Goal: Contribute content: Contribute content

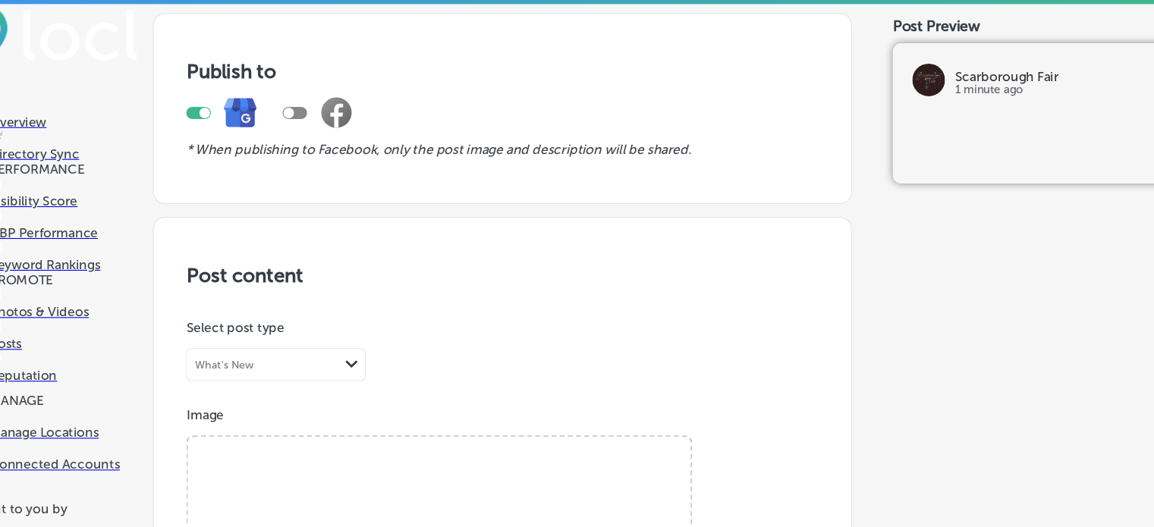
scroll to position [475, 0]
click at [429, 493] on span "Browse" at bounding box center [448, 509] width 90 height 33
click at [429, 407] on input "Browse Or drag and drop a photo" at bounding box center [448, 409] width 467 height 5
type input "C:\fakepath\Magnolia Pearl Dress 1474 True at [GEOGRAPHIC_DATA]png"
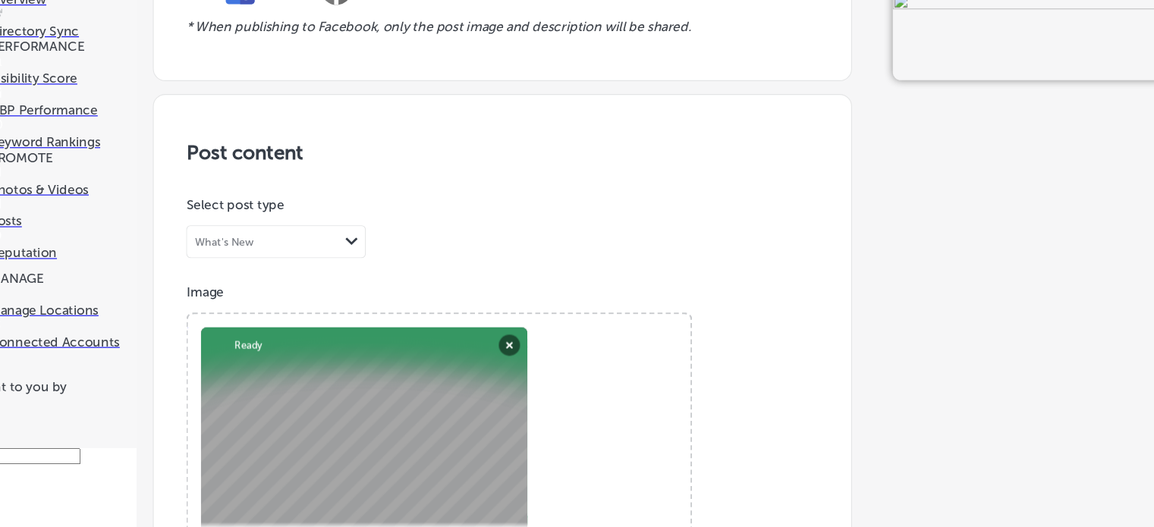
scroll to position [697, 0]
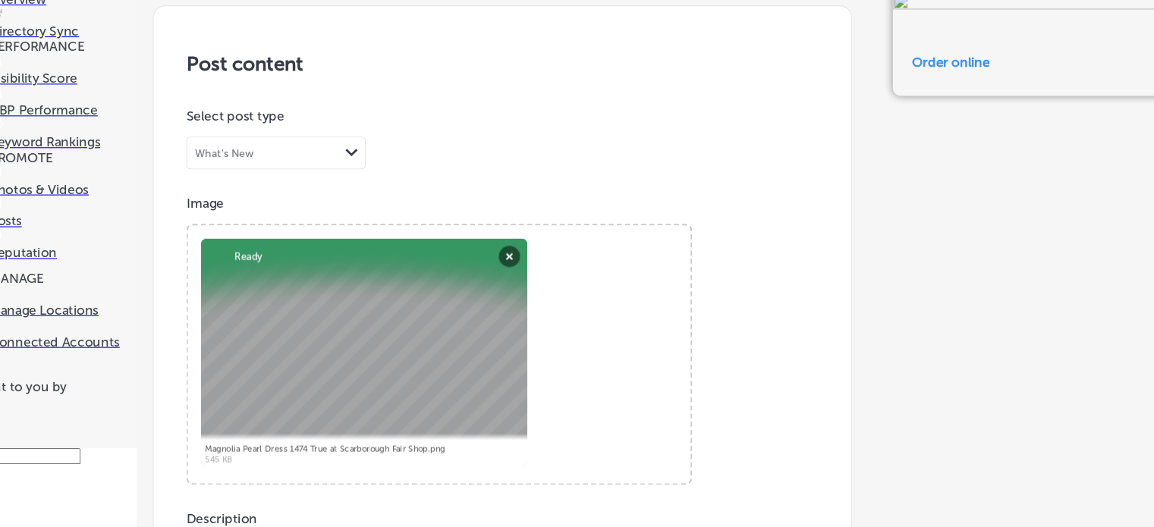
paste input "[URL][DOMAIN_NAME]"
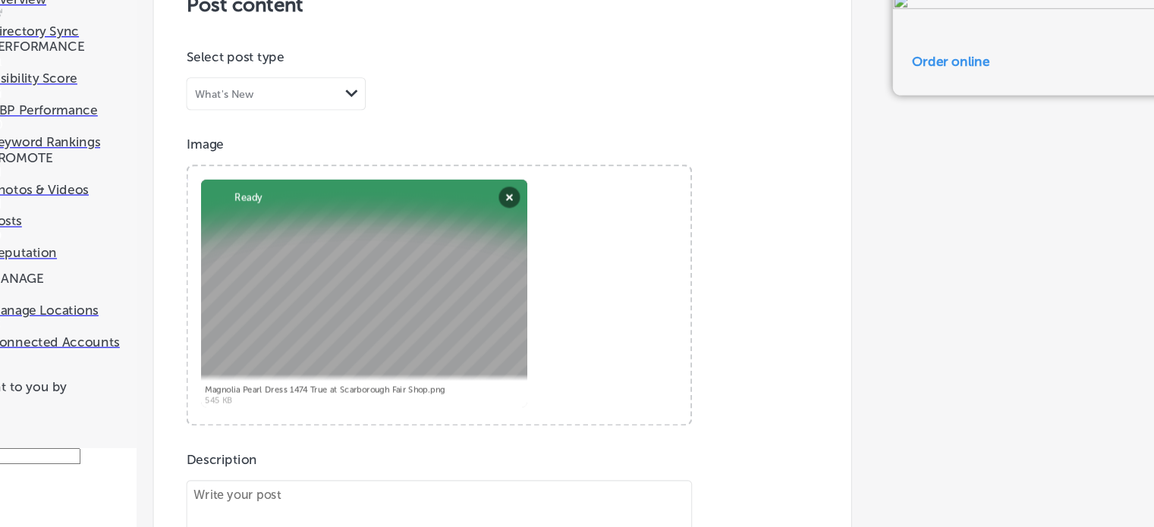
type input "[URL][DOMAIN_NAME]"
click at [796, 412] on div "Post content Select location(s) Select post type What's New Path Created with S…" at bounding box center [507, 486] width 650 height 999
paste textarea "Magnolia Pearl Dress 1474 True at [GEOGRAPHIC_DATA]"
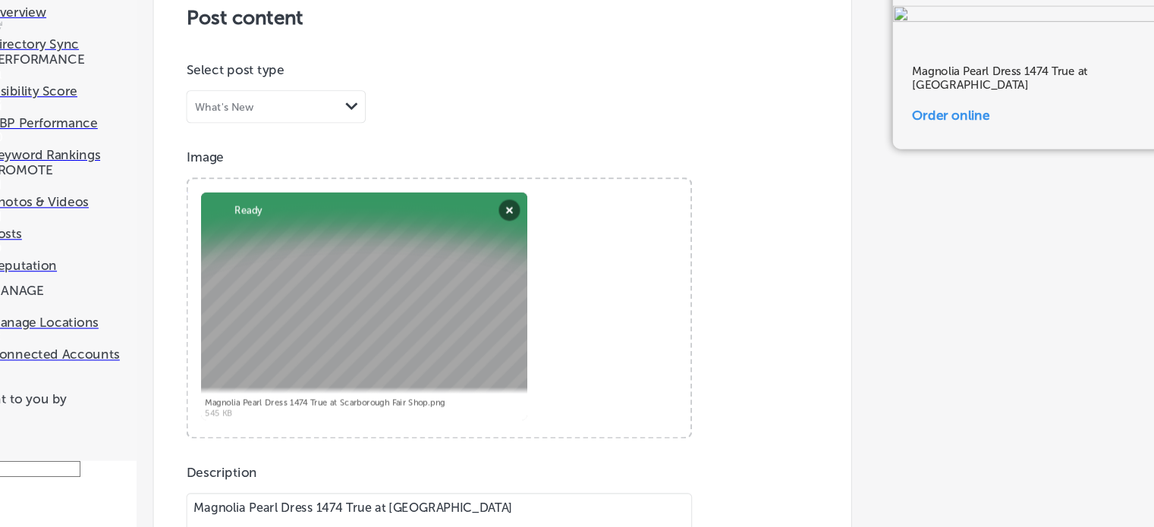
scroll to position [1244, 0]
type textarea "Magnolia Pearl Dress 1474 True at [GEOGRAPHIC_DATA]"
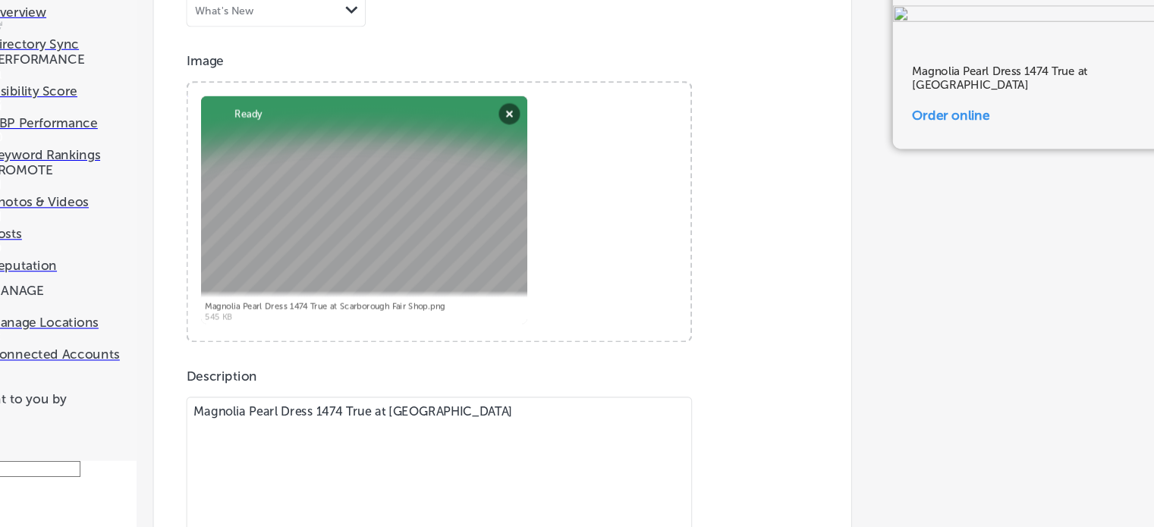
scroll to position [1107, 0]
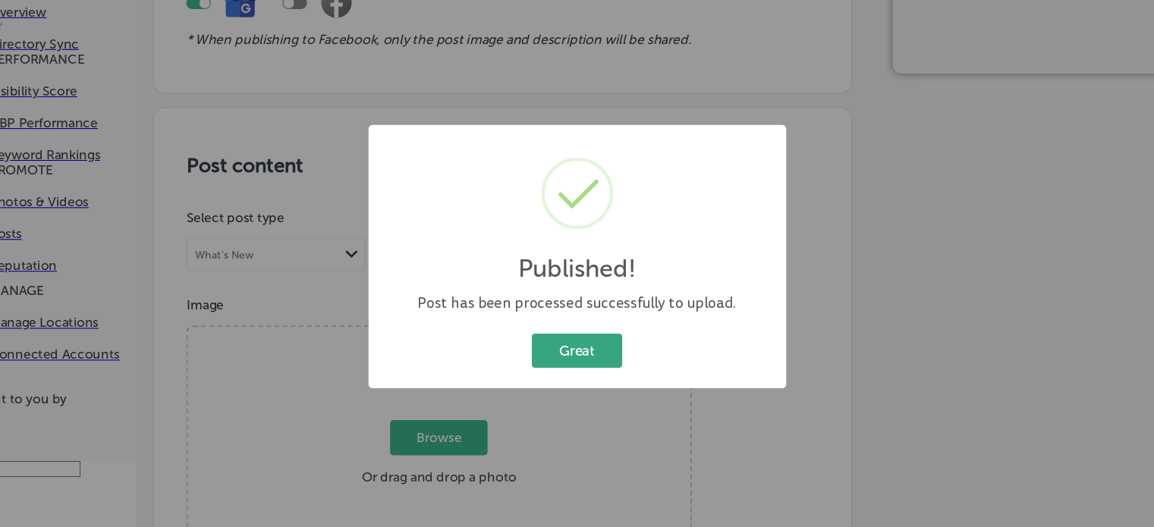
click at [580, 355] on button "Great" at bounding box center [577, 350] width 84 height 31
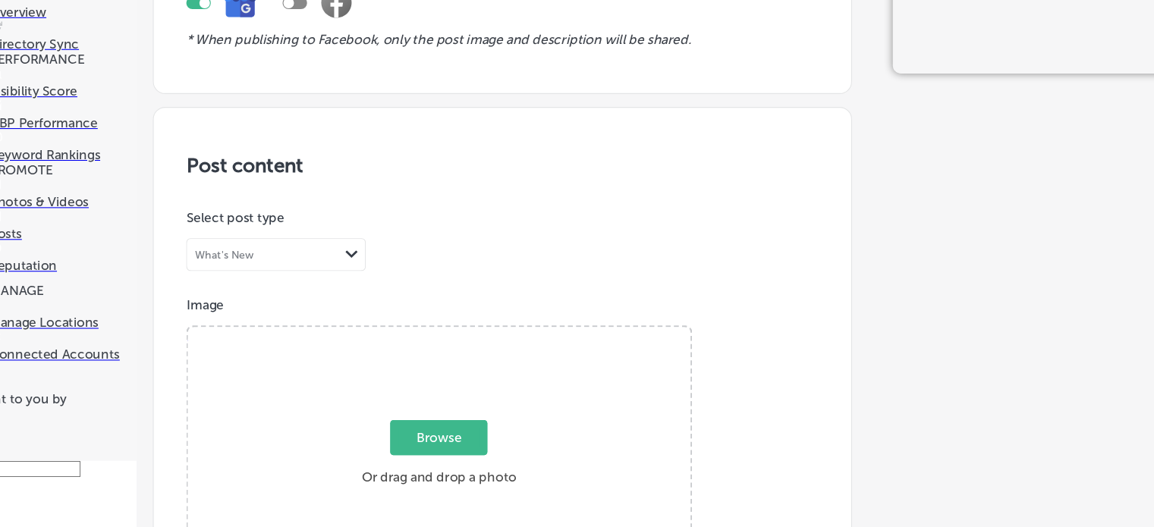
scroll to position [353, 0]
click at [444, 416] on span "Browse" at bounding box center [448, 432] width 90 height 33
click at [444, 329] on input "Browse Or drag and drop a photo" at bounding box center [448, 331] width 467 height 5
type input "C:\fakepath\Magnolia Pearl Cosmos Top 2841 at [GEOGRAPHIC_DATA]png"
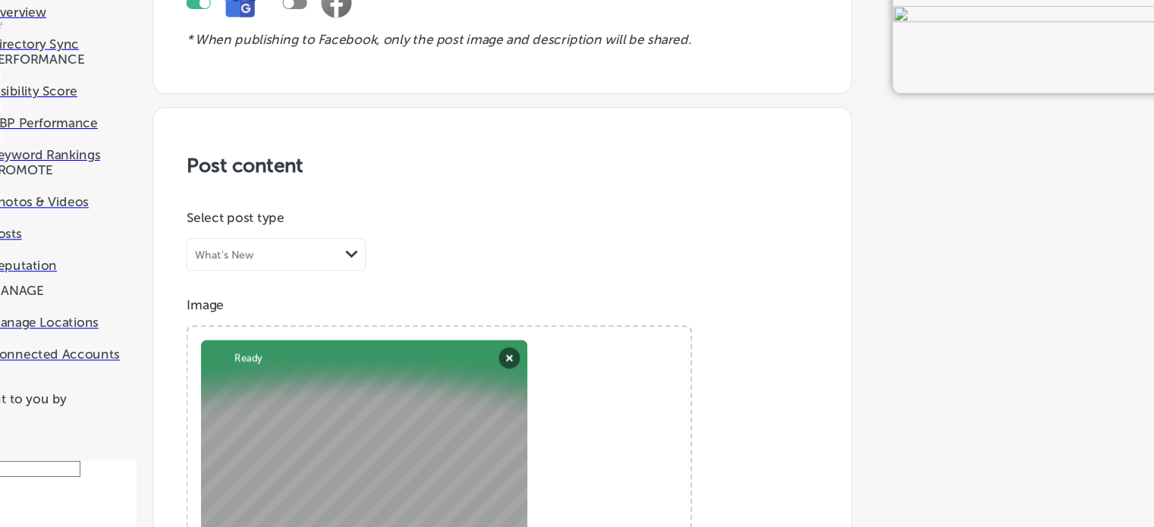
scroll to position [697, 0]
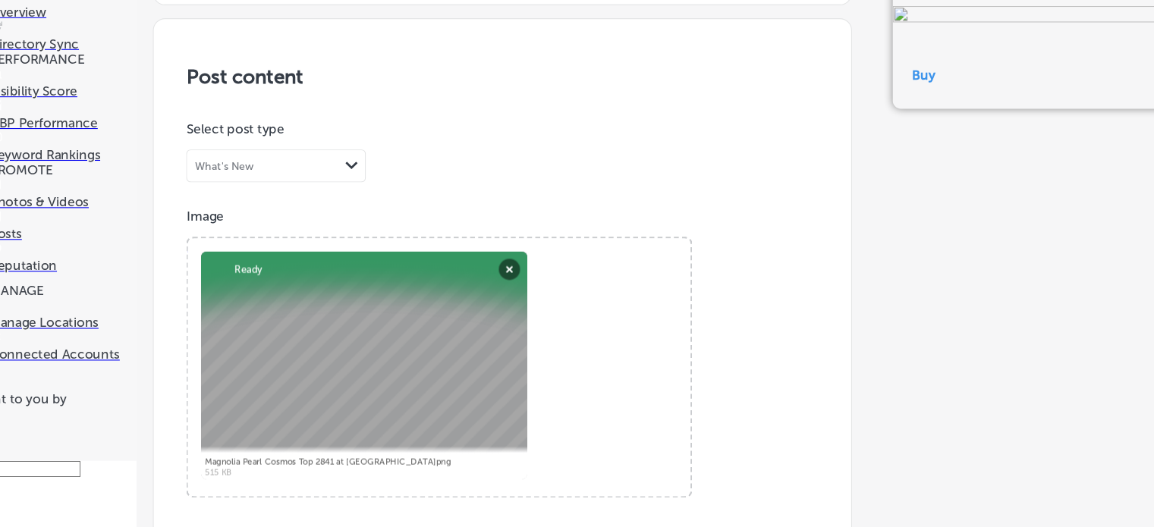
paste input "Magnolia Pearl Dress 1474 True at [GEOGRAPHIC_DATA]"
type input "M"
drag, startPoint x: 300, startPoint y: 401, endPoint x: 243, endPoint y: 66, distance: 339.6
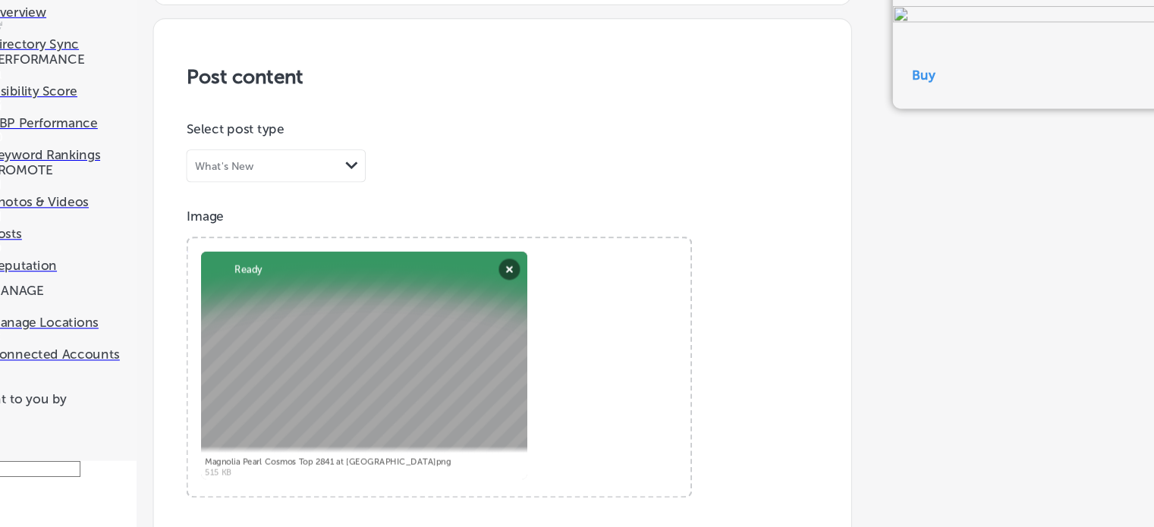
paste textarea "Cosmos Top 2841"
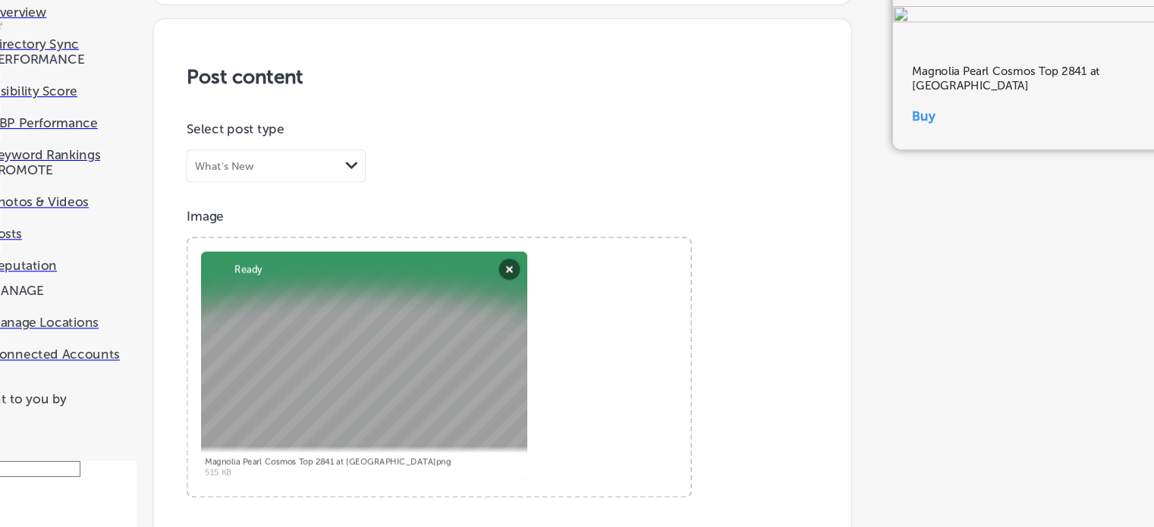
type textarea "Magnolia Pearl Cosmos Top 2841 at [GEOGRAPHIC_DATA]"
paste input "[URL][DOMAIN_NAME]"
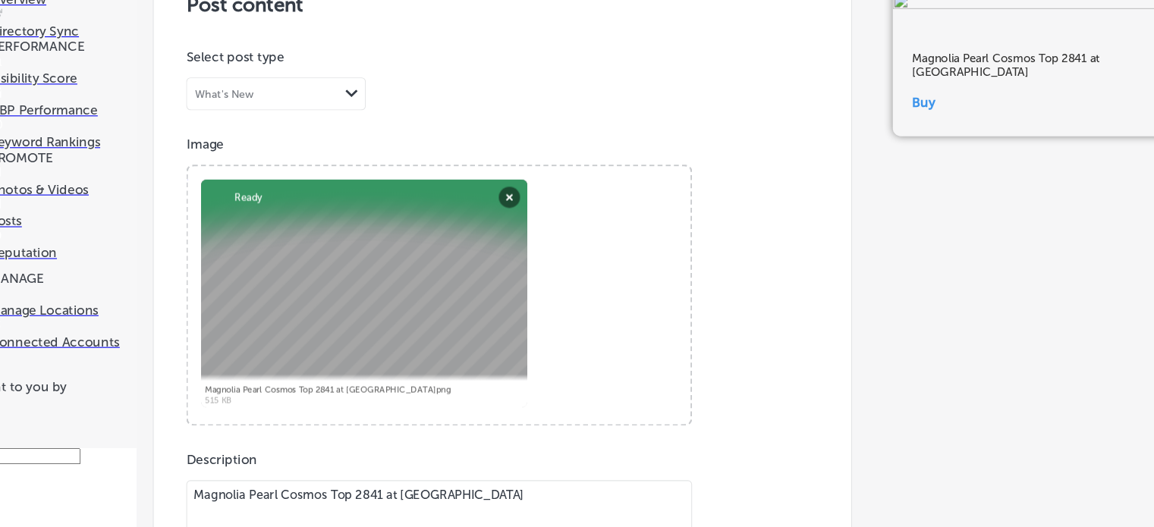
scroll to position [1241, 0]
type input "[URL][DOMAIN_NAME]"
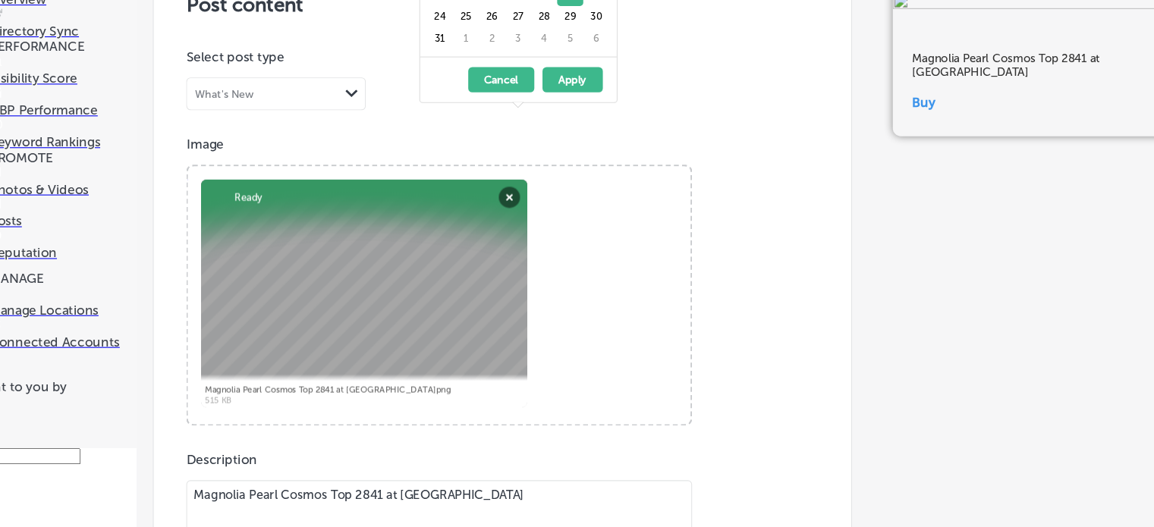
scroll to position [1155, 0]
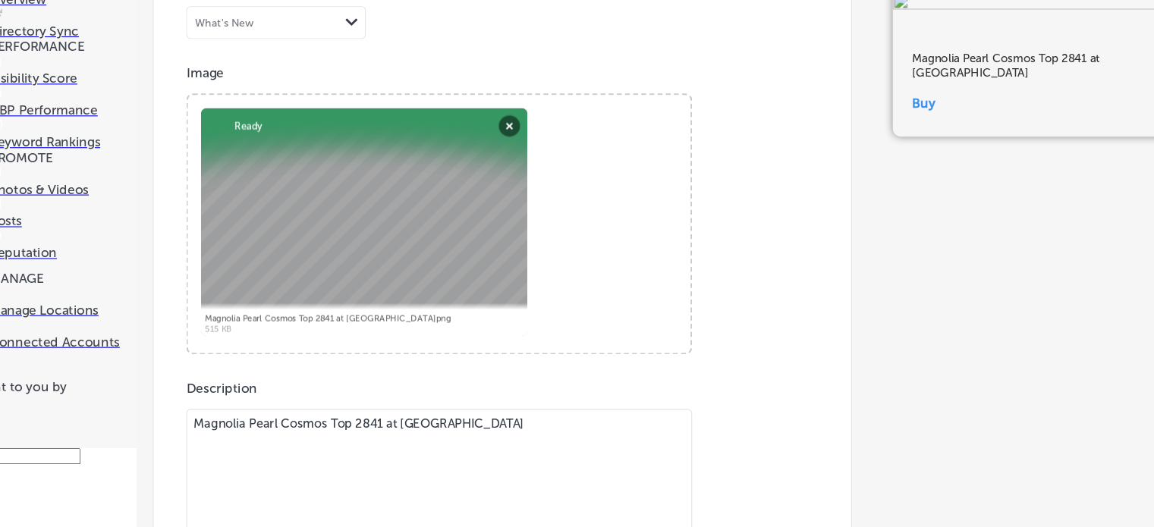
scroll to position [1191, 0]
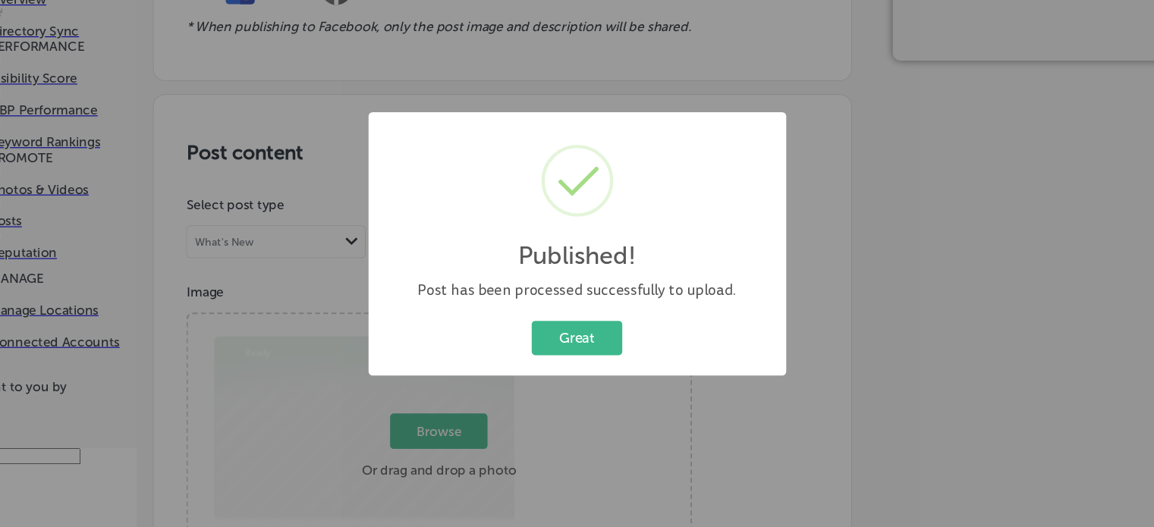
scroll to position [1107, 0]
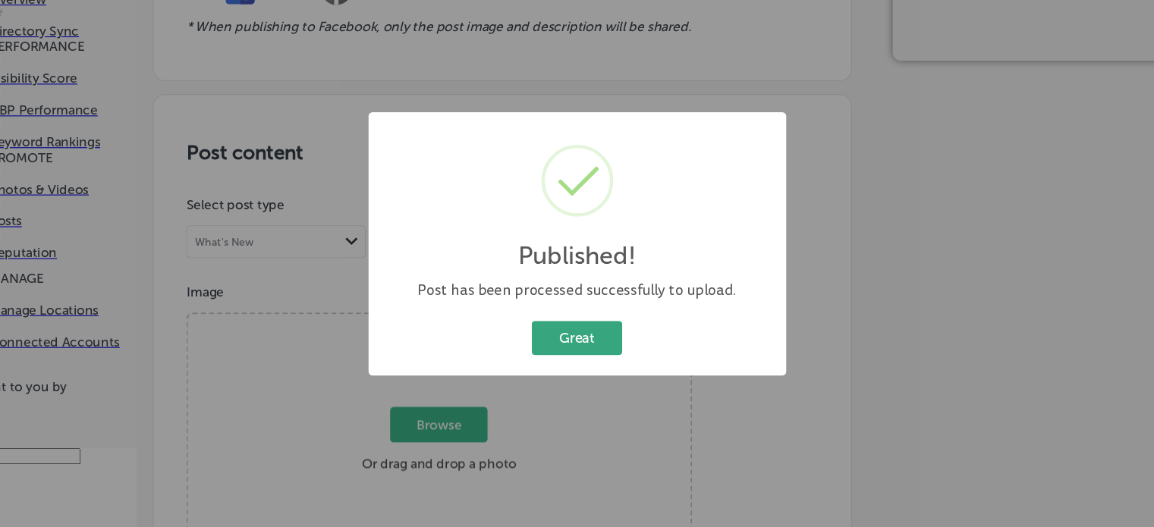
click at [584, 357] on button "Great" at bounding box center [577, 350] width 84 height 31
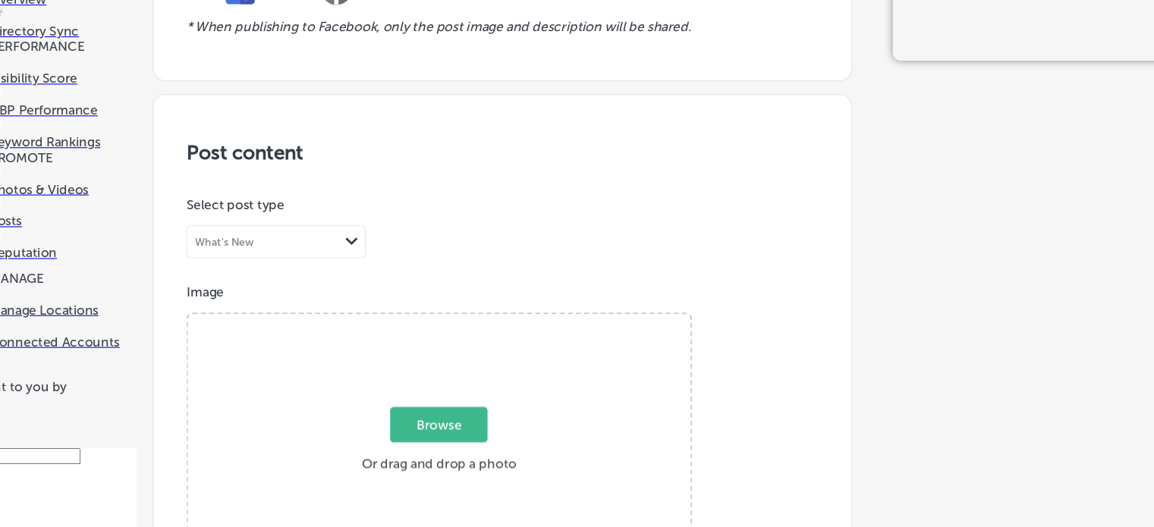
click at [455, 416] on span "Browse" at bounding box center [448, 432] width 90 height 33
click at [455, 329] on input "Browse Or drag and drop a photo" at bounding box center [448, 331] width 467 height 5
type input "C:\fakepath\Magnolia Pearl Clover Dani Blues Pants 974 at [GEOGRAPHIC_DATA]png"
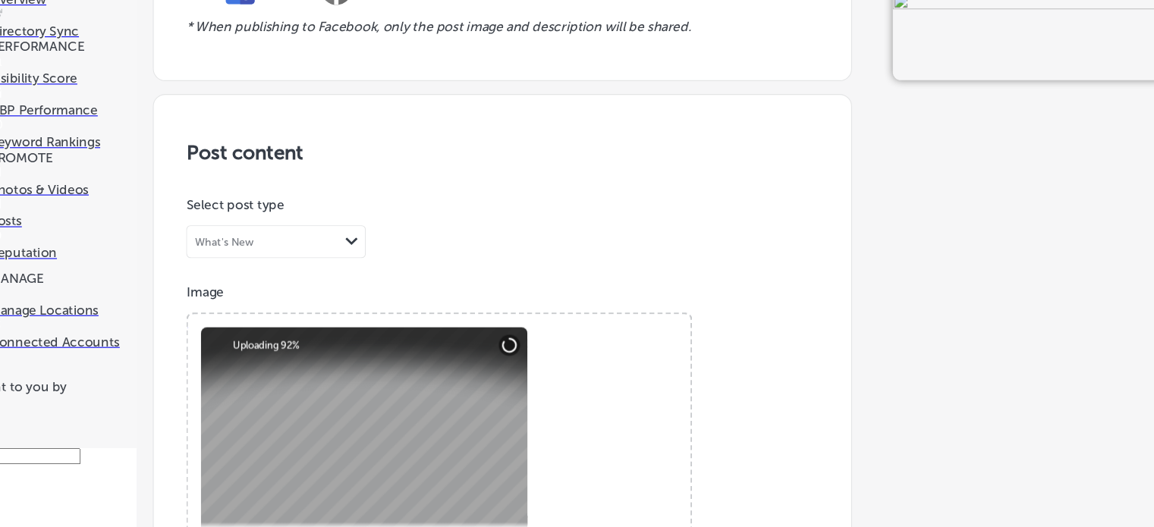
scroll to position [575, 0]
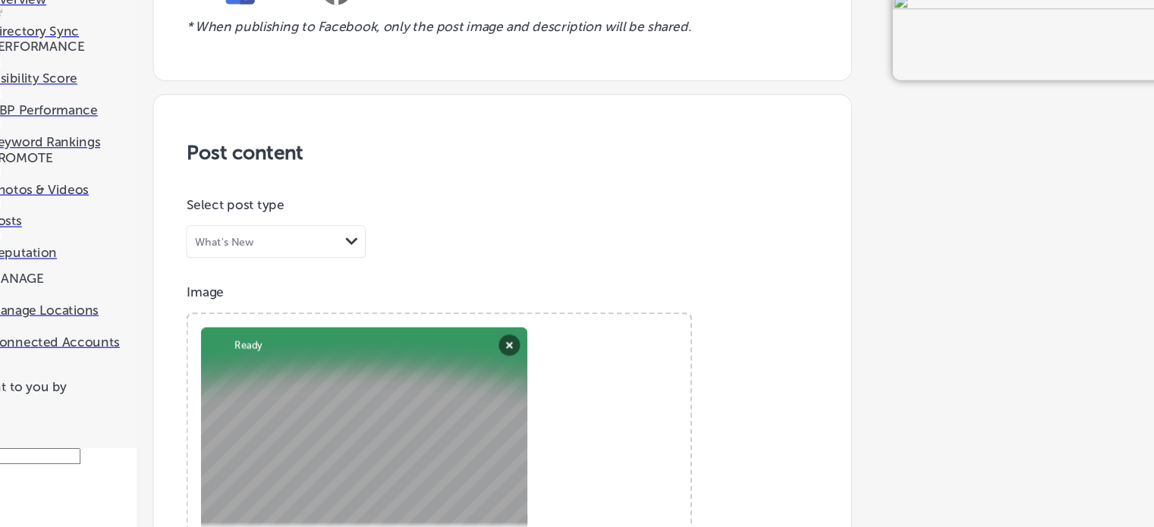
paste textarea "[URL][DOMAIN_NAME]"
type textarea "h"
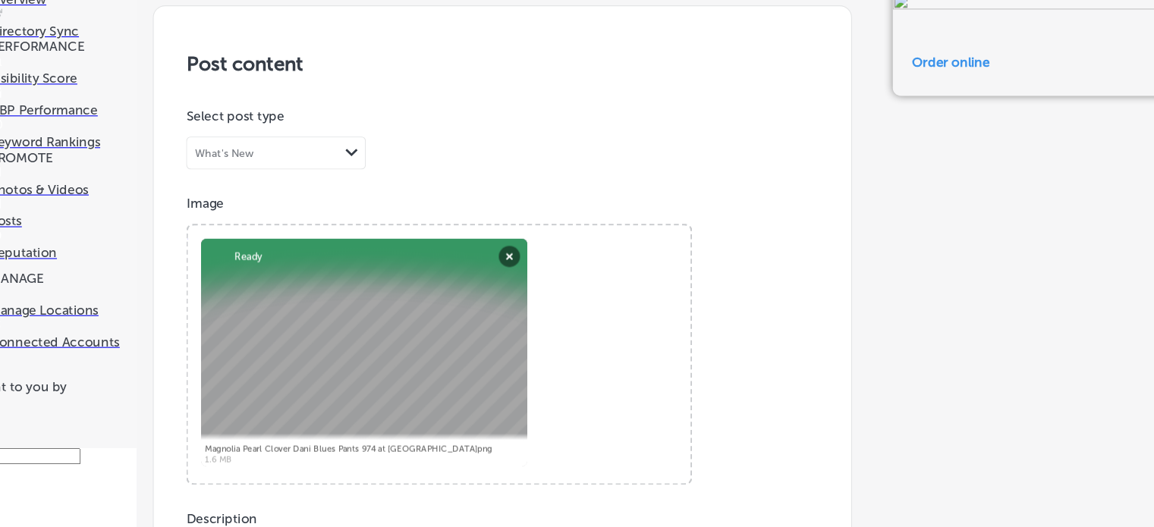
paste input "[URL][DOMAIN_NAME]"
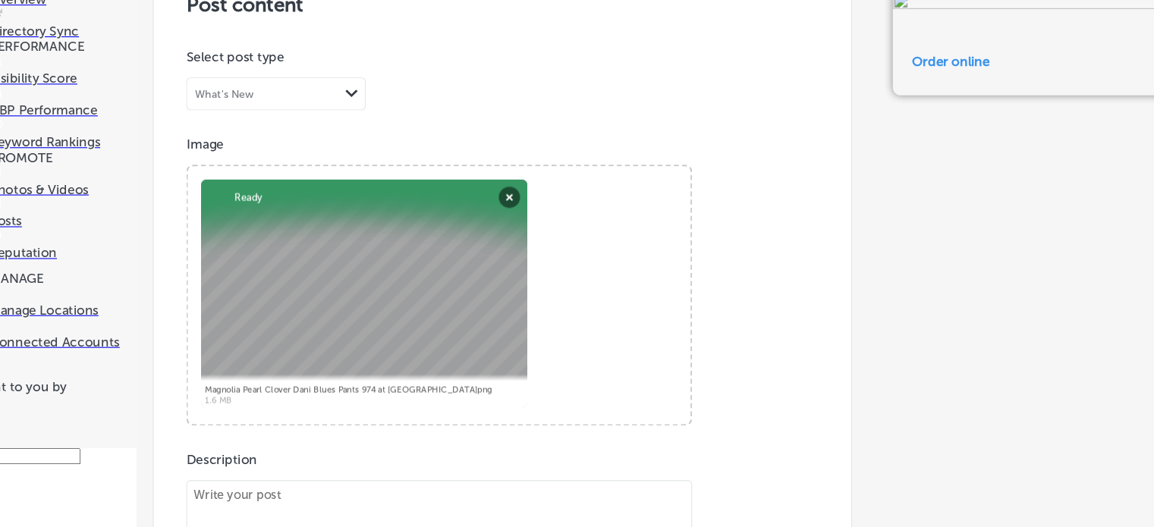
type input "[URL][DOMAIN_NAME]"
paste textarea "Magnolia Pearl Clover Dani Blues Pants 974 at [GEOGRAPHIC_DATA]"
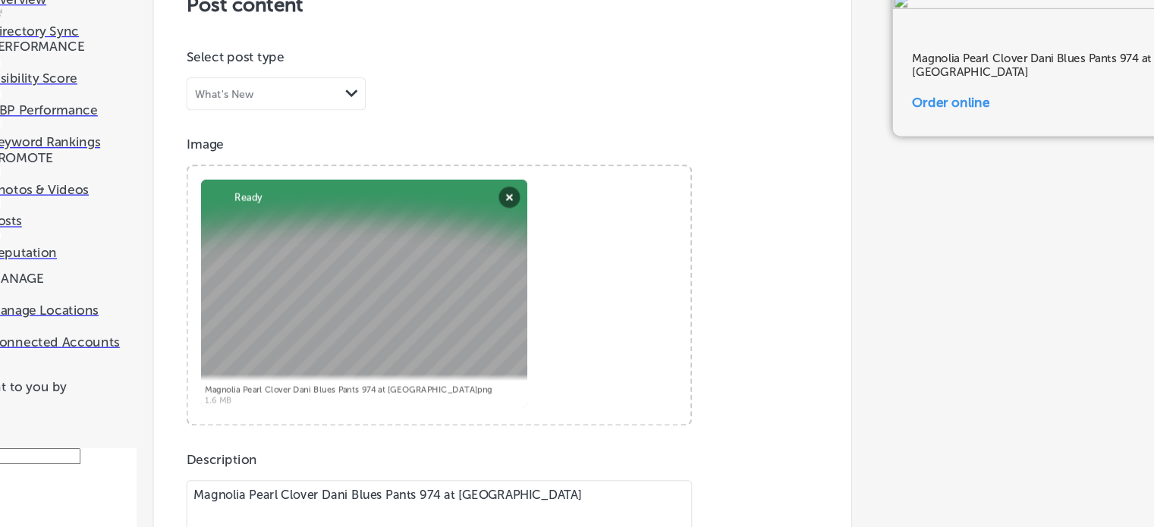
scroll to position [1186, 0]
type textarea "Magnolia Pearl Clover Dani Blues Pants 974 at [GEOGRAPHIC_DATA]"
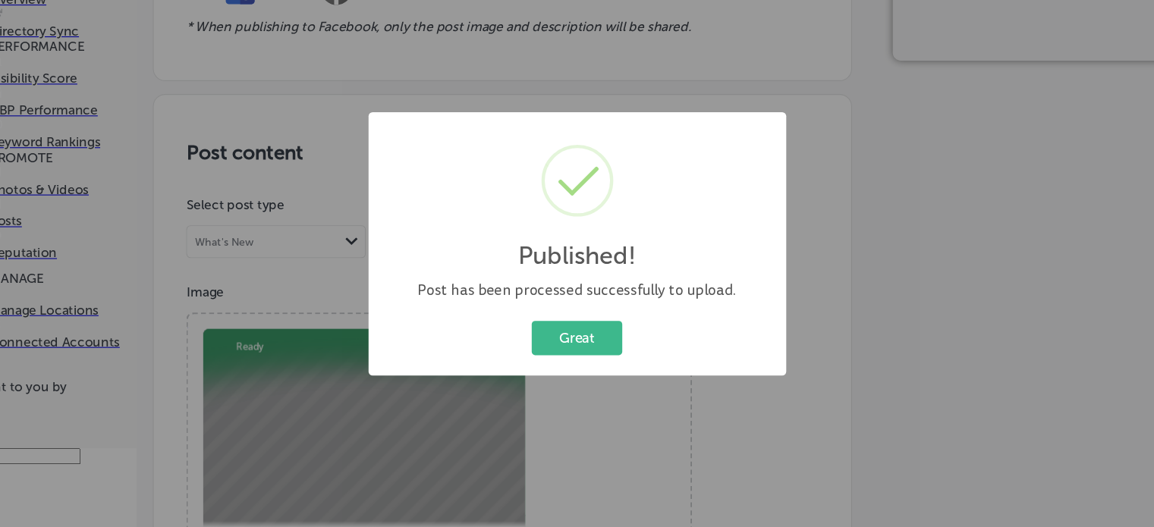
scroll to position [1107, 0]
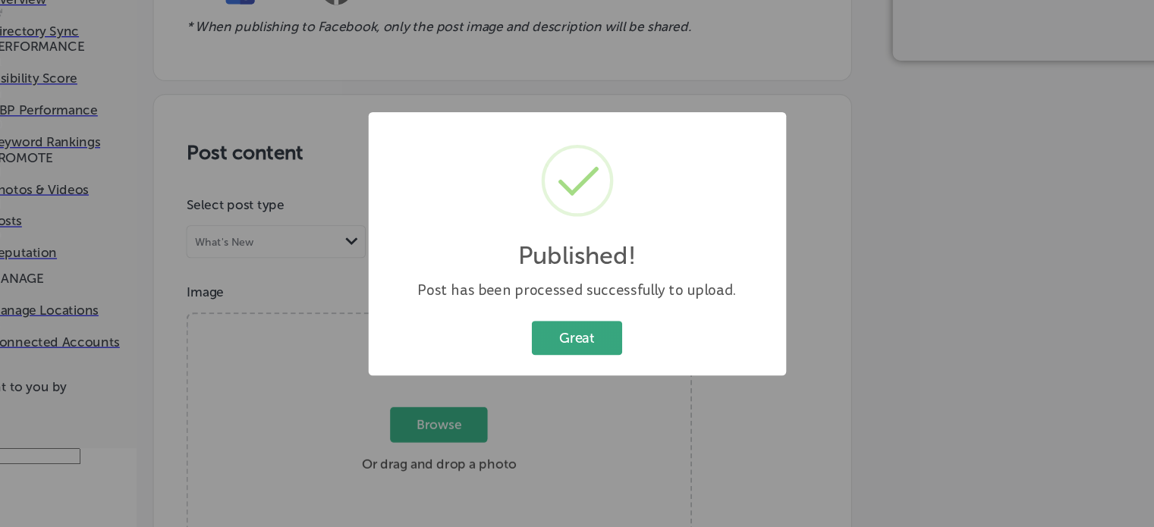
click at [568, 354] on button "Great" at bounding box center [577, 350] width 84 height 31
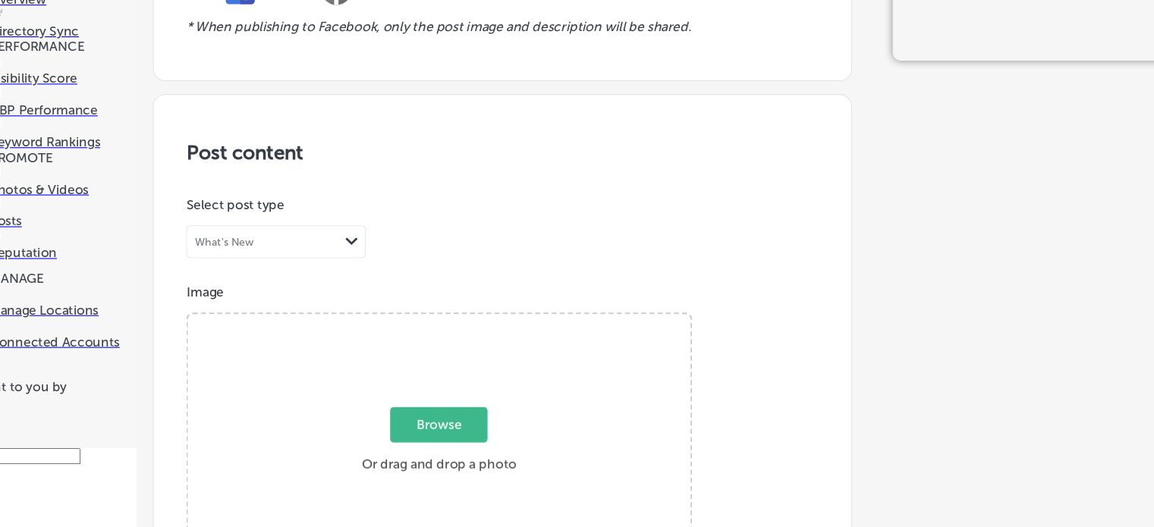
scroll to position [662, 0]
click at [460, 416] on span "Browse" at bounding box center [448, 432] width 90 height 33
click at [460, 329] on input "Browse Or drag and drop a photo" at bounding box center [448, 331] width 467 height 5
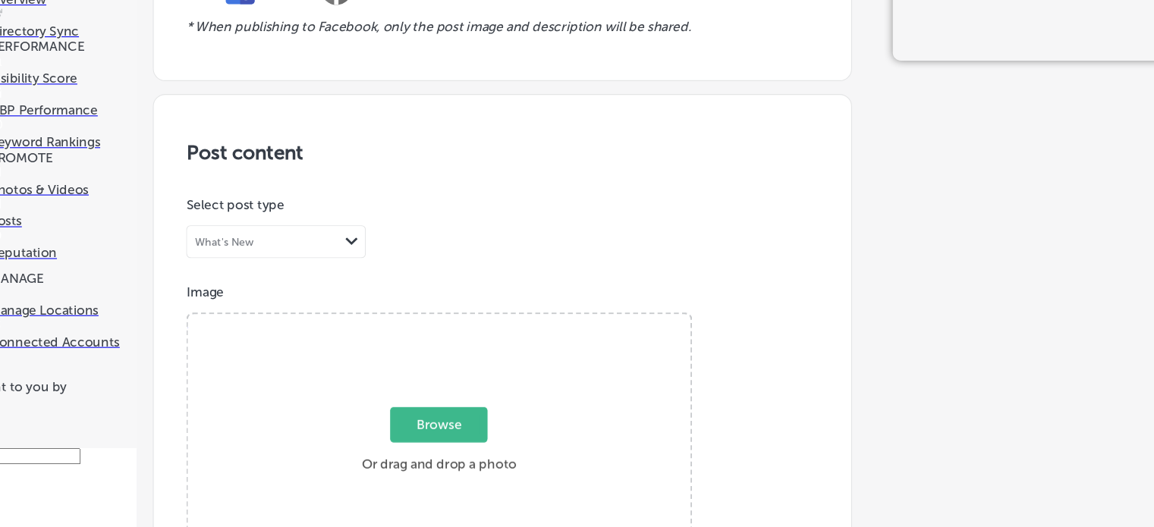
type input "C:\fakepath\Let Love In Dress 1474 by [PERSON_NAME] .png"
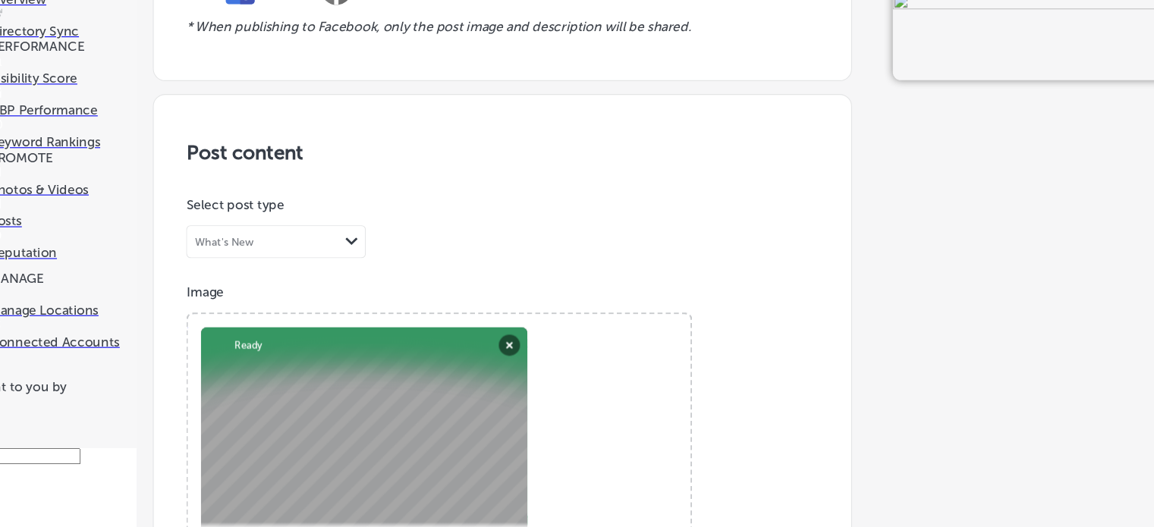
paste textarea "Let Love In Dress 1474 by [PERSON_NAME]"
type textarea "Let Love In Dress 1474 by [PERSON_NAME]"
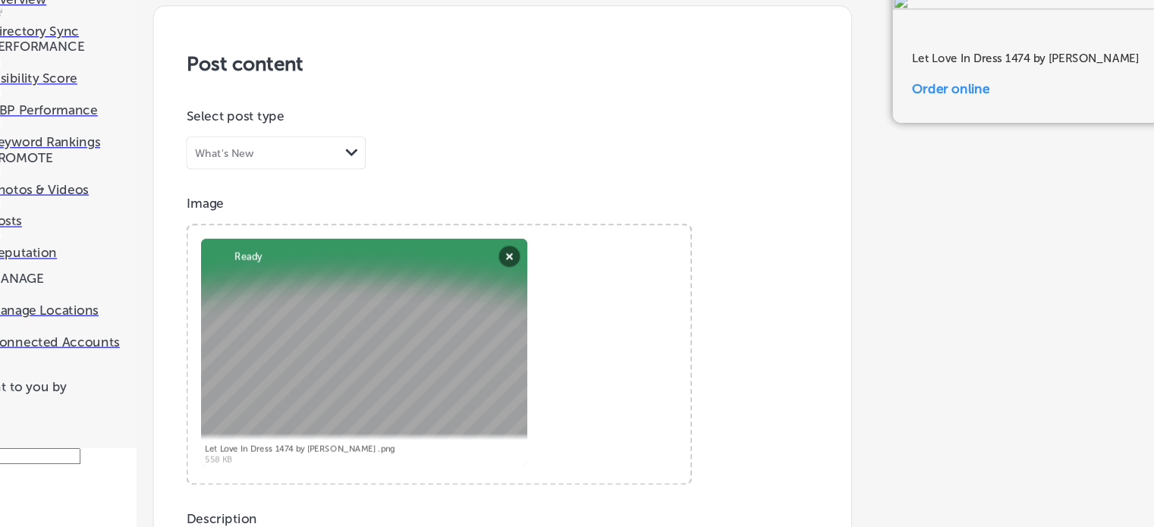
type input "[URL][DOMAIN_NAME]"
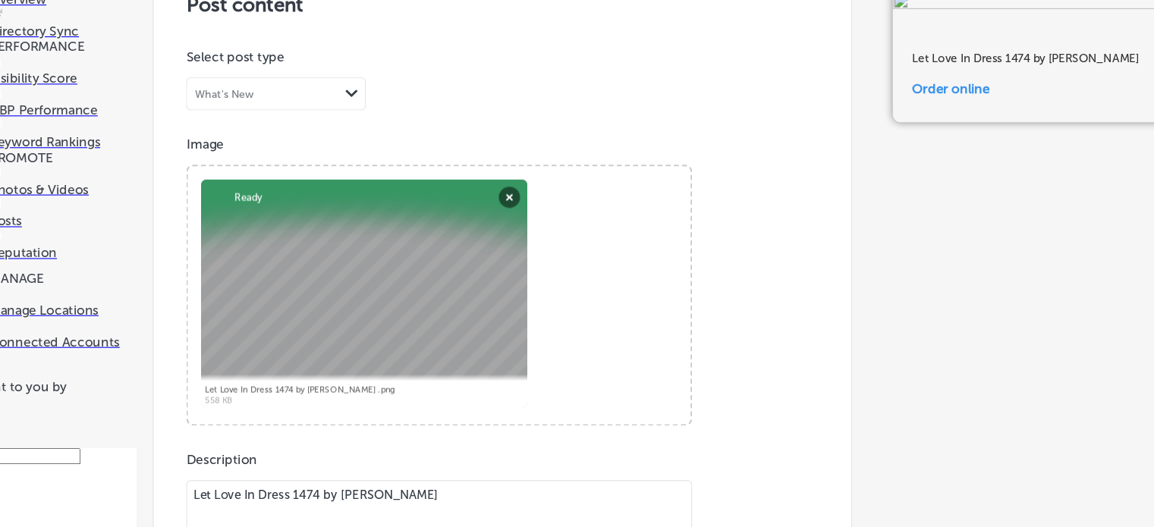
scroll to position [1118, 0]
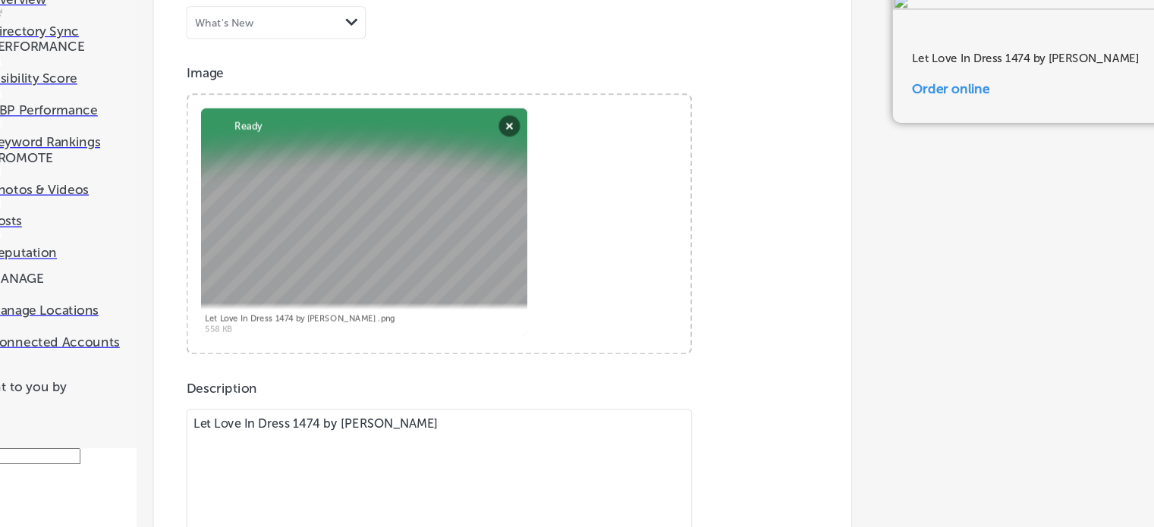
scroll to position [1191, 0]
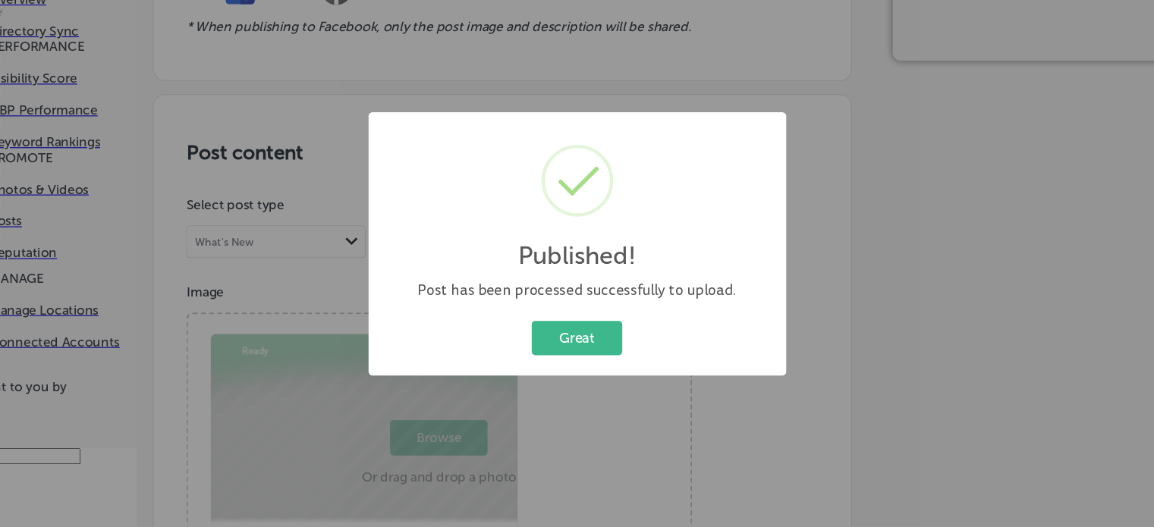
scroll to position [1107, 0]
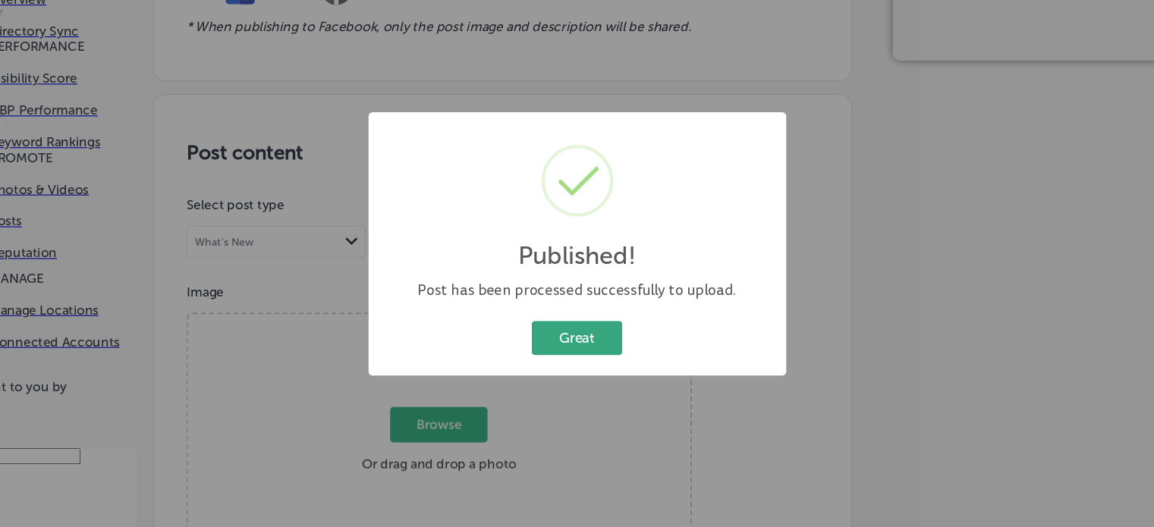
click at [584, 345] on button "Great" at bounding box center [577, 350] width 84 height 31
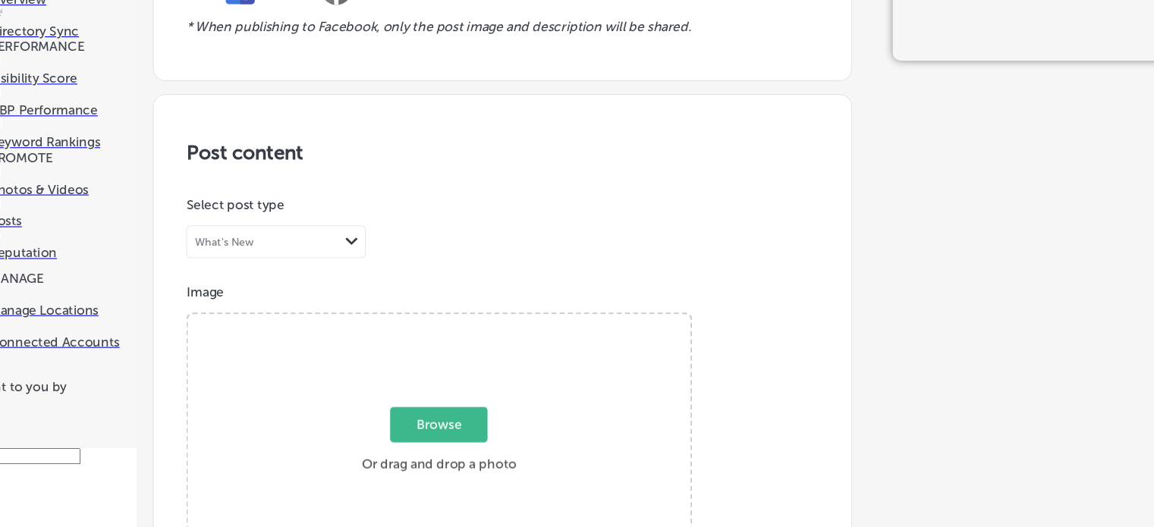
click at [448, 416] on span "Browse" at bounding box center [448, 432] width 90 height 33
click at [448, 329] on input "Browse Or drag and drop a photo" at bounding box center [448, 331] width 467 height 5
type input "C:\fakepath\Lace Work [PERSON_NAME] Top 2280 by MP.png"
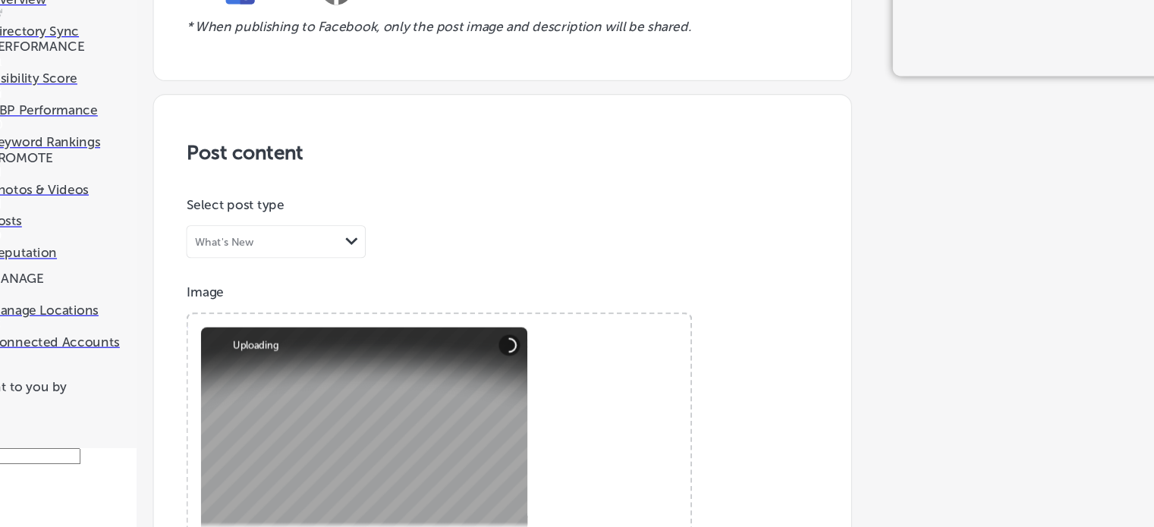
scroll to position [545, 0]
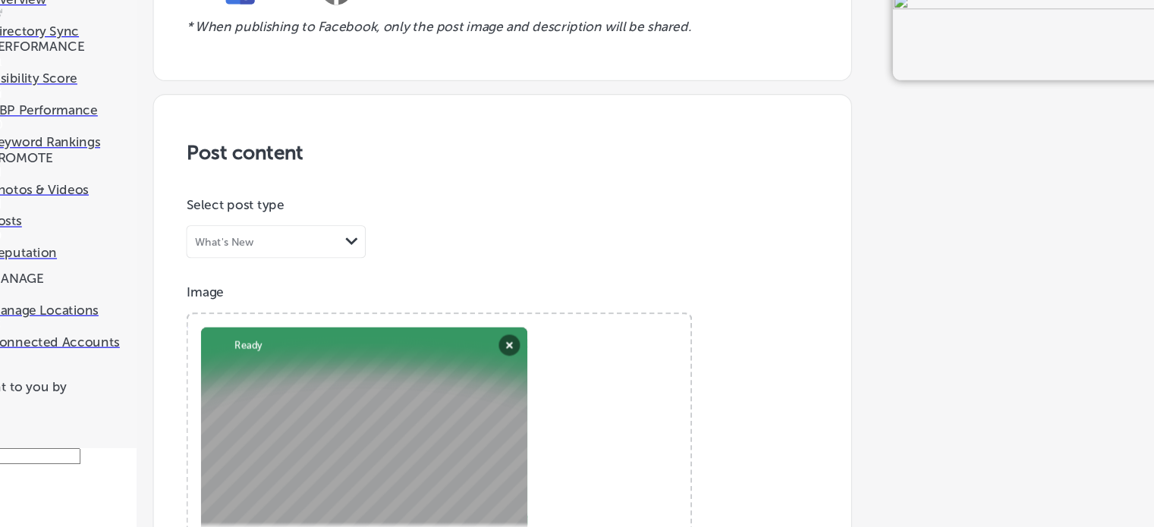
paste textarea "ace Work [PERSON_NAME] Top 2280 by MP"
type textarea "Lace Work [PERSON_NAME] Top 2280 by MP"
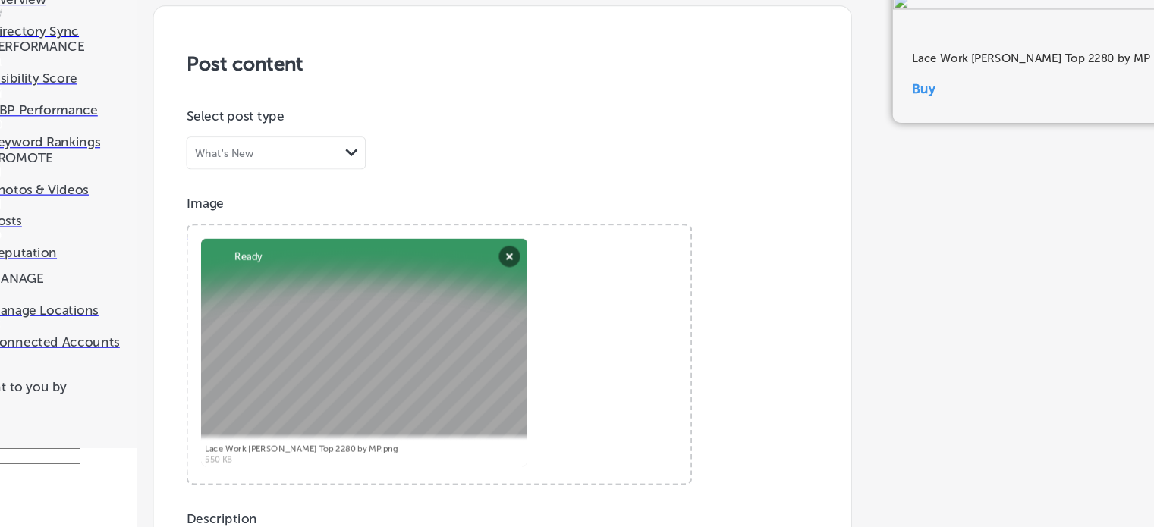
type input "[URL][DOMAIN_NAME]"
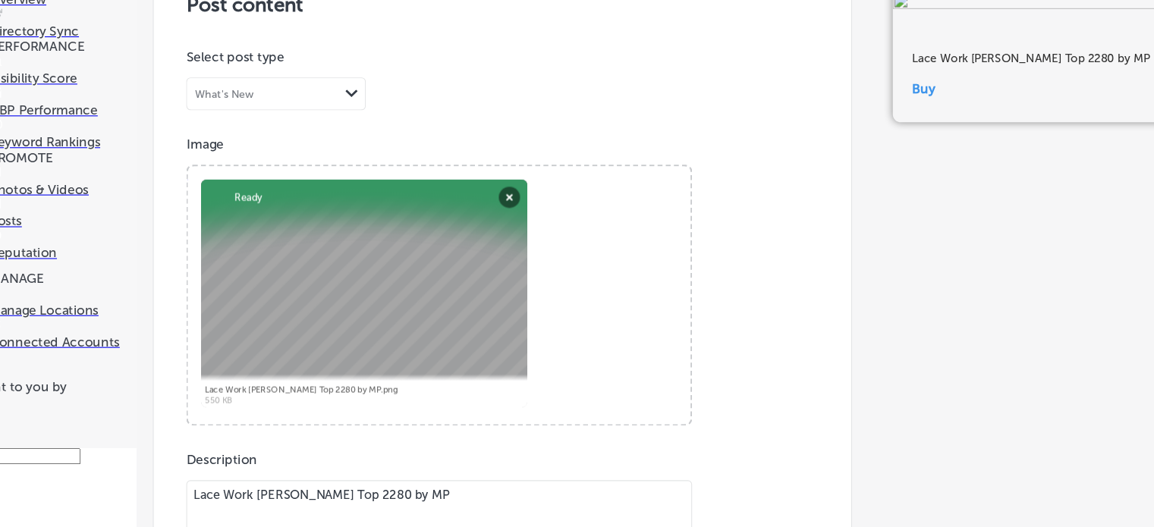
scroll to position [1159, 0]
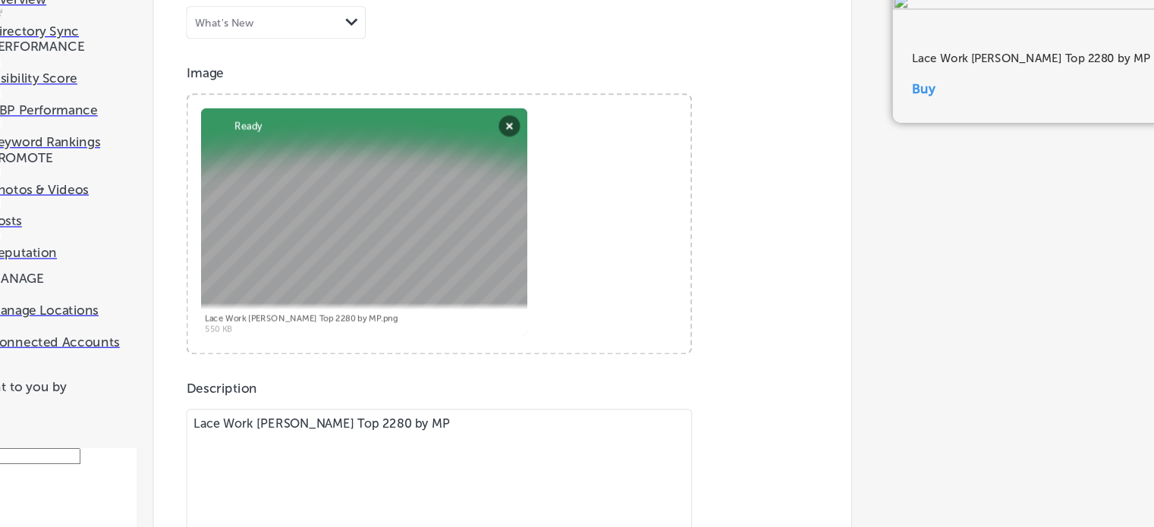
scroll to position [1191, 0]
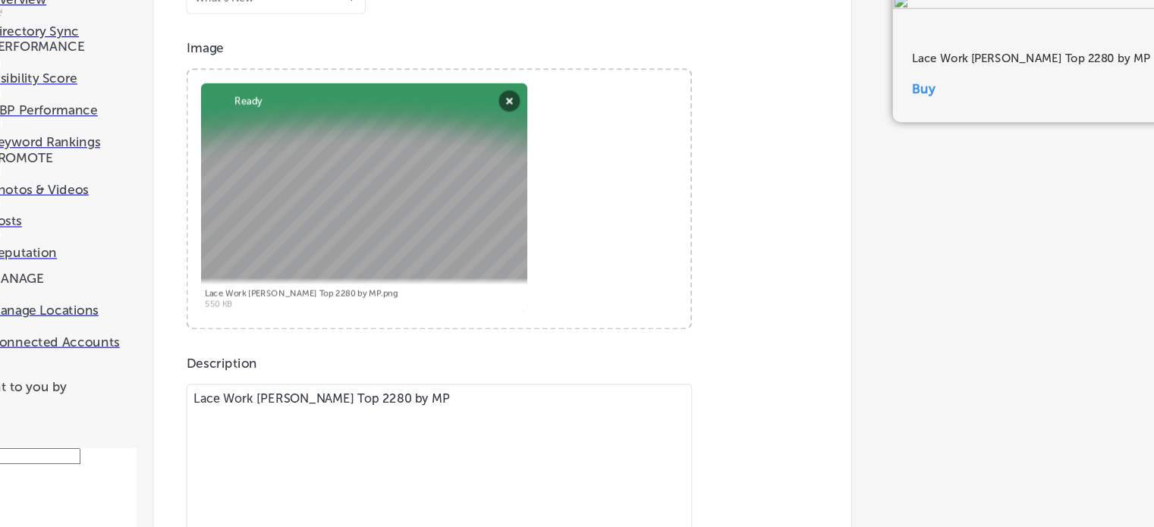
scroll to position [1107, 0]
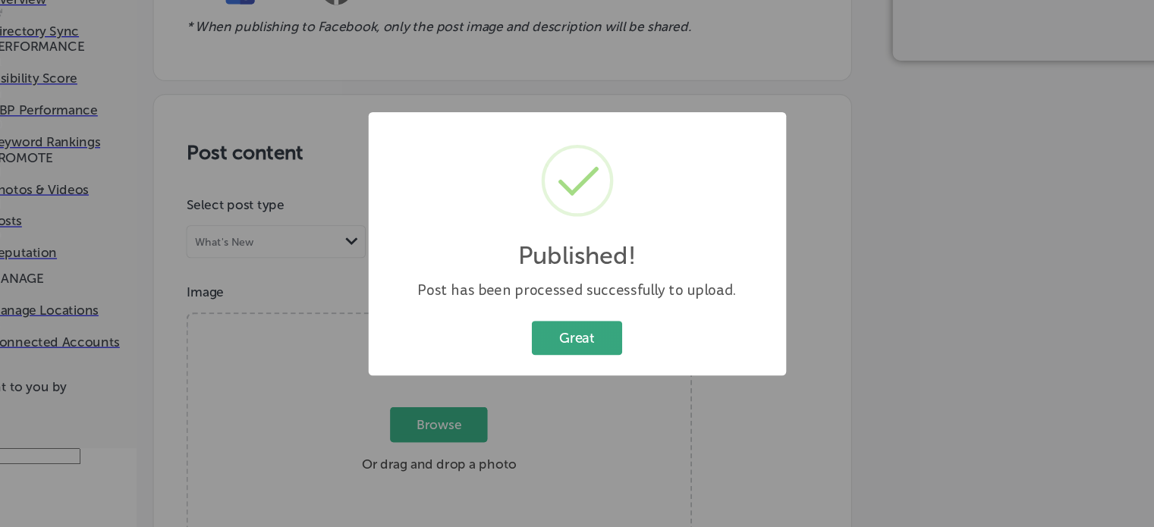
click at [581, 354] on button "Great" at bounding box center [577, 350] width 84 height 31
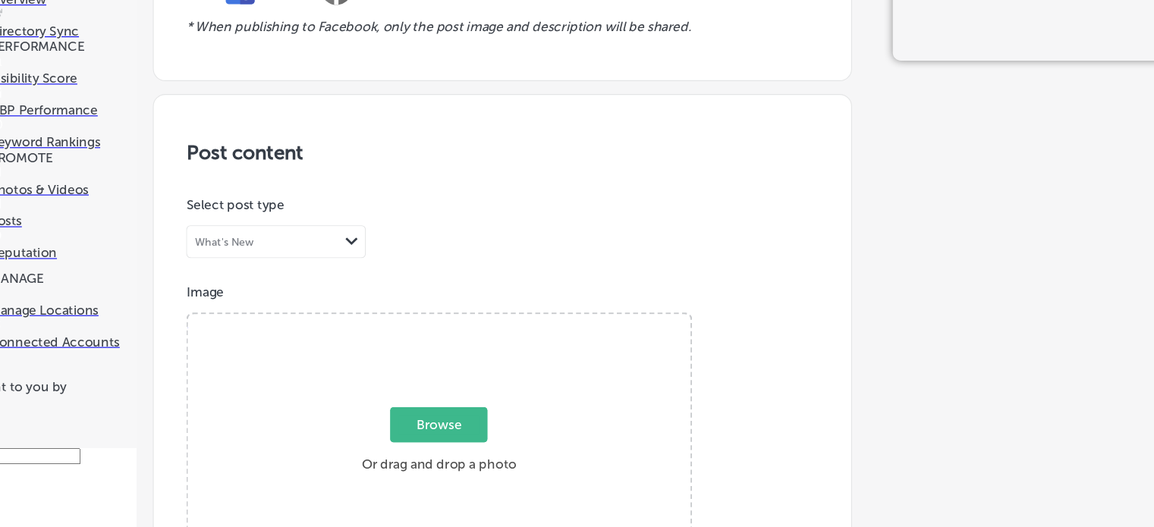
click at [432, 416] on span "Browse" at bounding box center [448, 432] width 90 height 33
click at [432, 329] on input "Browse Or drag and drop a photo" at bounding box center [448, 331] width 467 height 5
type input "C:\fakepath\Kalamkari Andhra Jacket 1382 by MP.png"
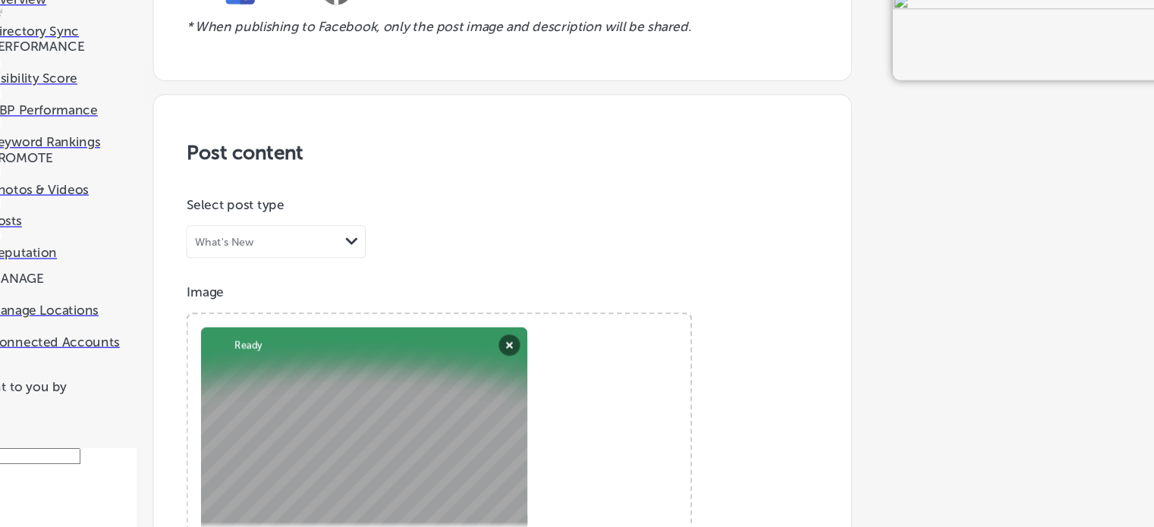
paste textarea "Kalamkari Andhra Jacket 1382"
type textarea "Kalamkari Andhra Jacket 1382 by MP"
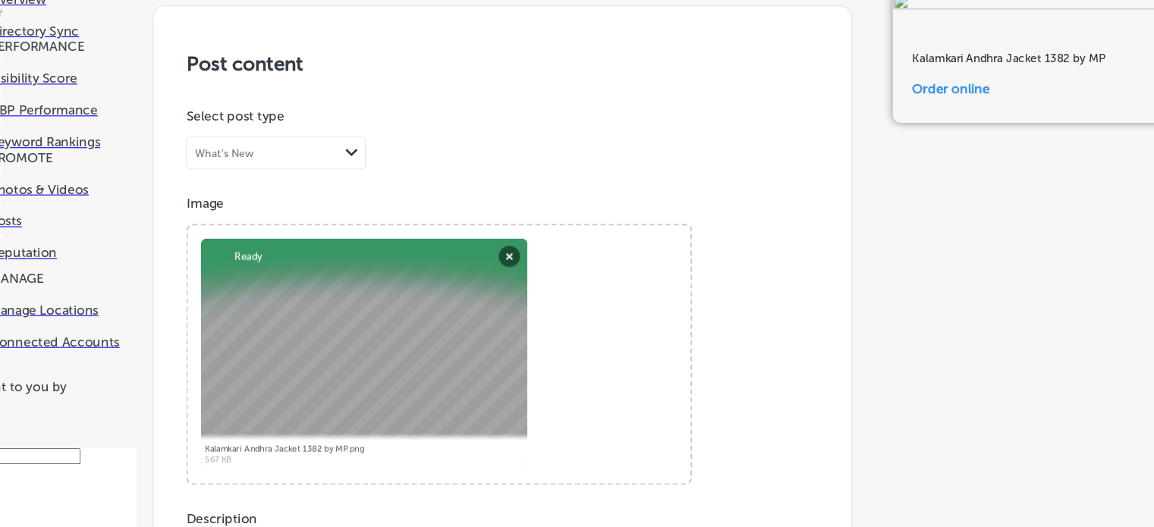
type input "[URL][DOMAIN_NAME]"
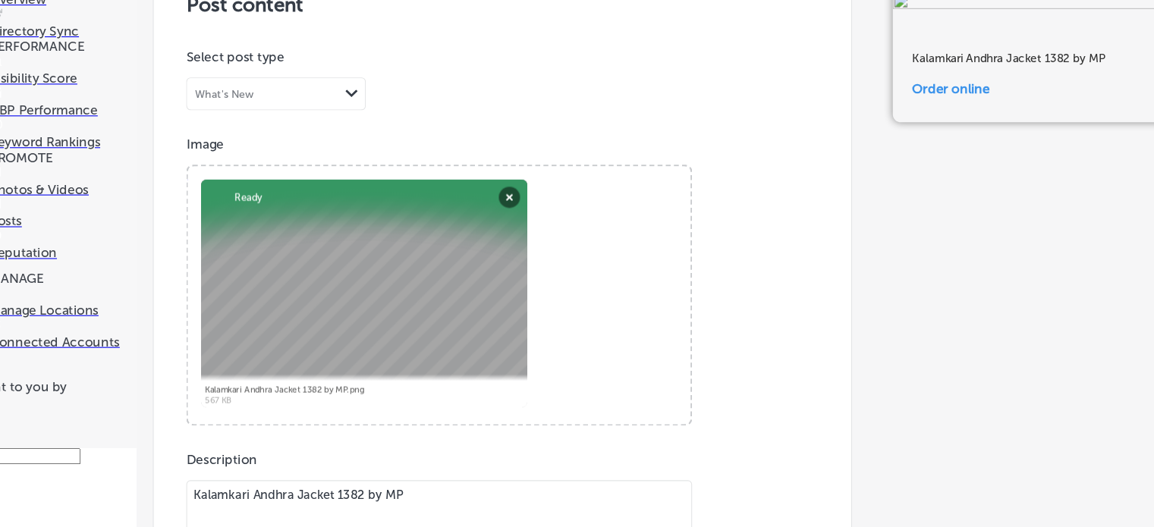
scroll to position [1160, 0]
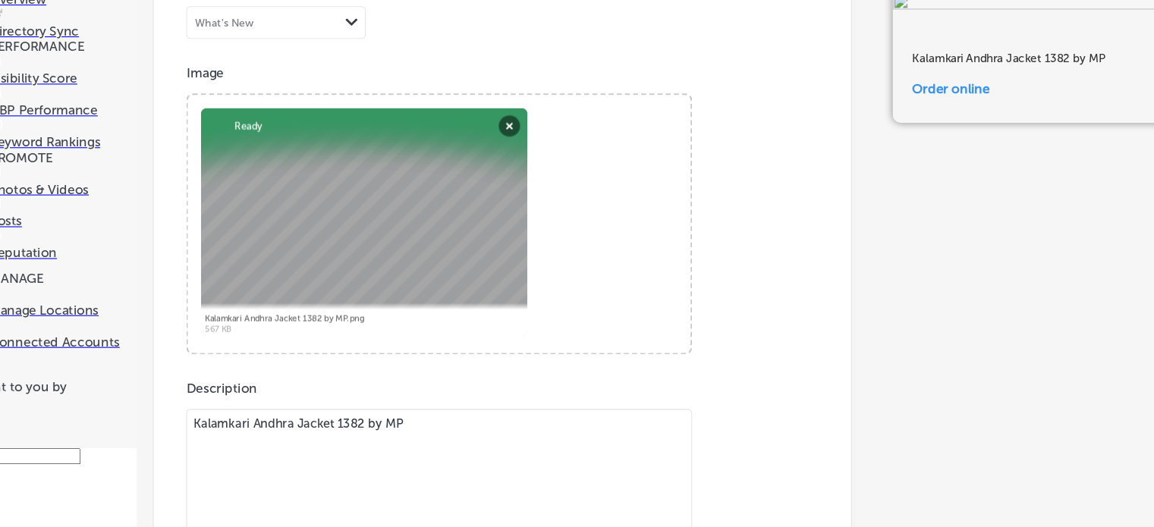
scroll to position [1191, 0]
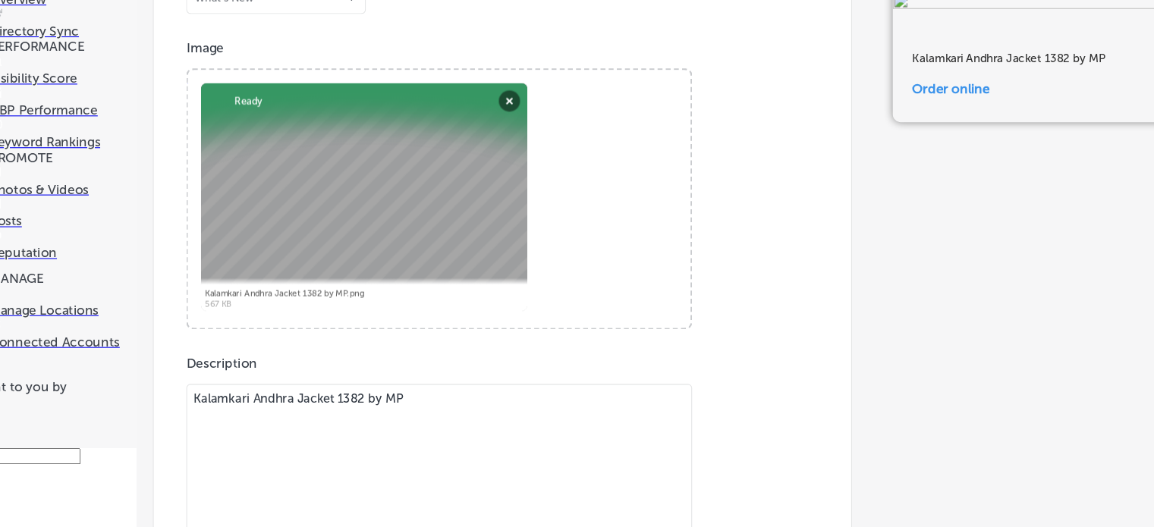
scroll to position [1107, 0]
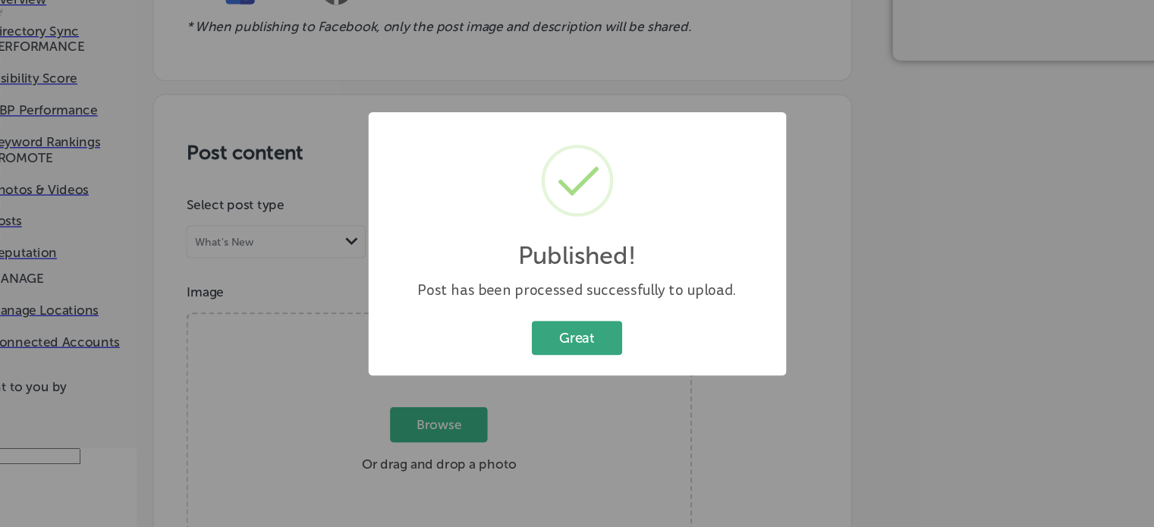
click at [592, 356] on button "Great" at bounding box center [577, 350] width 84 height 31
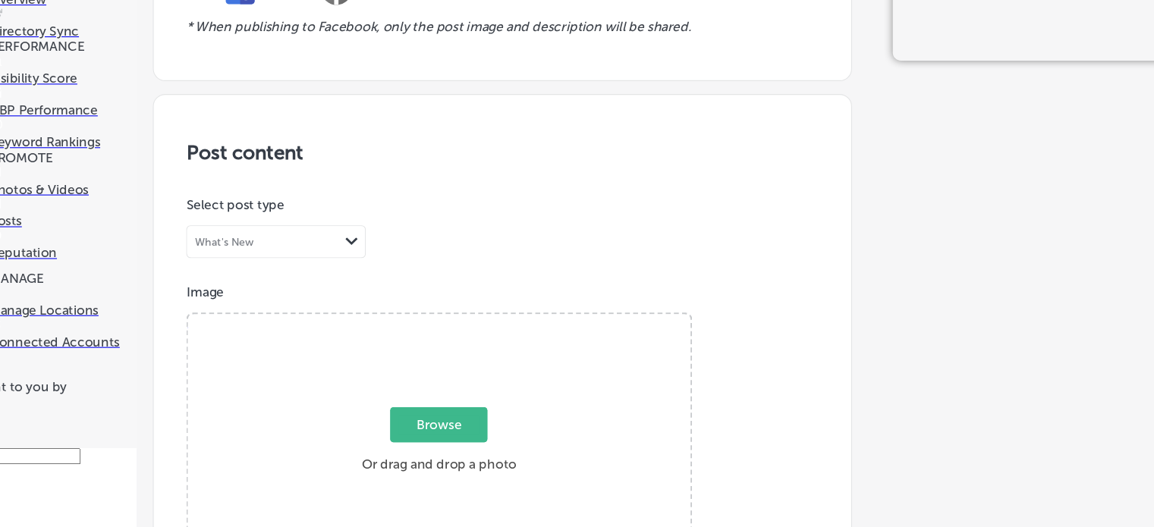
click at [440, 416] on span "Browse" at bounding box center [448, 432] width 90 height 33
click at [440, 329] on input "Browse Or drag and drop a photo" at bounding box center [448, 331] width 467 height 5
type input "C:\fakepath\Magnolia Pearl Paint Splatter Top 2524 at [GEOGRAPHIC_DATA]png"
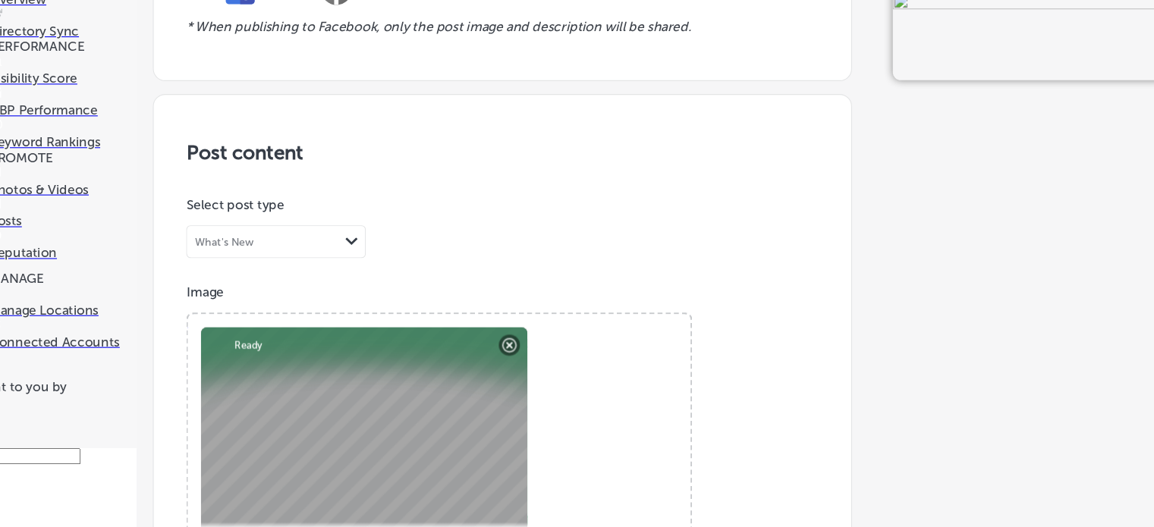
click at [421, 341] on div at bounding box center [379, 447] width 304 height 212
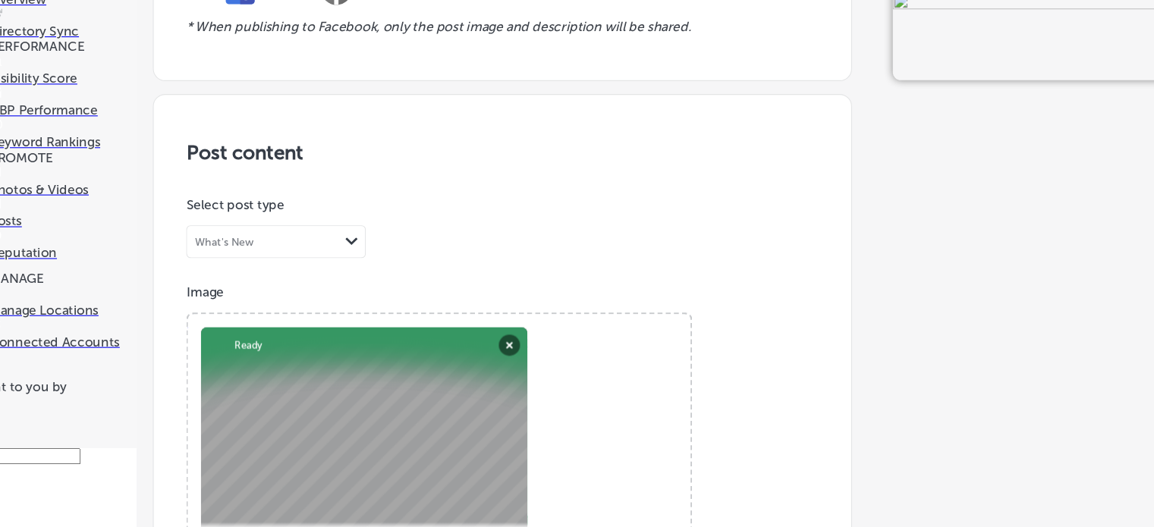
click at [421, 341] on div at bounding box center [379, 447] width 304 height 212
drag, startPoint x: 483, startPoint y: 266, endPoint x: 319, endPoint y: 263, distance: 164.7
click at [319, 341] on div at bounding box center [379, 447] width 304 height 212
drag, startPoint x: 319, startPoint y: 263, endPoint x: 275, endPoint y: 266, distance: 44.1
click at [275, 341] on div at bounding box center [379, 447] width 304 height 212
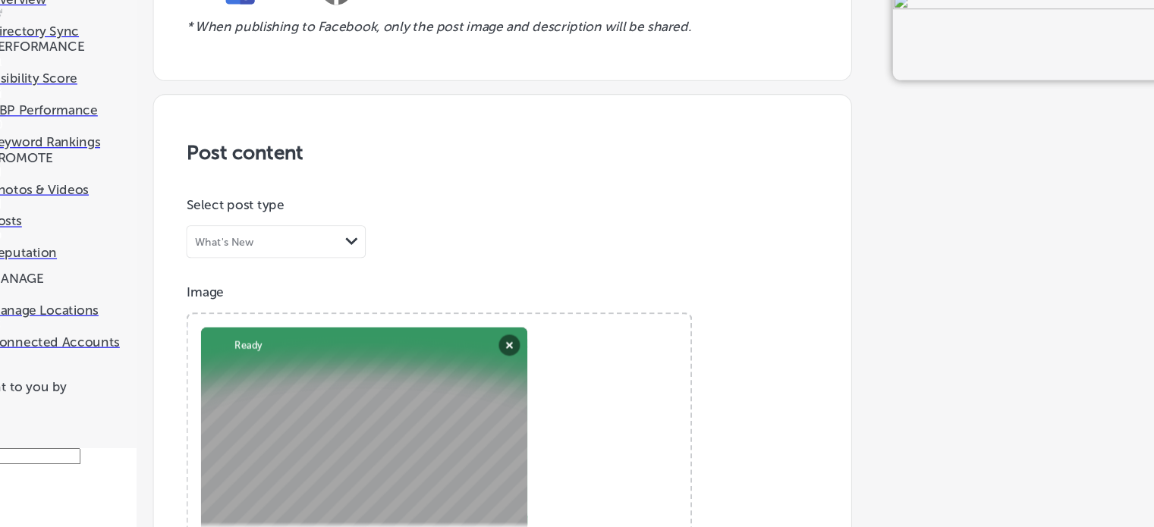
click at [275, 341] on div at bounding box center [379, 447] width 304 height 212
paste textarea "Magnolia Pearl Paint Splatter Top 2524 at [GEOGRAPHIC_DATA]"
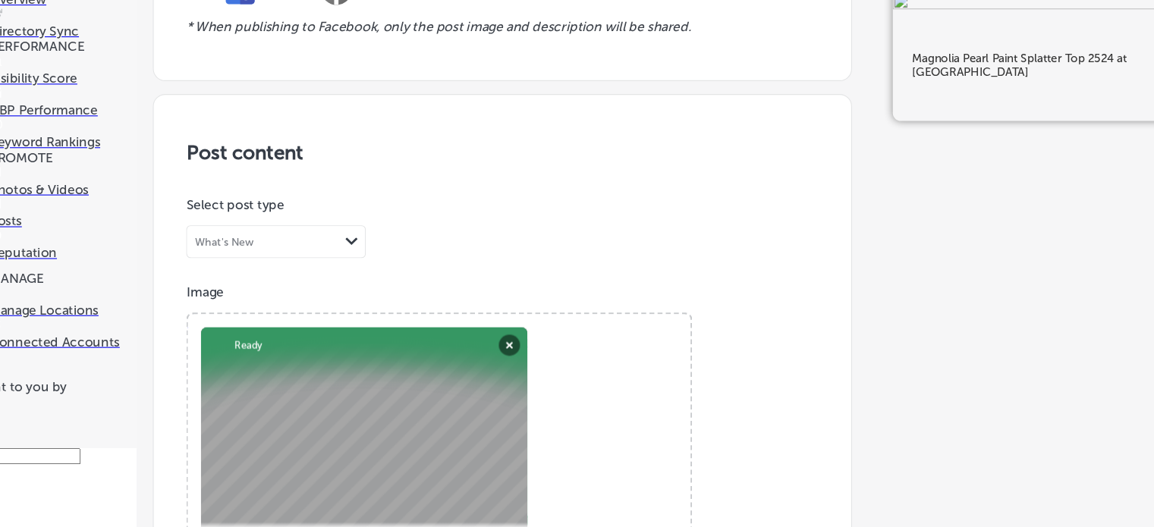
scroll to position [675, 0]
type textarea "Magnolia Pearl Paint Splatter Top 2524 at [GEOGRAPHIC_DATA]"
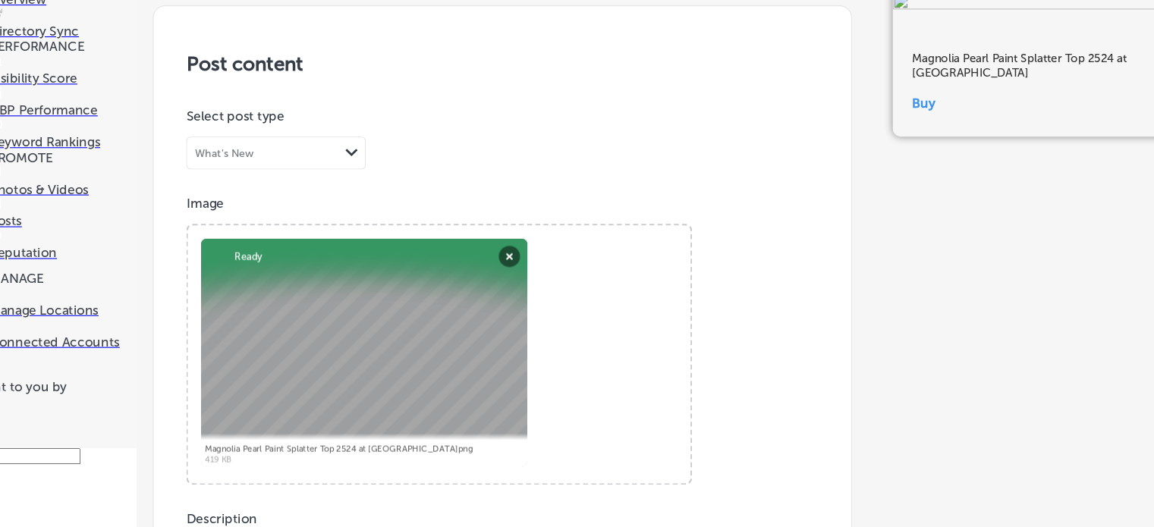
drag, startPoint x: 251, startPoint y: 409, endPoint x: 492, endPoint y: 412, distance: 240.6
type input "[URL][DOMAIN_NAME]"
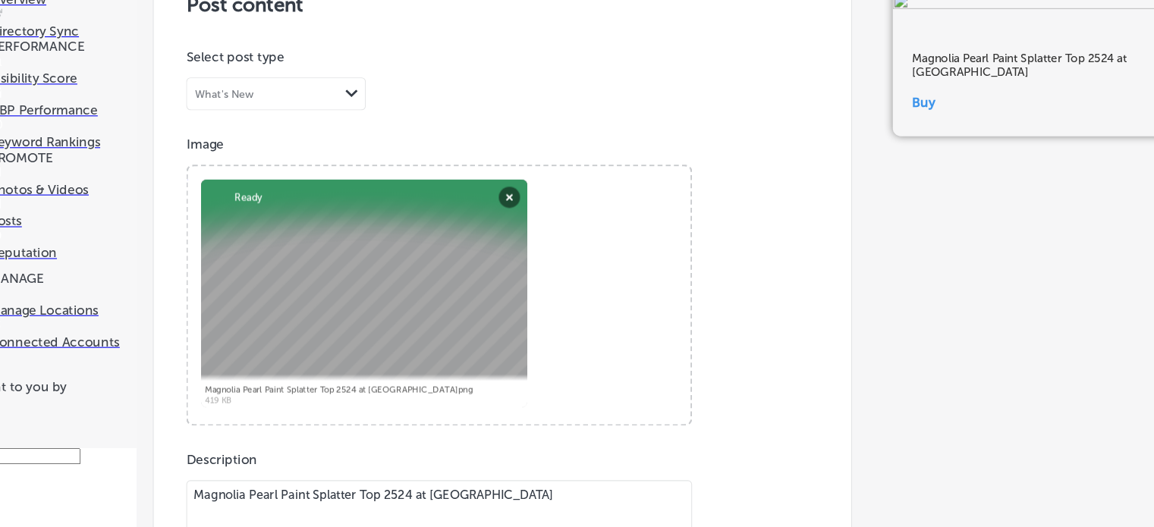
scroll to position [1115, 0]
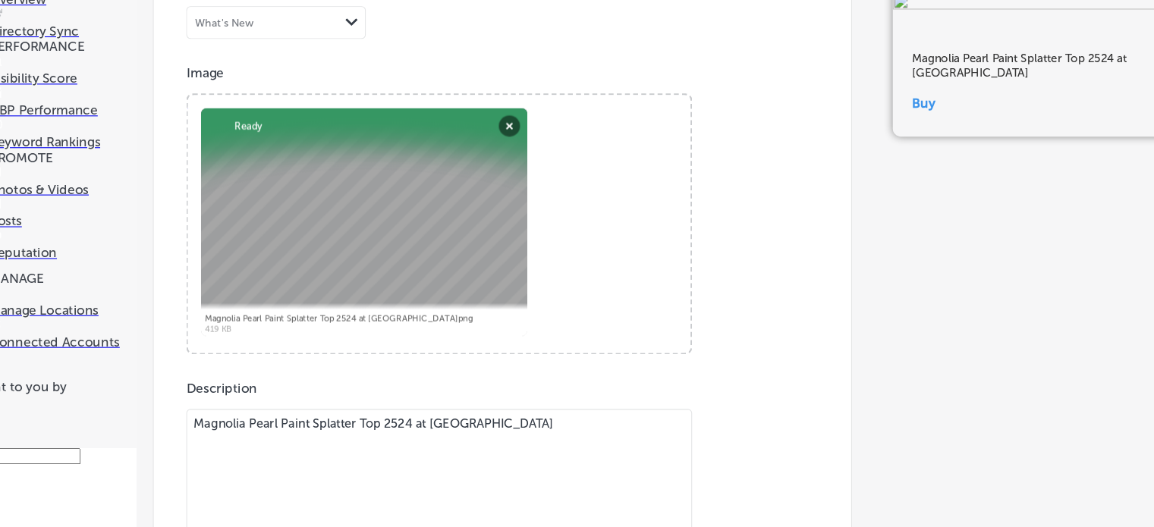
scroll to position [1191, 0]
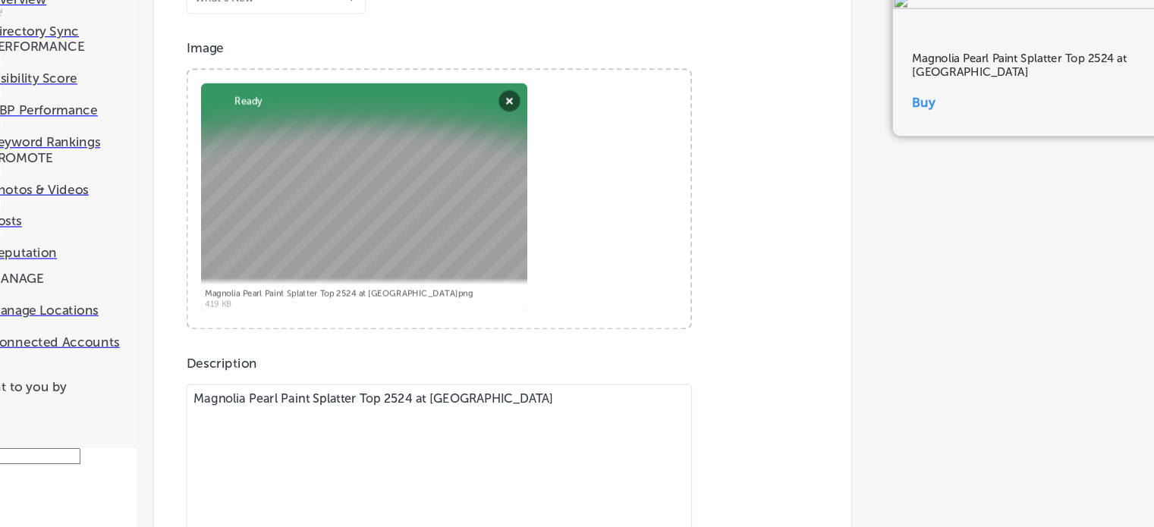
scroll to position [1107, 0]
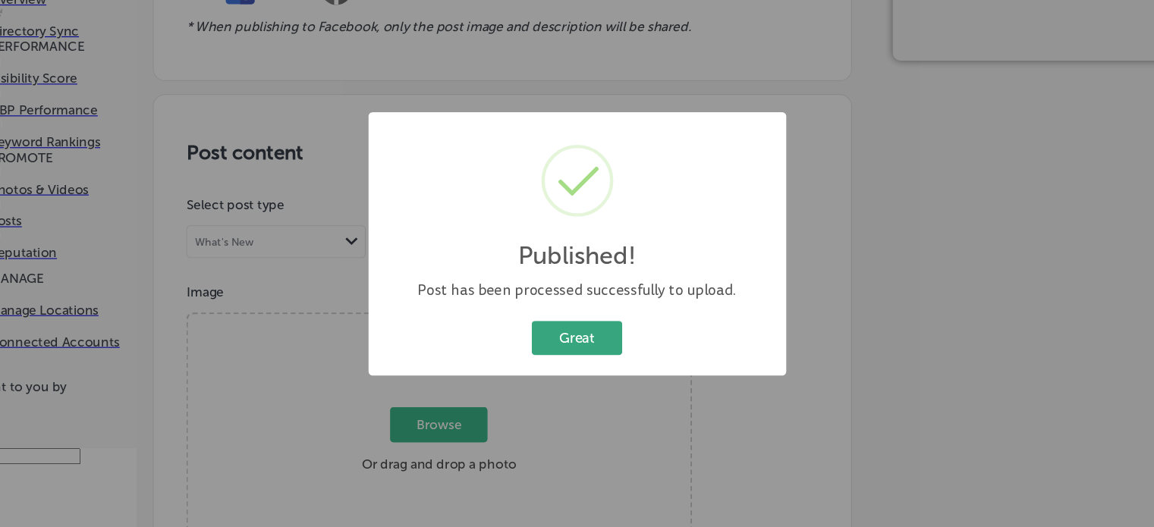
click at [581, 354] on button "Great" at bounding box center [577, 350] width 84 height 31
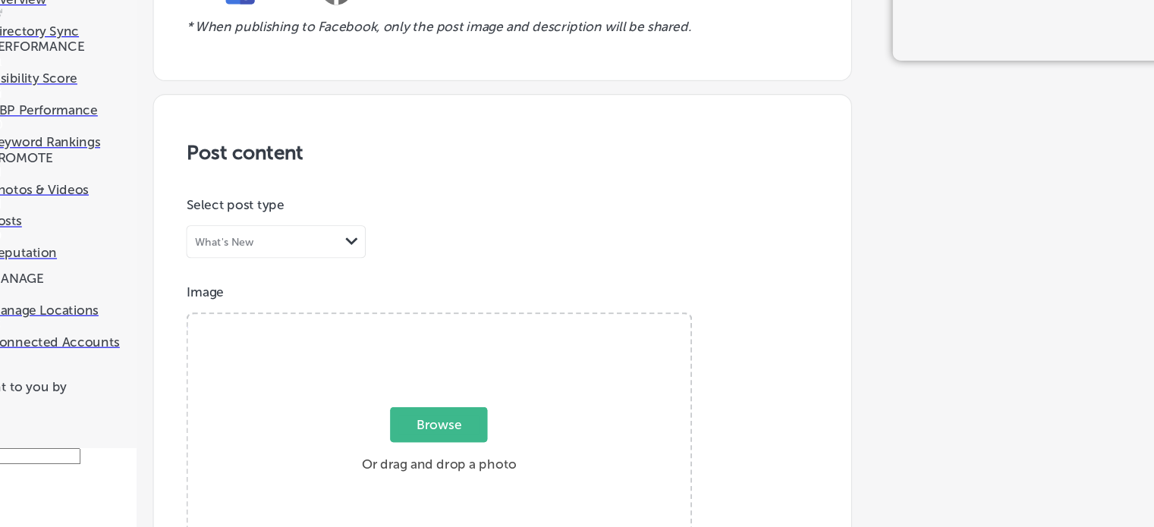
scroll to position [280, 0]
click at [436, 416] on span "Browse" at bounding box center [448, 432] width 90 height 33
click at [436, 329] on input "Browse Or drag and drop a photo" at bounding box center [448, 331] width 467 height 5
type input "C:\fakepath\Magnolia Pearl Mozart Top 2840 at [GEOGRAPHIC_DATA]png"
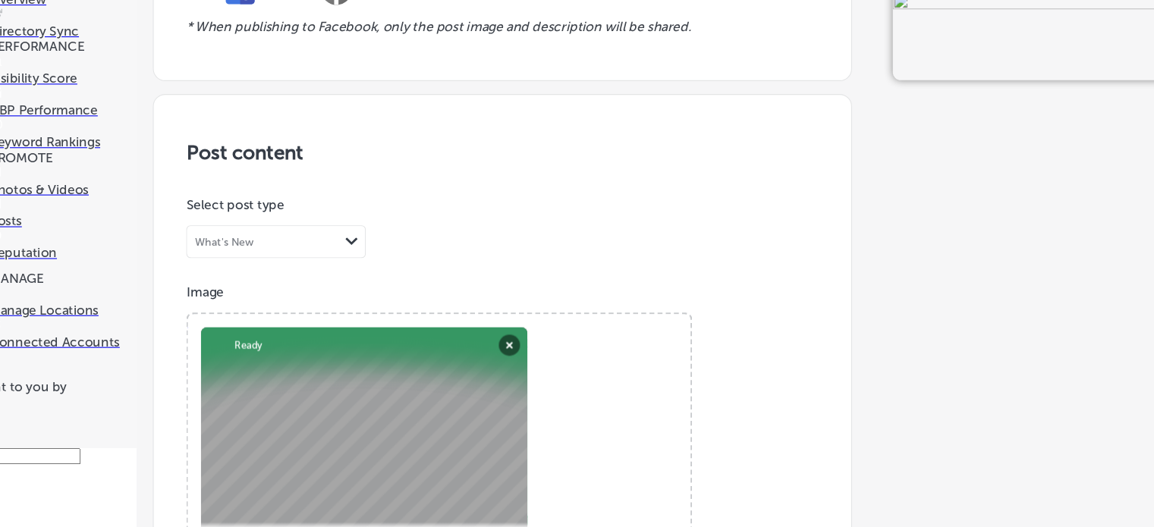
paste textarea "[PERSON_NAME] Top 2840"
type textarea "Magnolia Pearl Mozart Top 2840 at [GEOGRAPHIC_DATA]"
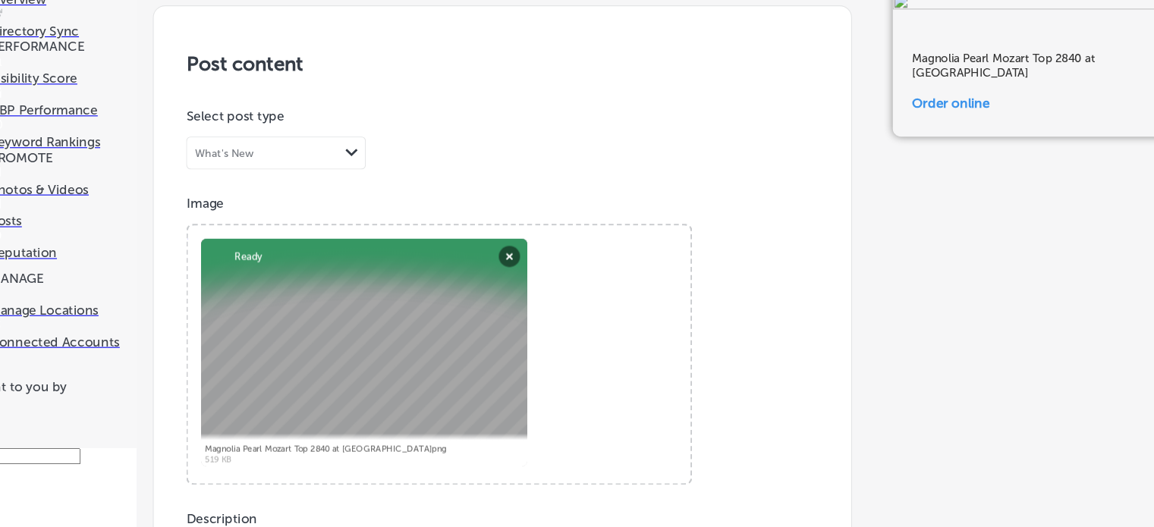
type input "[URL][DOMAIN_NAME]"
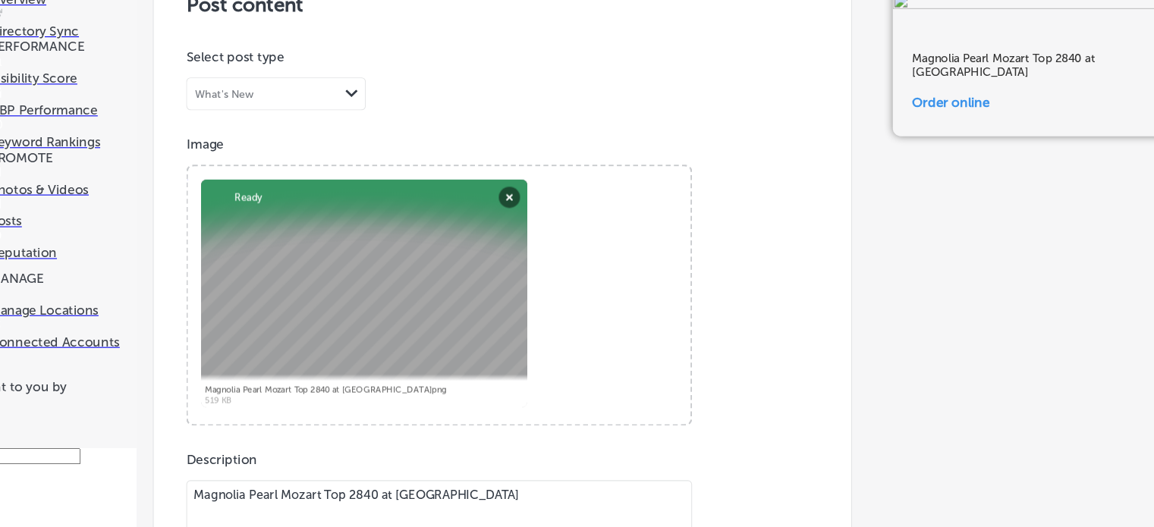
scroll to position [1156, 0]
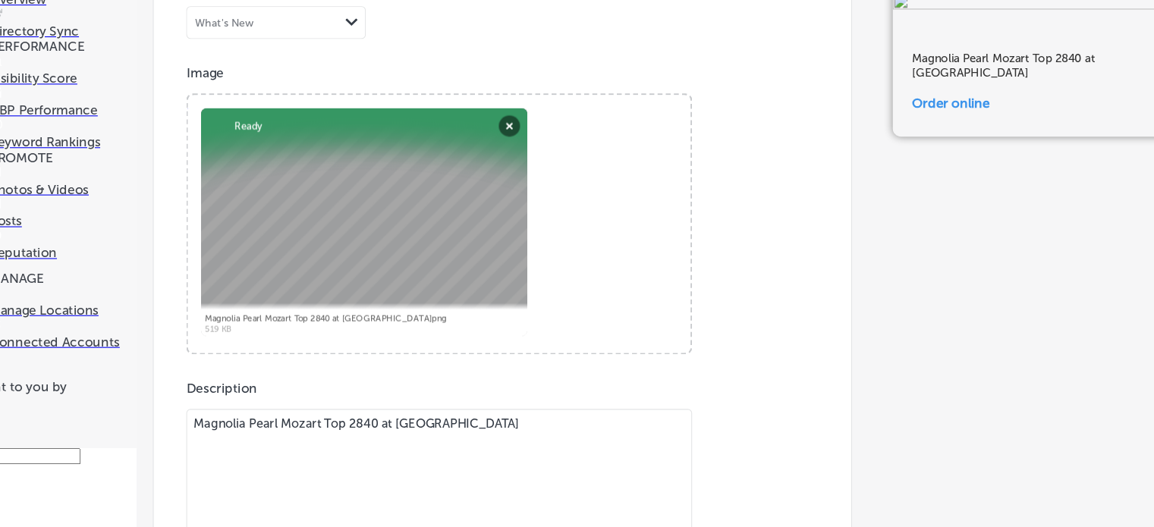
scroll to position [1191, 0]
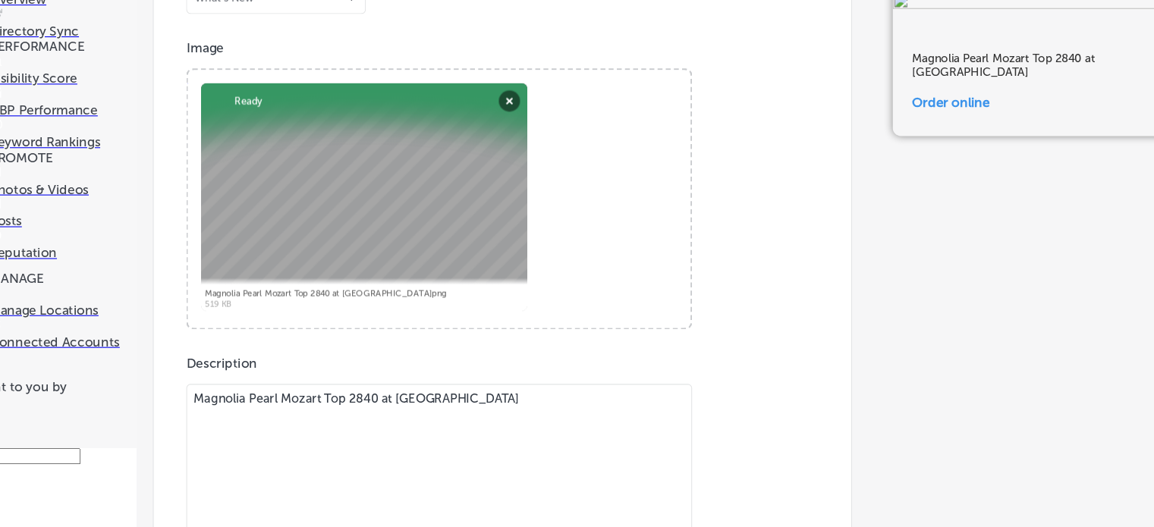
scroll to position [1107, 0]
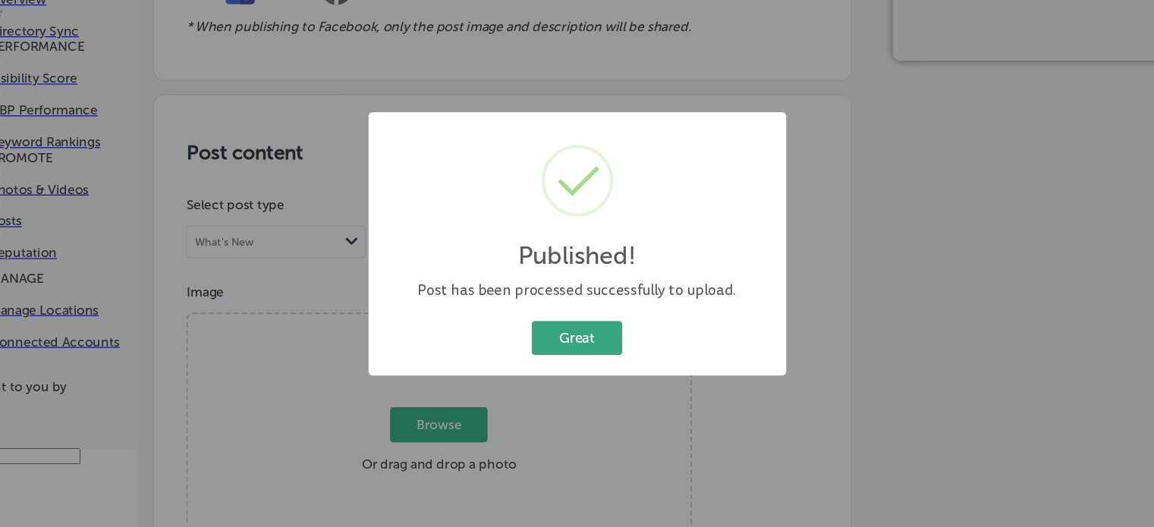
click at [586, 364] on button "Great" at bounding box center [577, 350] width 84 height 31
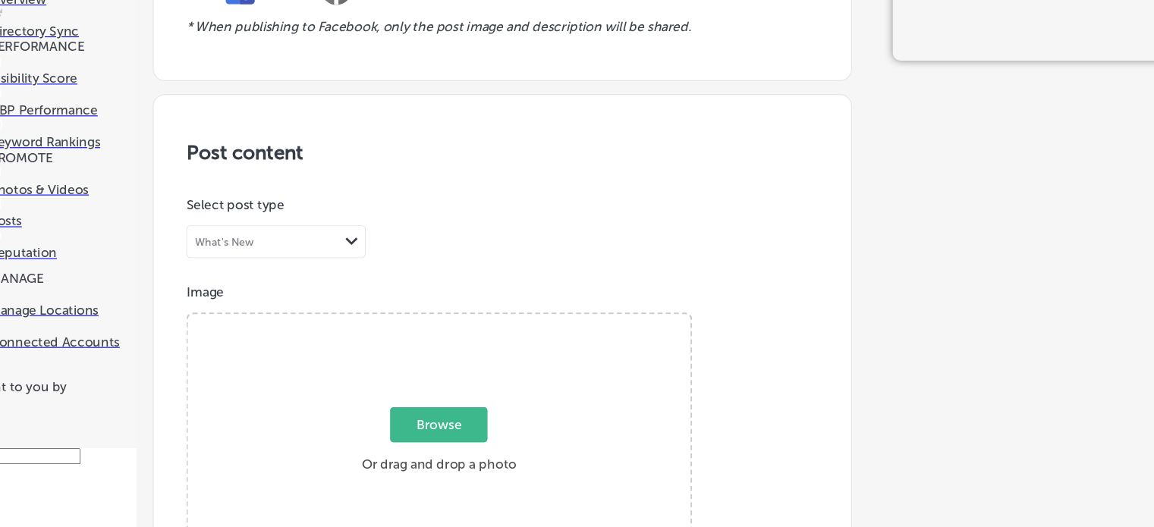
scroll to position [284, 0]
click at [451, 416] on span "Browse" at bounding box center [448, 432] width 90 height 33
click at [451, 329] on input "Browse Or drag and drop a photo" at bounding box center [448, 331] width 467 height 5
type input "C:\fakepath\Magnolia Pearl Lace Gabriella Top 2280.png"
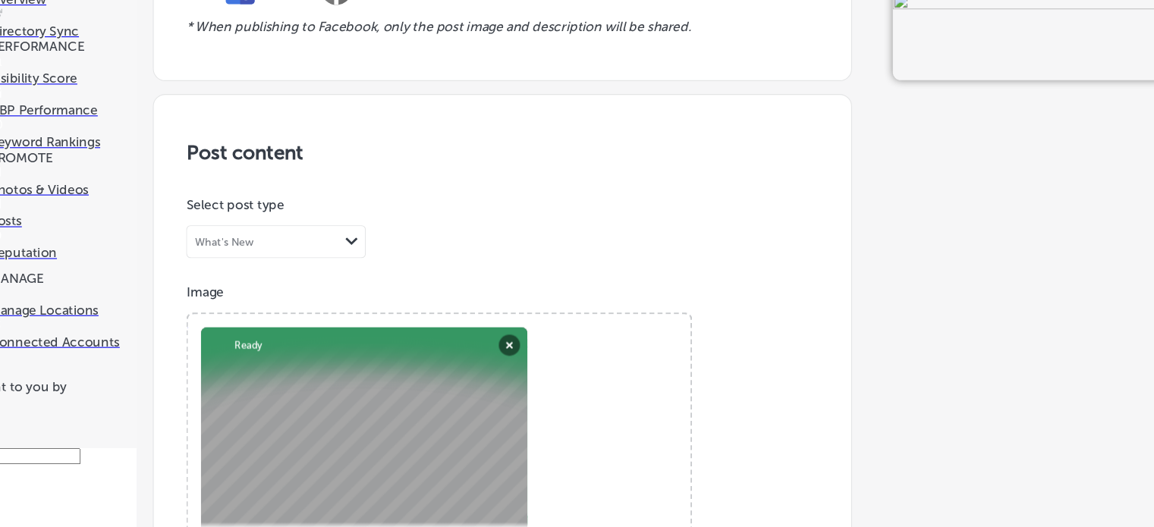
paste textarea "Lace Gabriella Top 2280"
type textarea "Magnolia Pearl Lace Gabriella Top 2280"
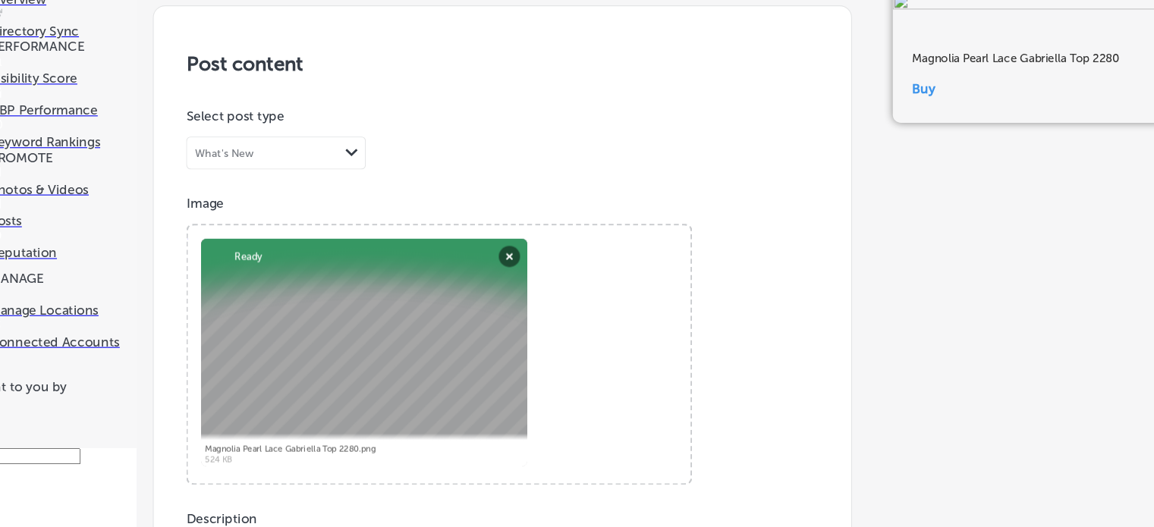
type input "[URL][DOMAIN_NAME]"
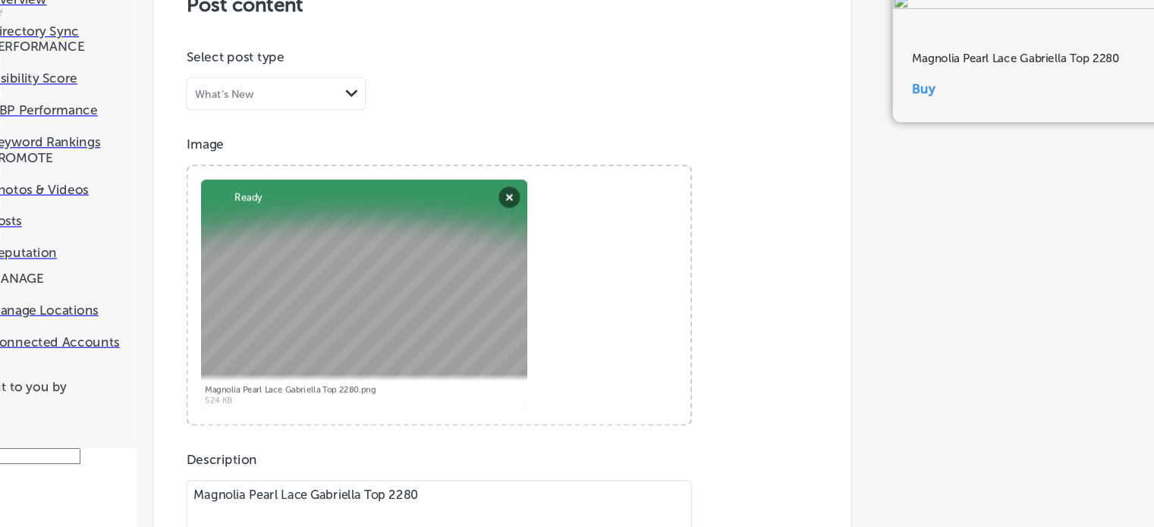
scroll to position [1181, 0]
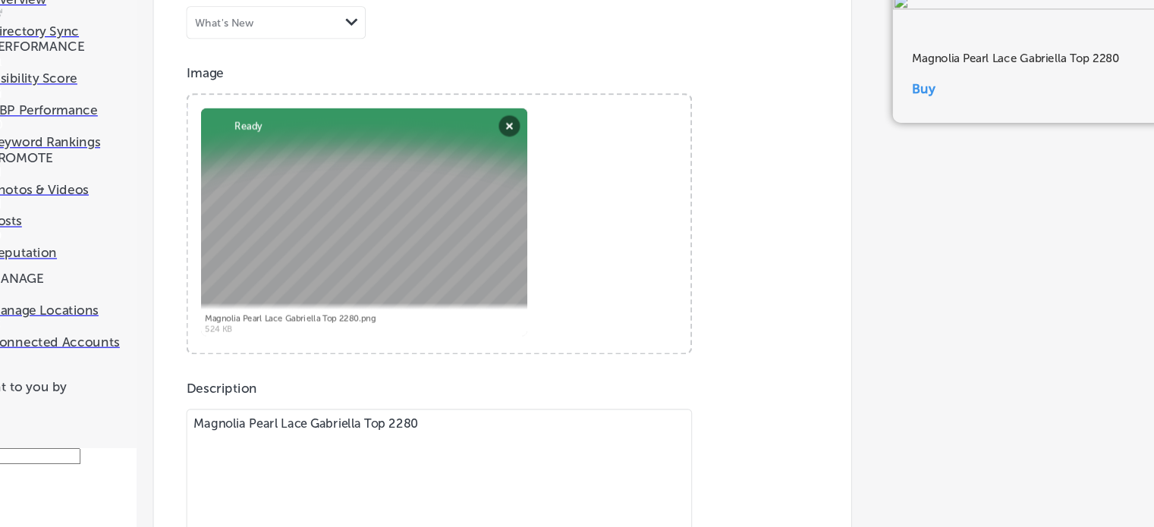
scroll to position [1191, 0]
drag, startPoint x: 252, startPoint y: 332, endPoint x: 340, endPoint y: 319, distance: 89.0
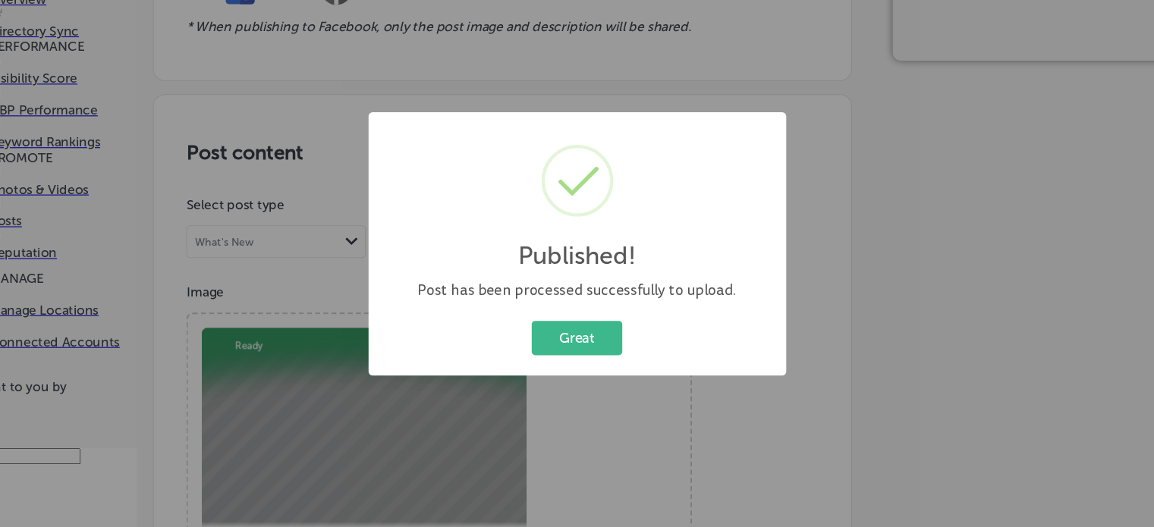
scroll to position [1107, 0]
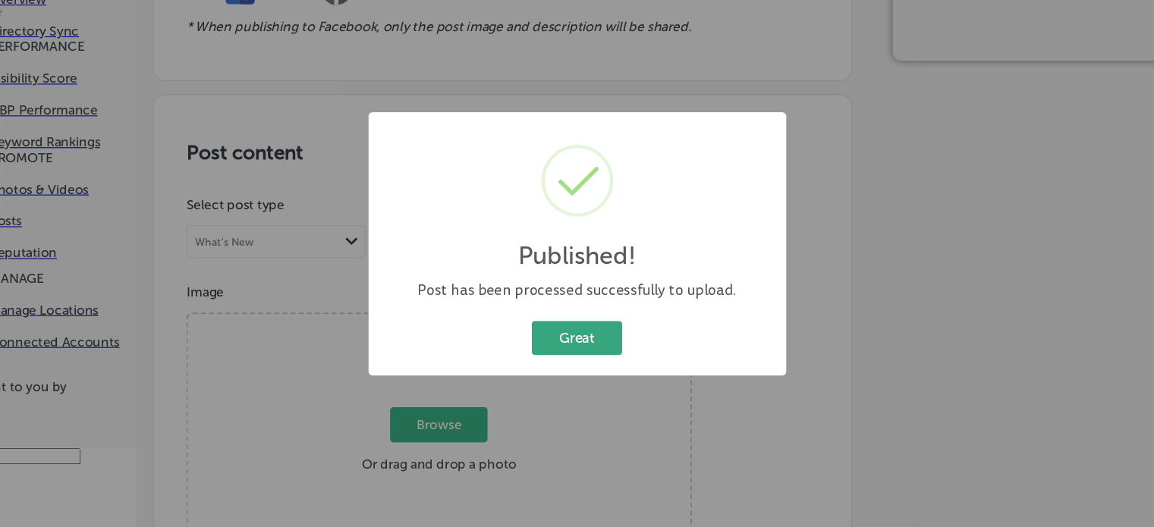
click at [583, 364] on button "Great" at bounding box center [577, 350] width 84 height 31
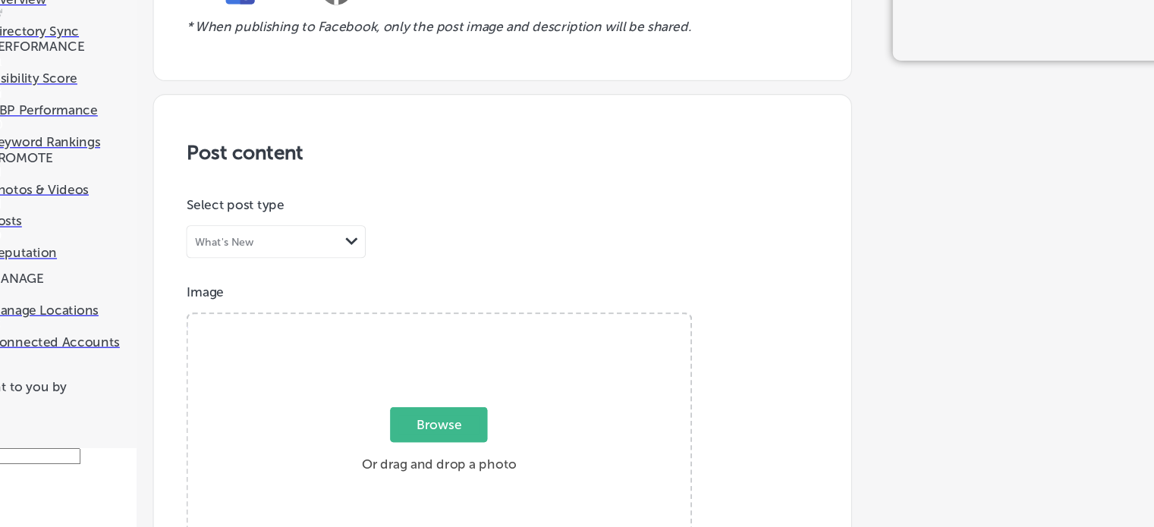
click at [451, 416] on span "Browse" at bounding box center [448, 432] width 90 height 33
click at [451, 329] on input "Browse Or drag and drop a photo" at bounding box center [448, 331] width 467 height 5
type input "C:\fakepath\Magnolia [PERSON_NAME] Vert Socks 225.png"
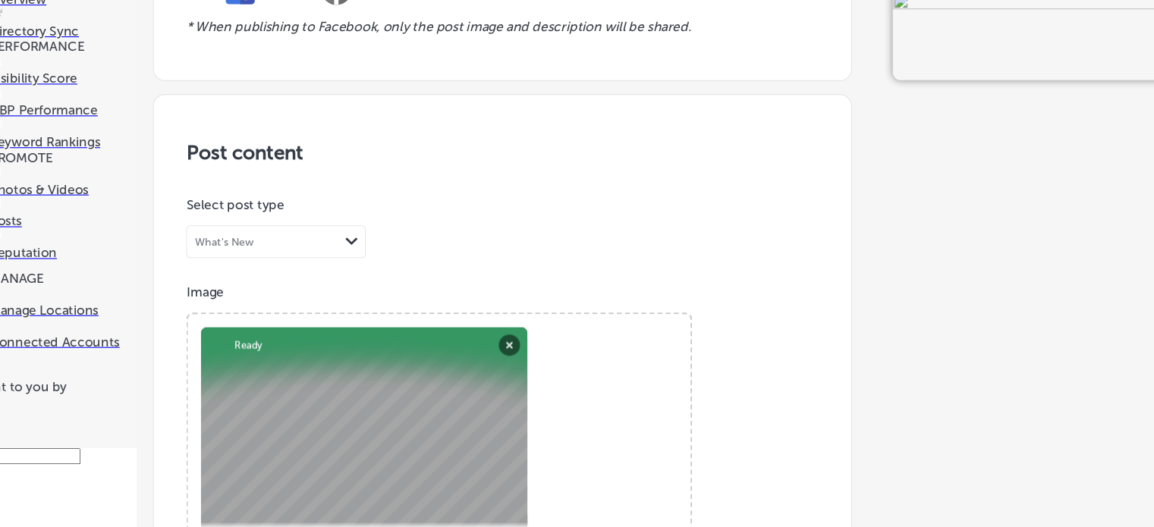
scroll to position [481, 0]
paste textarea "Dame Vert Socks 225"
type textarea "Magnolia [PERSON_NAME] Vert Socks 225"
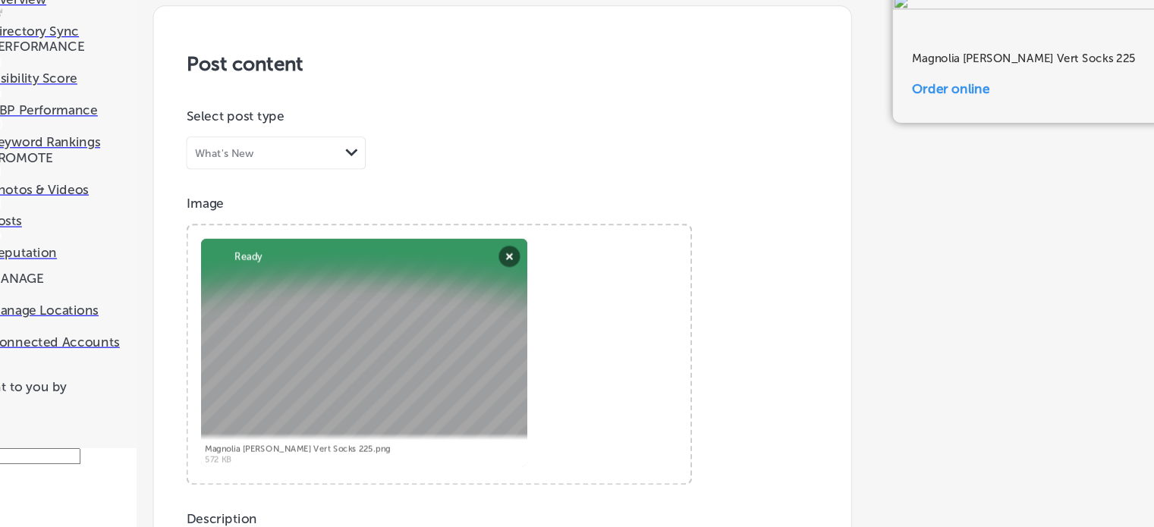
type input "[URL][DOMAIN_NAME]"
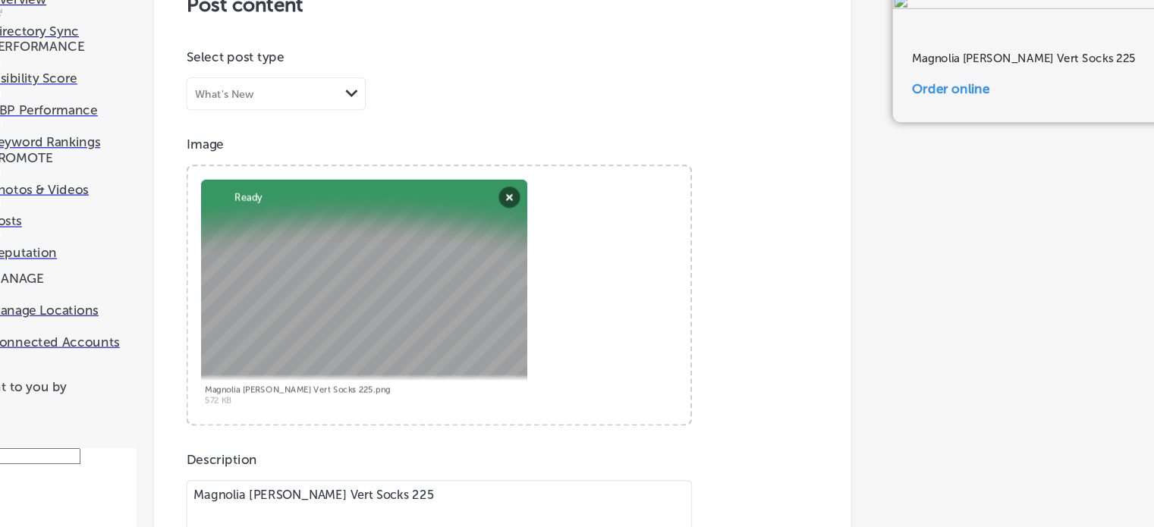
scroll to position [1244, 0]
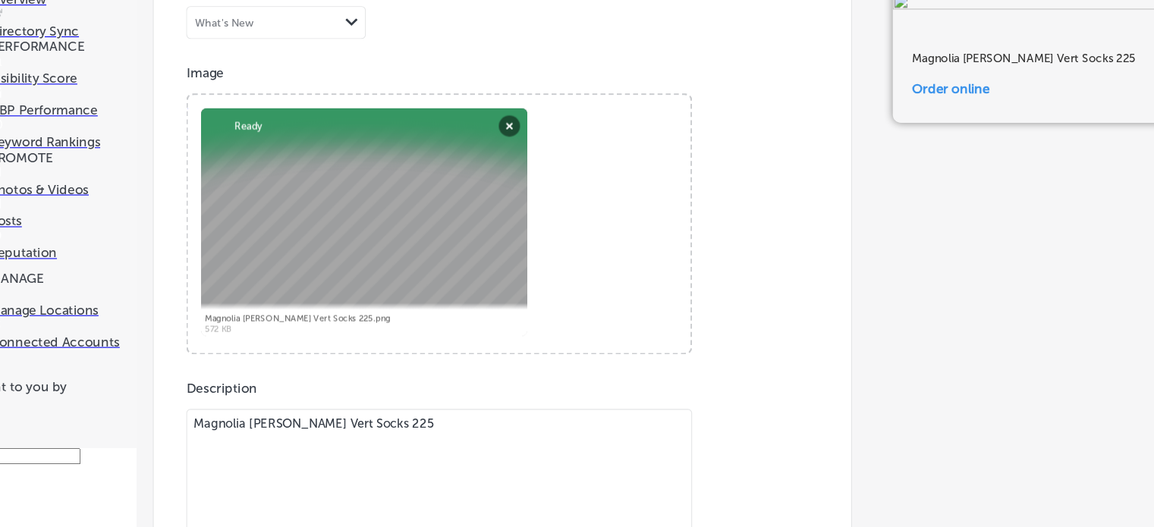
scroll to position [1191, 0]
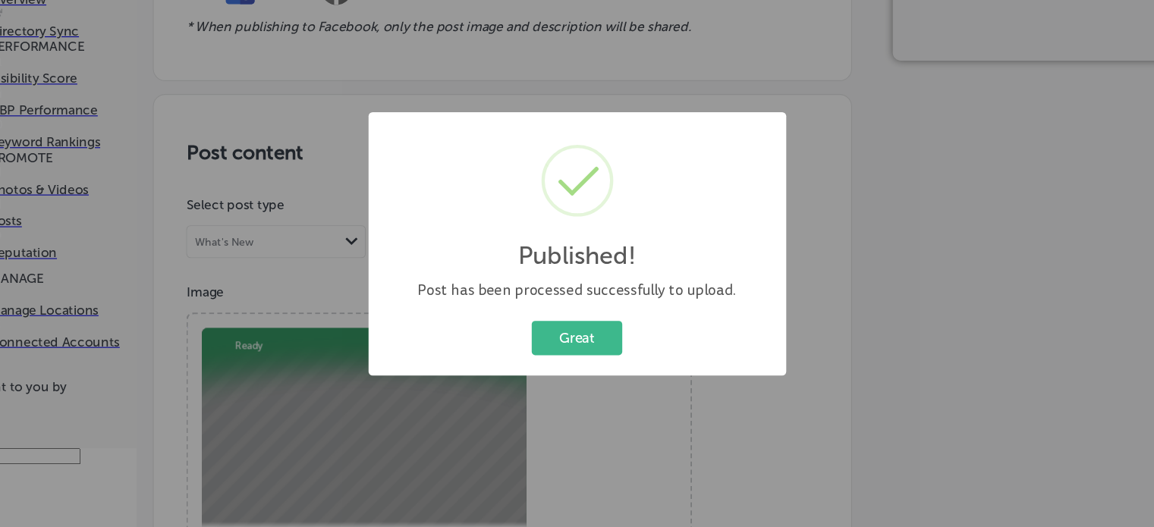
scroll to position [1107, 0]
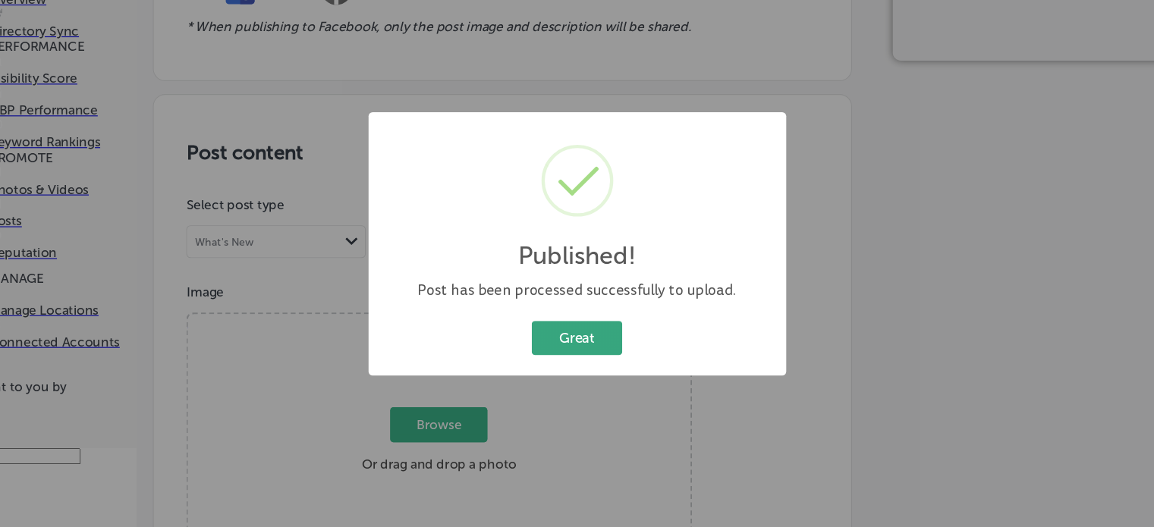
click at [579, 355] on button "Great" at bounding box center [577, 350] width 84 height 31
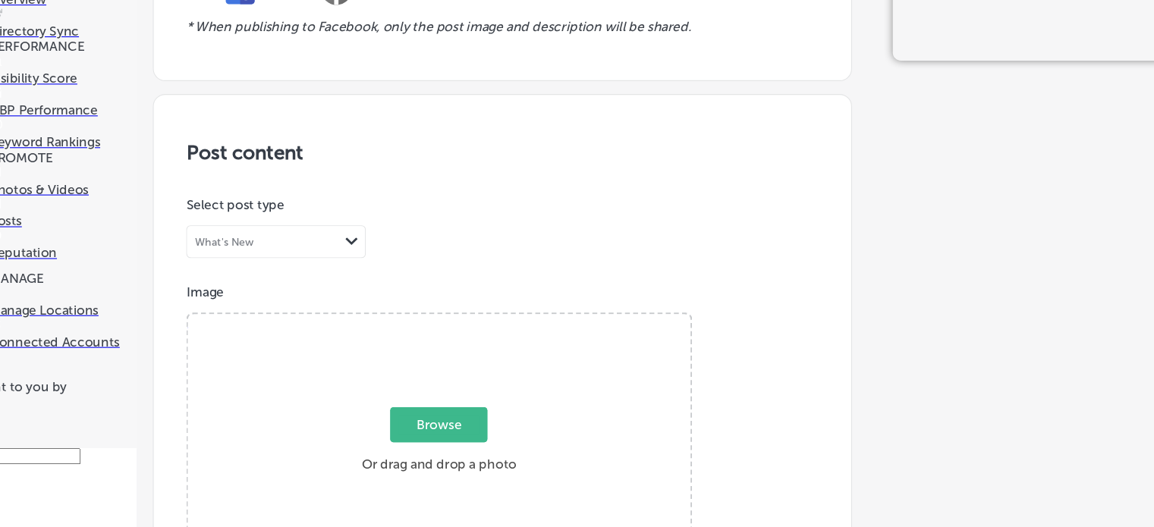
click at [448, 416] on span "Browse" at bounding box center [448, 432] width 90 height 33
click at [448, 329] on input "Browse Or drag and drop a photo" at bounding box center [448, 331] width 467 height 5
type input "C:\fakepath\Magnolia Pearl Kalamkari Andhra Jacket 1382.png"
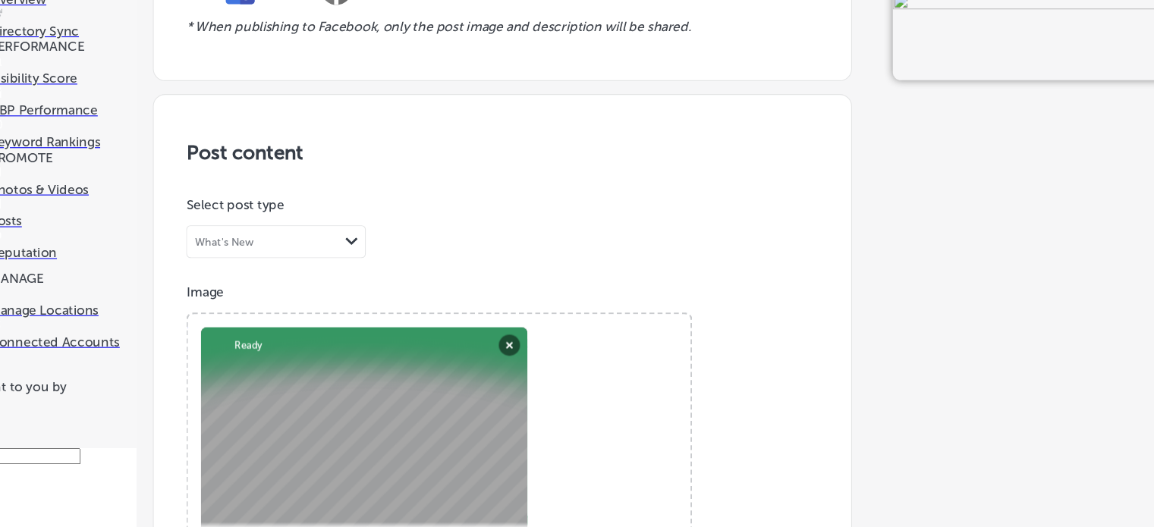
paste textarea "Kalamkari Andhra Jacket 1382"
type textarea "Magnolia Pearl Kalamkari Andhra Jacket 1382"
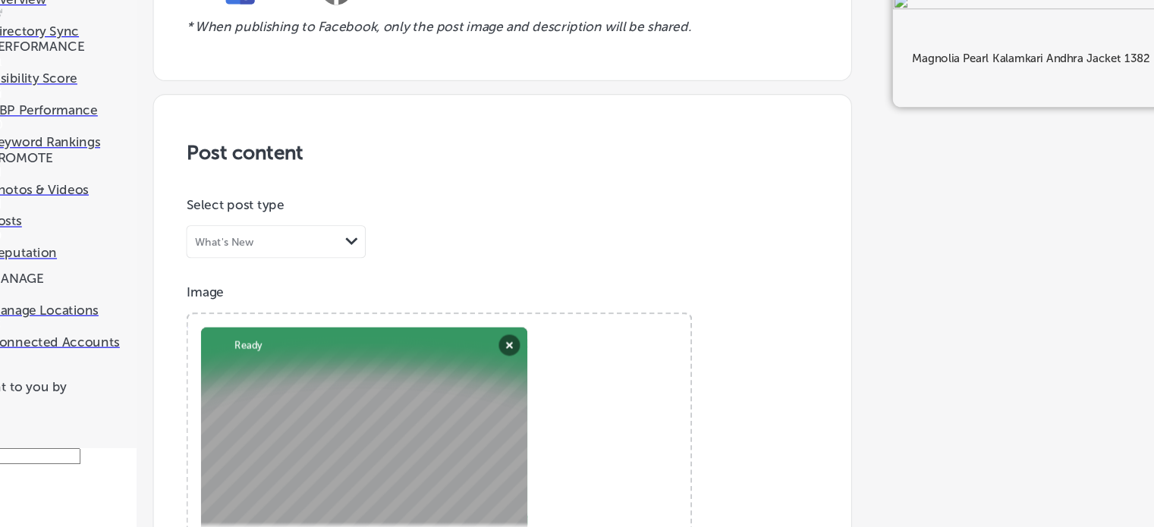
scroll to position [697, 0]
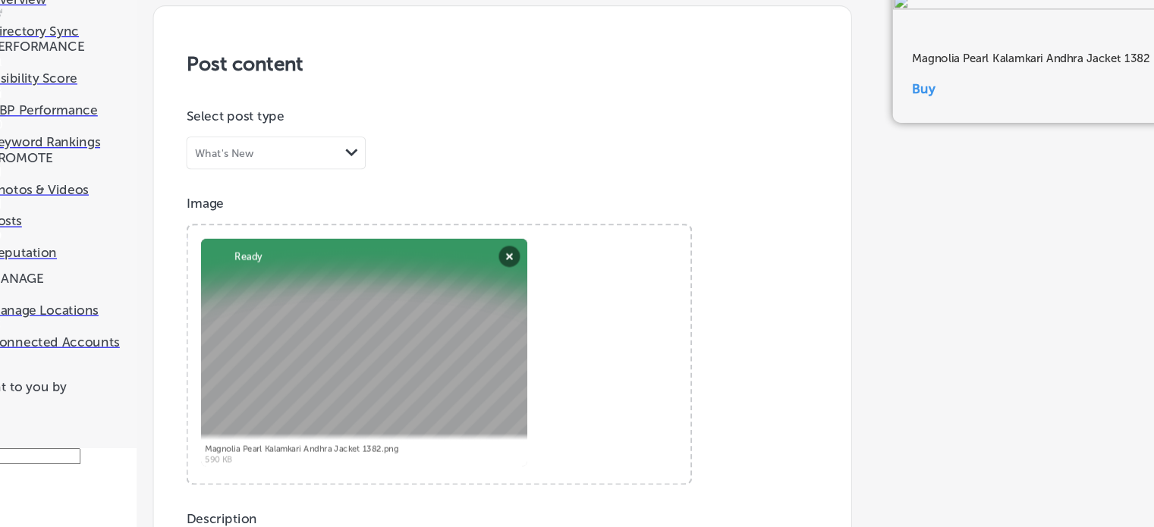
type input "[URL][DOMAIN_NAME]"
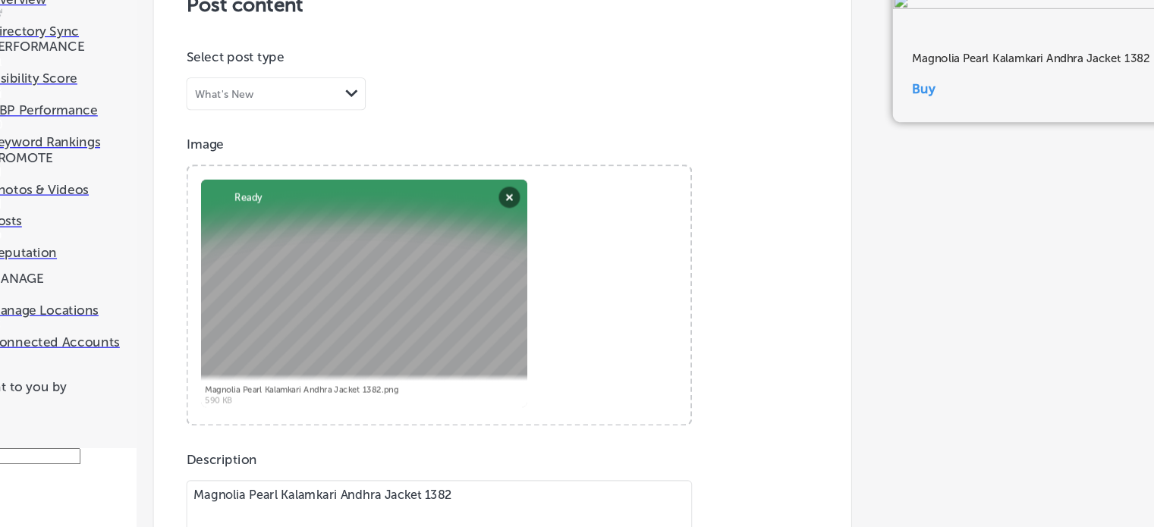
scroll to position [1200, 0]
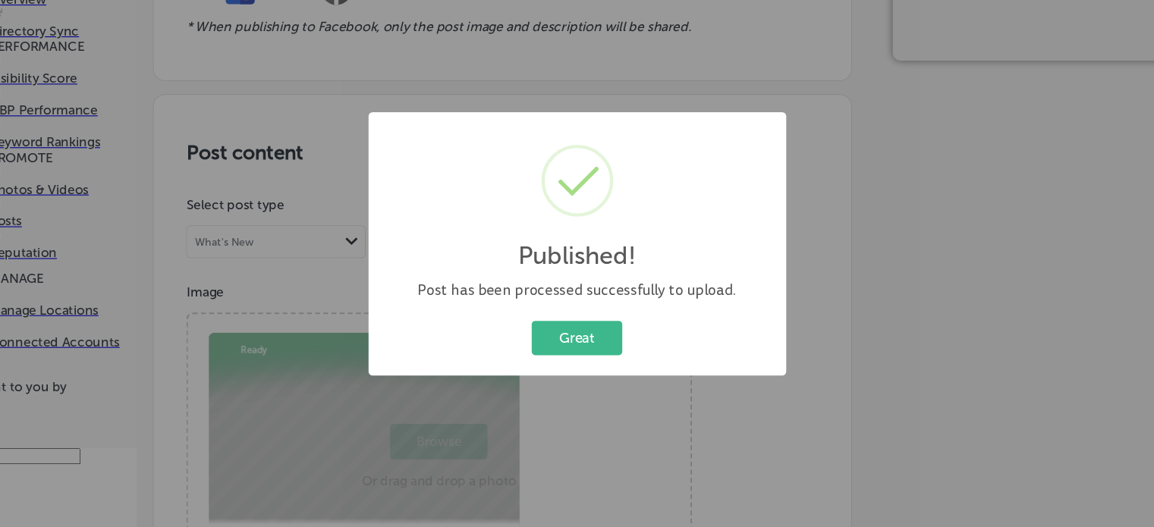
scroll to position [1107, 0]
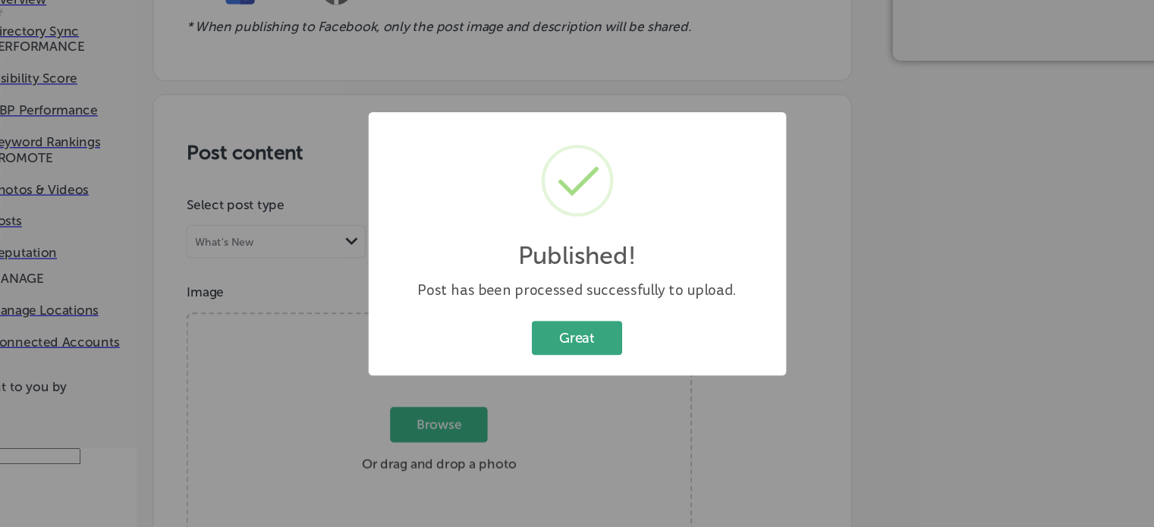
click at [585, 351] on button "Great" at bounding box center [577, 350] width 84 height 31
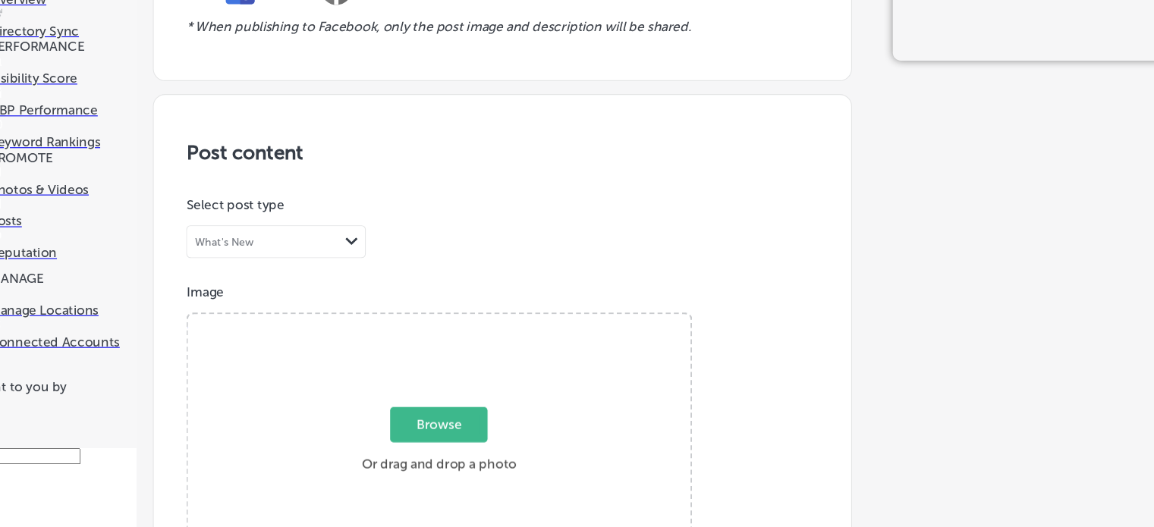
scroll to position [444, 0]
click at [440, 416] on span "Browse" at bounding box center [448, 432] width 90 height 33
click at [440, 329] on input "Browse Or drag and drop a photo" at bounding box center [448, 331] width 467 height 5
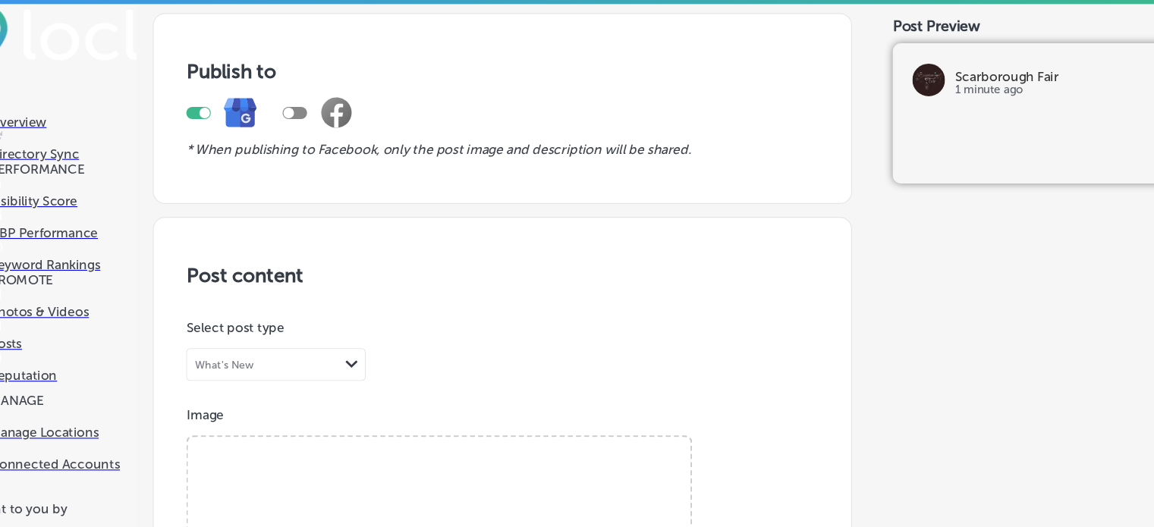
type input "C:\fakepath\Magnolia Pearl Jacket 1382 at [GEOGRAPHIC_DATA]png"
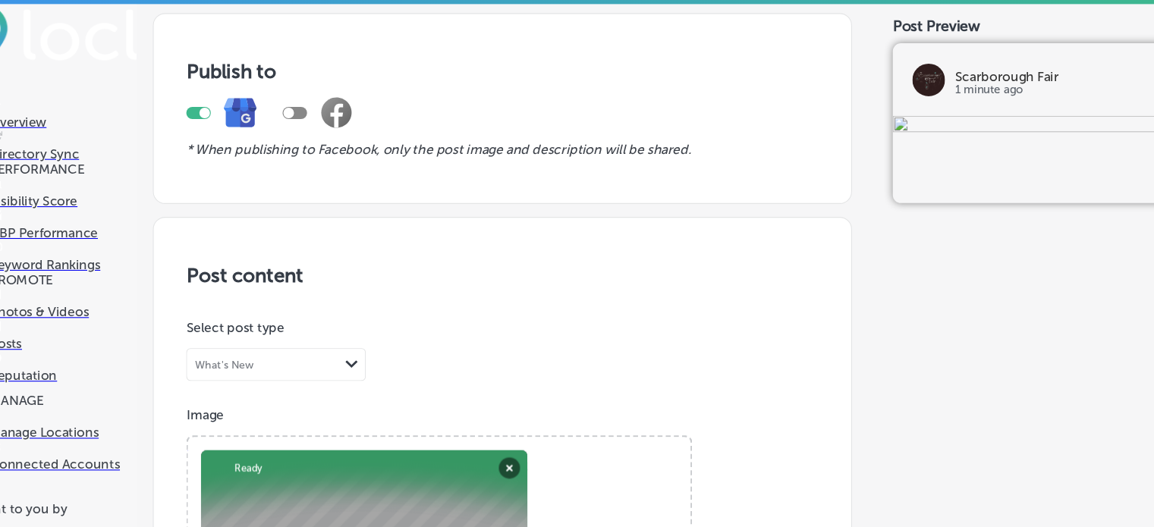
scroll to position [732, 0]
paste textarea "Jacket 1382 at [GEOGRAPHIC_DATA]"
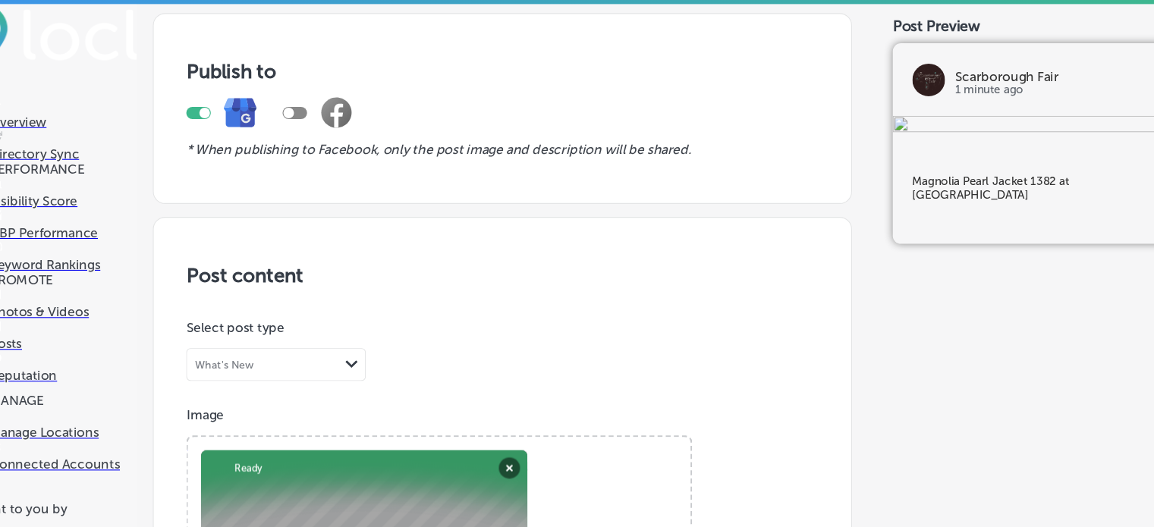
type textarea "Magnolia Pearl Jacket 1382 at [GEOGRAPHIC_DATA]"
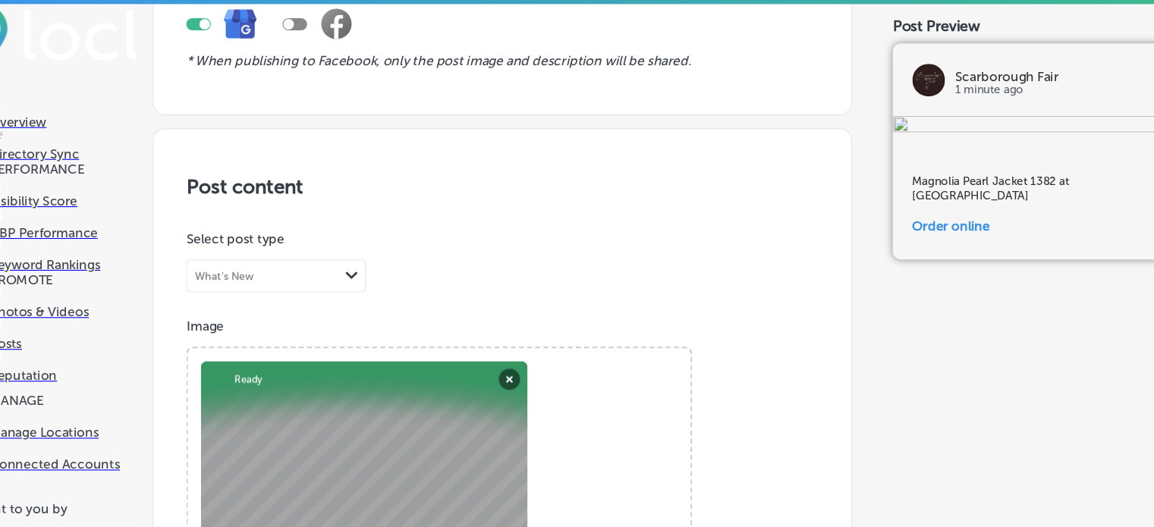
type input "[URL][DOMAIN_NAME]"
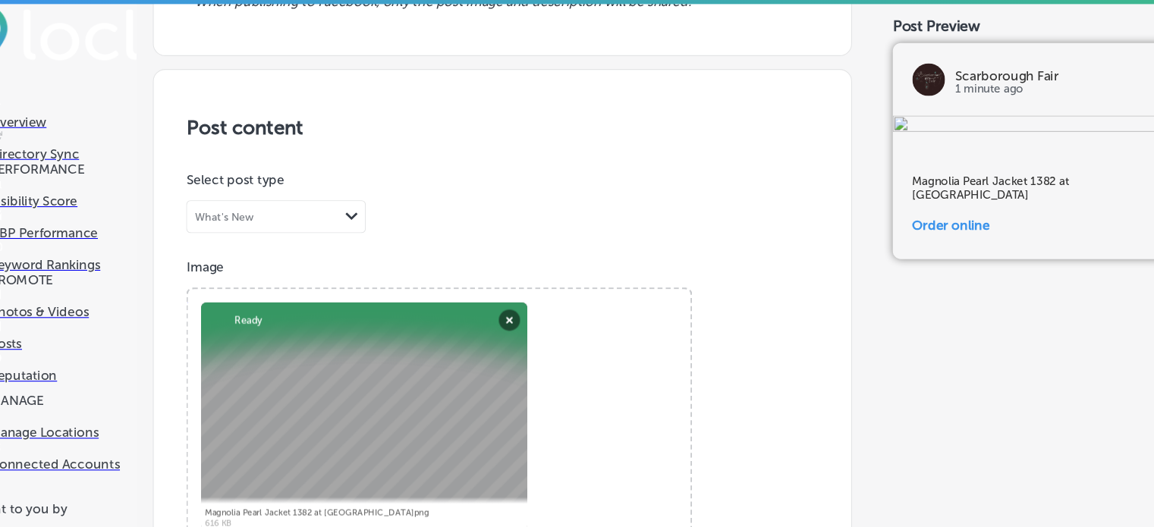
scroll to position [1244, 0]
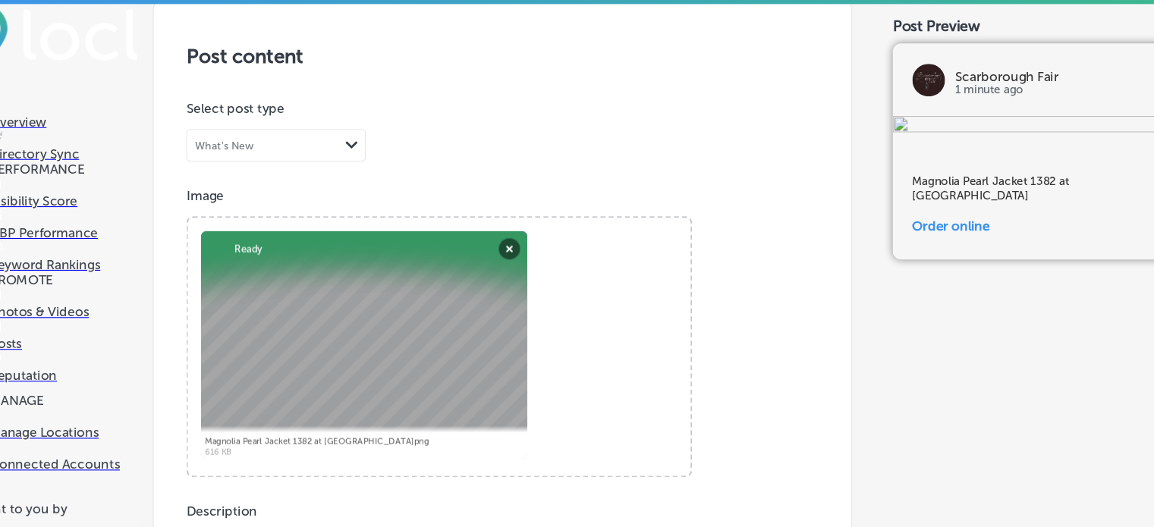
scroll to position [1269, 0]
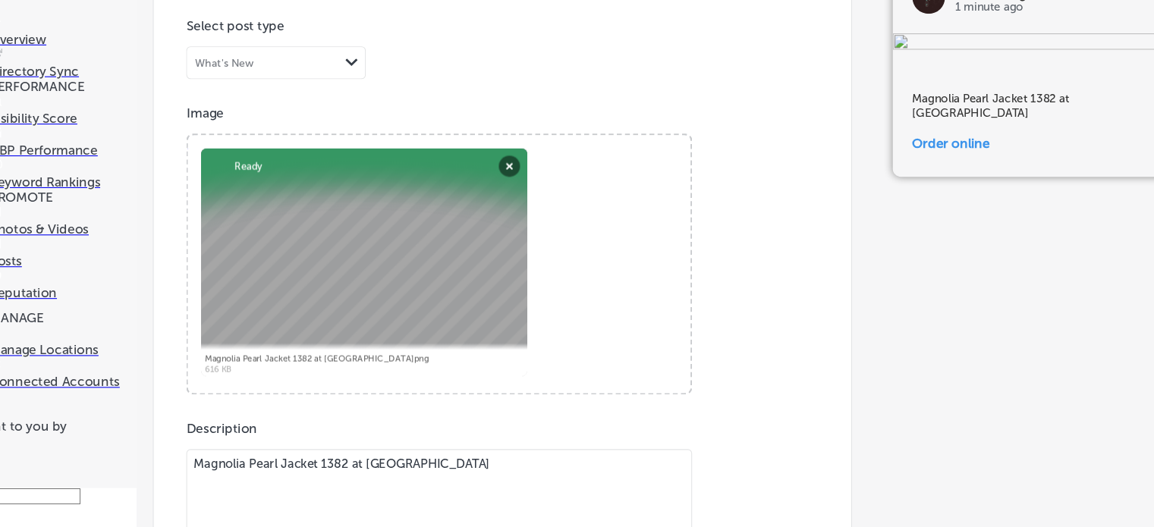
scroll to position [40, 0]
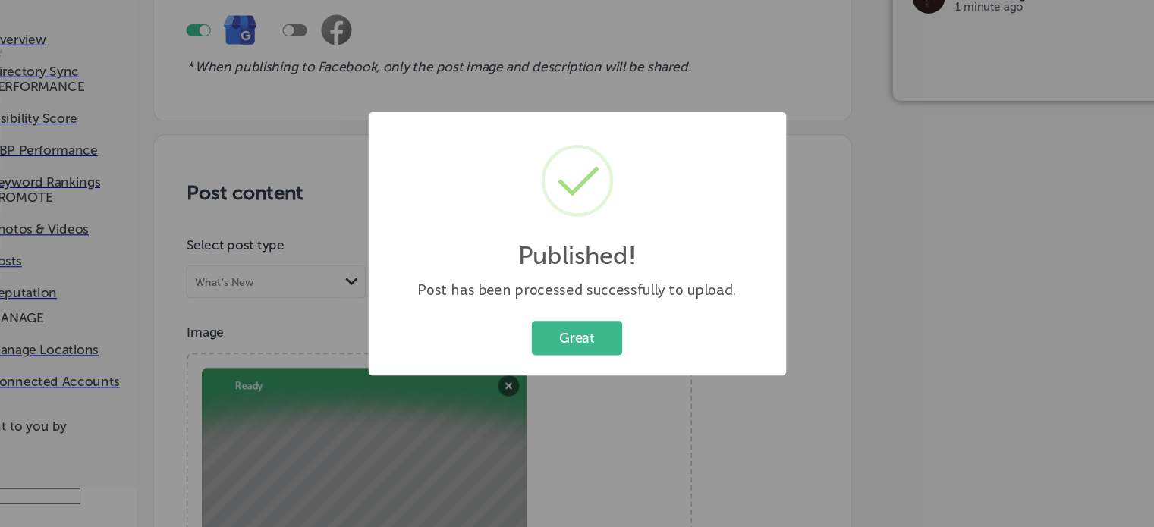
scroll to position [1107, 0]
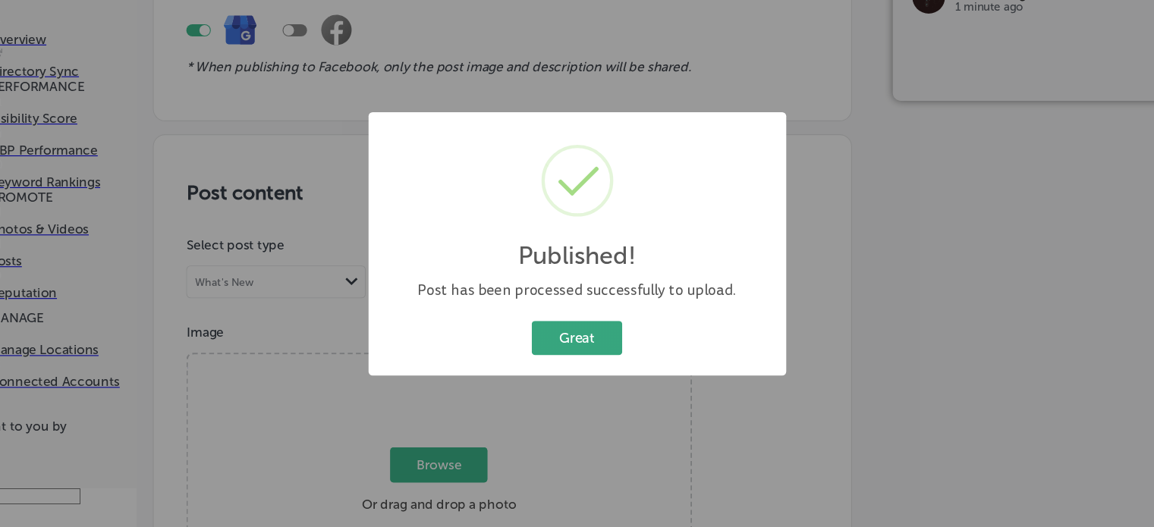
click at [593, 345] on button "Great" at bounding box center [577, 350] width 84 height 31
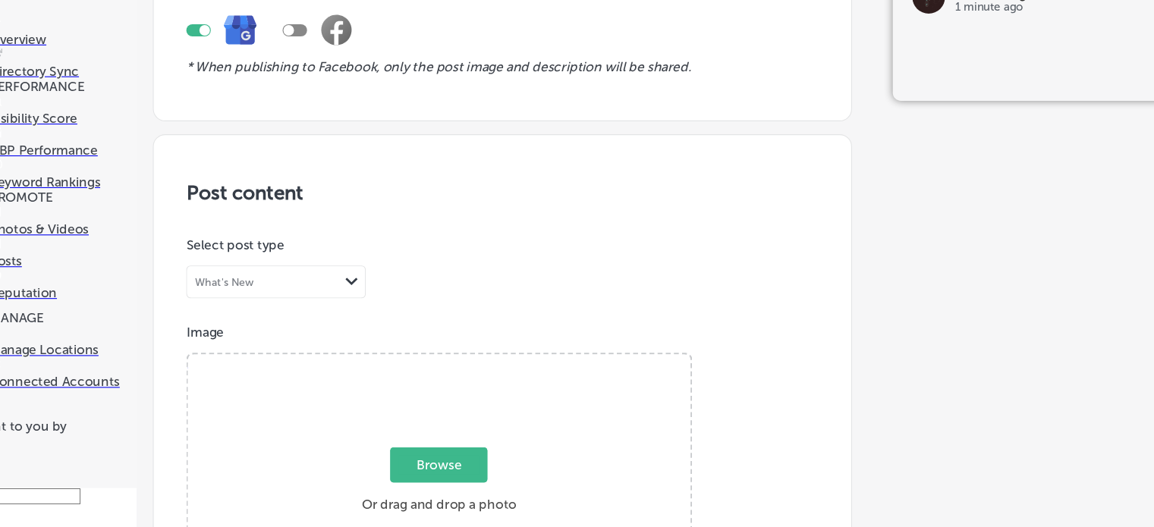
scroll to position [986, 0]
click at [437, 453] on span "Browse" at bounding box center [448, 469] width 90 height 33
click at [437, 367] on input "Browse Or drag and drop a photo" at bounding box center [448, 369] width 467 height 5
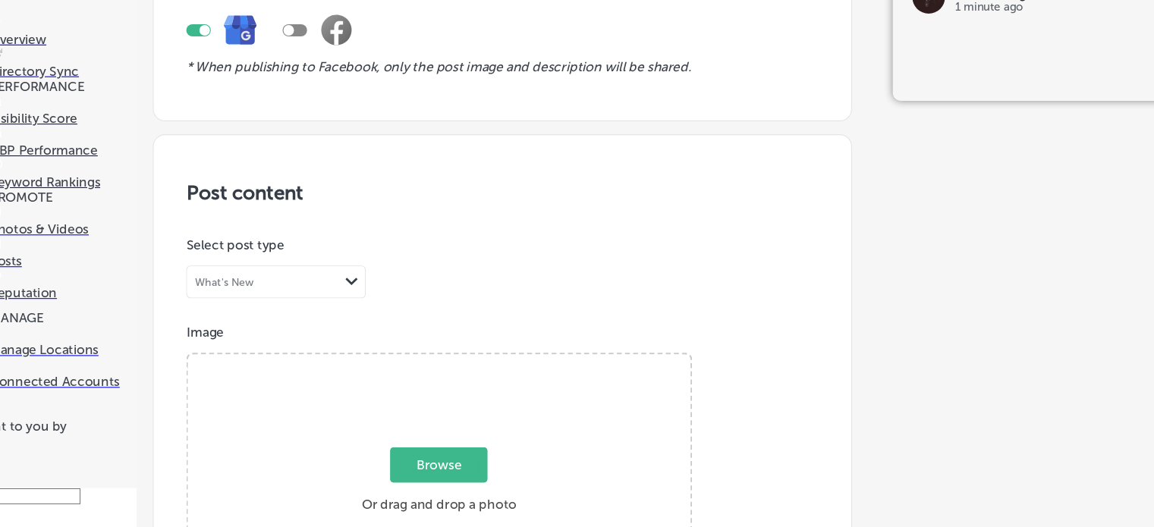
type input "C:\fakepath\Magnolia Pearl Graphic Hoodie Top 2983 at [GEOGRAPHIC_DATA]png"
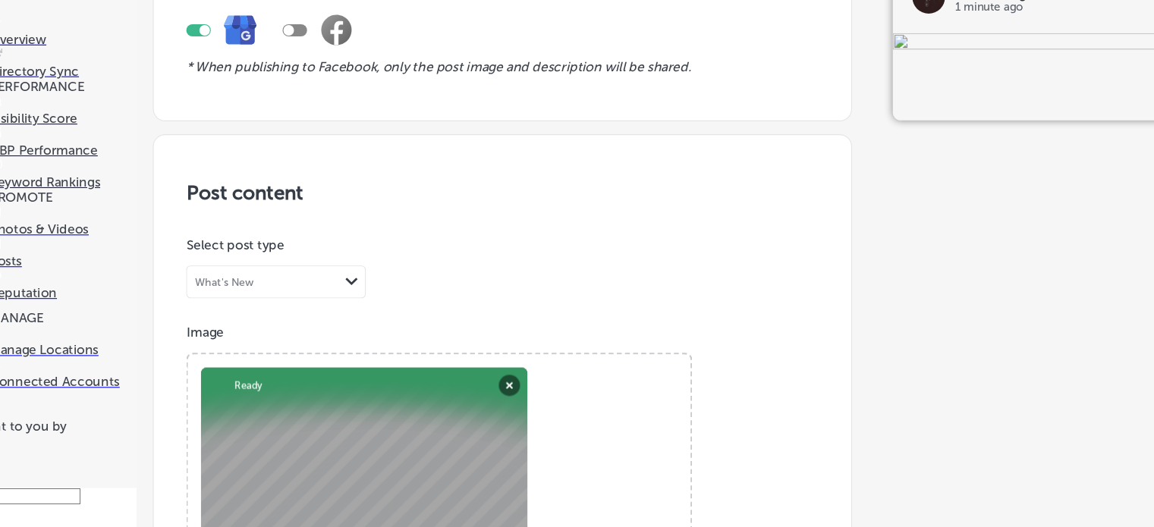
paste textarea "Graphic Hoodie Top 2983"
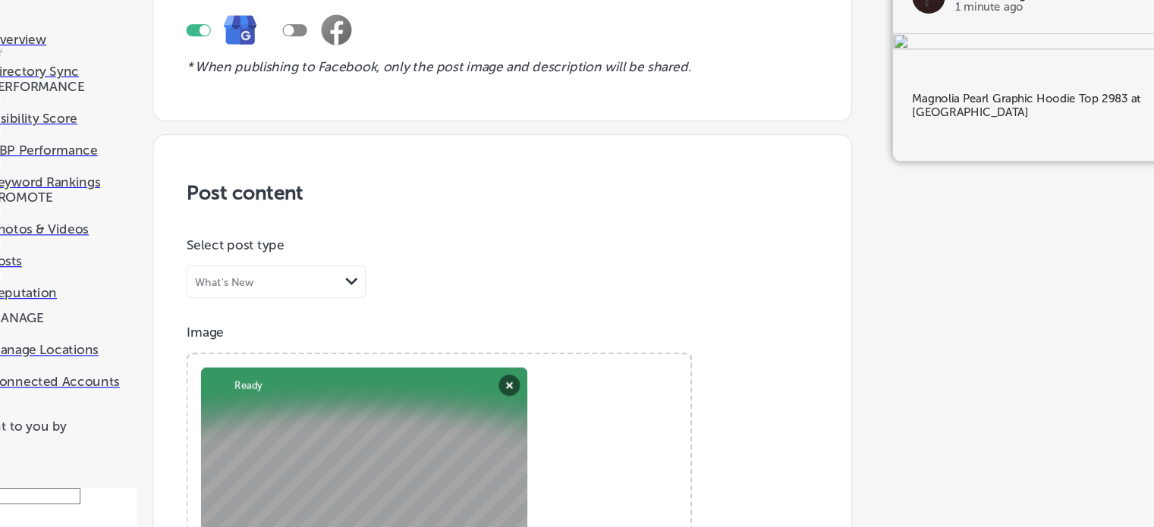
scroll to position [830, 0]
type textarea "Magnolia Pearl Graphic Hoodie Top 2983 at [GEOGRAPHIC_DATA]"
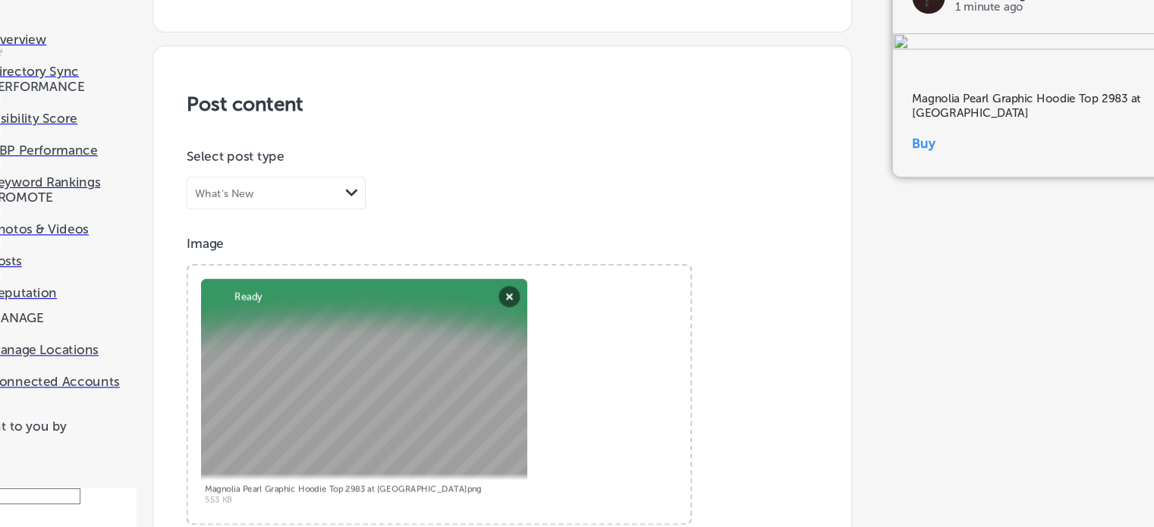
type input "[URL][DOMAIN_NAME]"
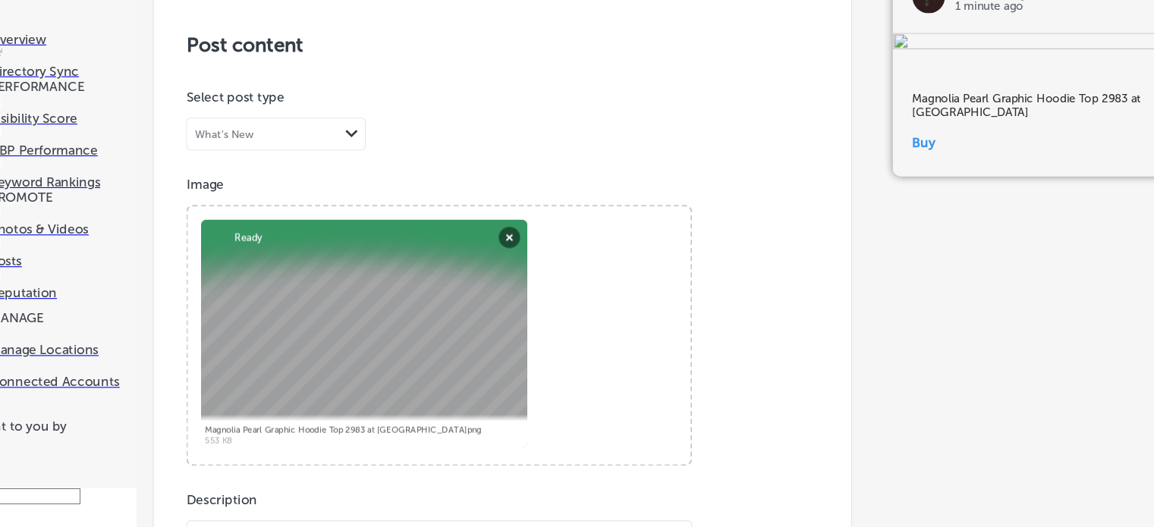
scroll to position [1244, 0]
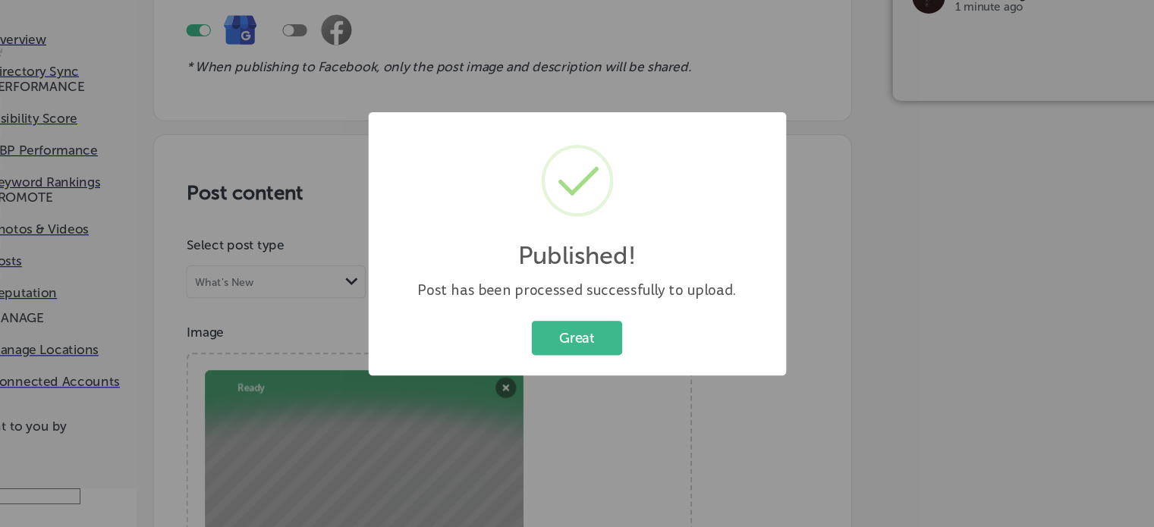
scroll to position [1107, 0]
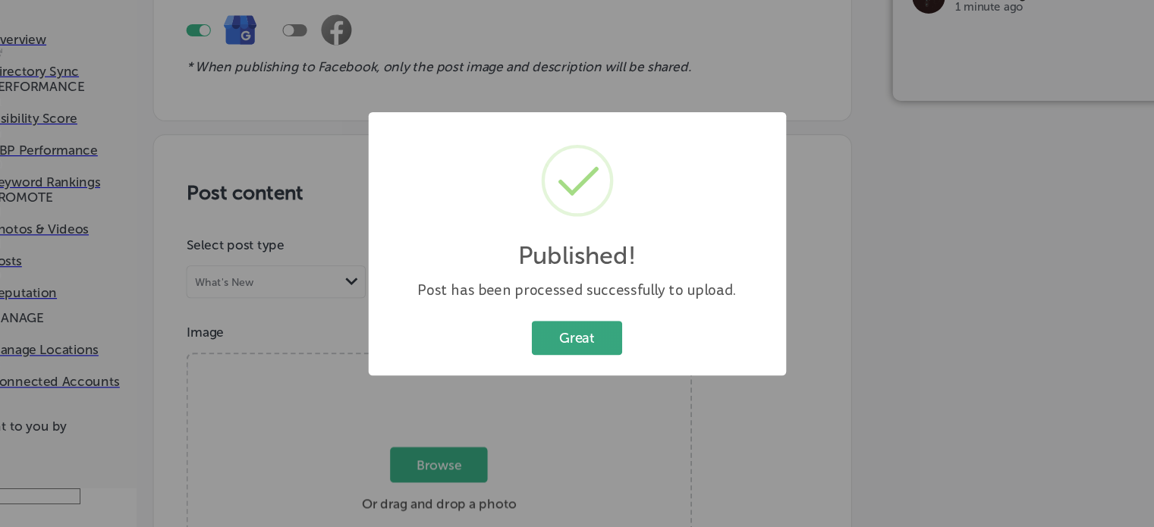
click at [587, 350] on button "Great" at bounding box center [577, 350] width 84 height 31
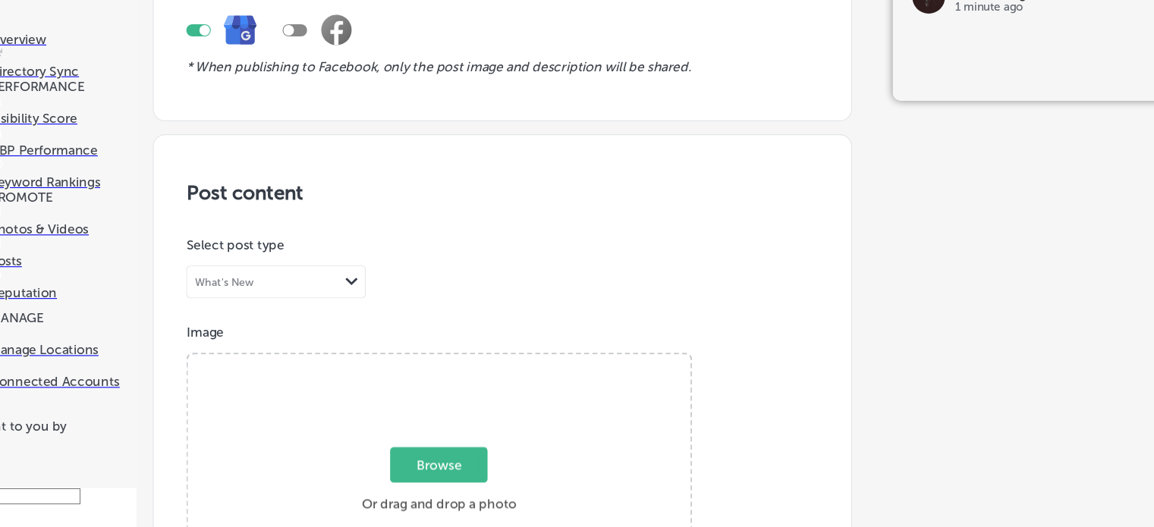
click at [451, 453] on span "Browse" at bounding box center [448, 469] width 90 height 33
click at [451, 367] on input "Browse Or drag and drop a photo" at bounding box center [448, 369] width 467 height 5
type input "C:\fakepath\Moxie Floral Socks 141 by Magnolia Pearl.png"
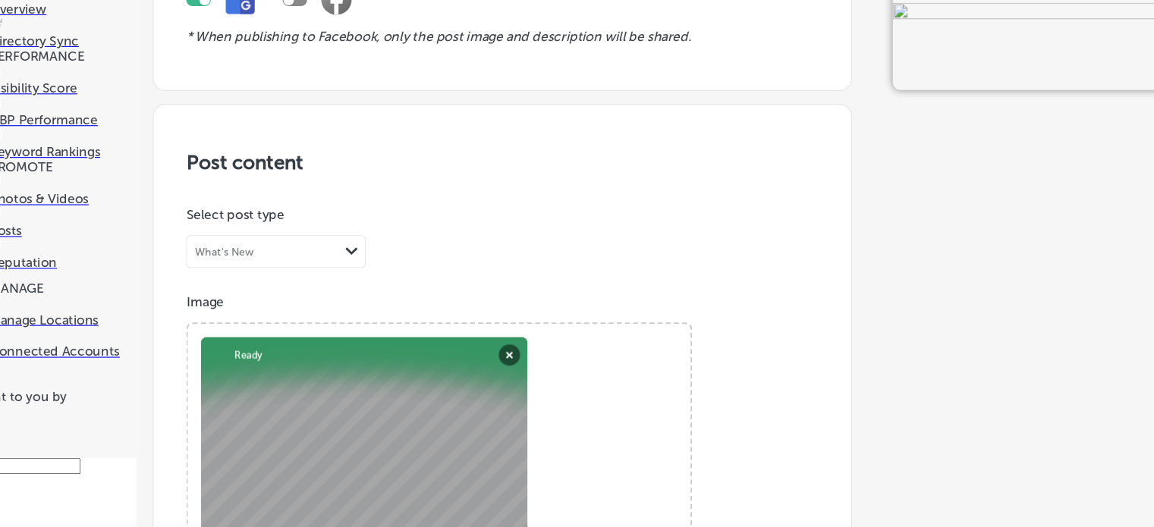
scroll to position [77, 0]
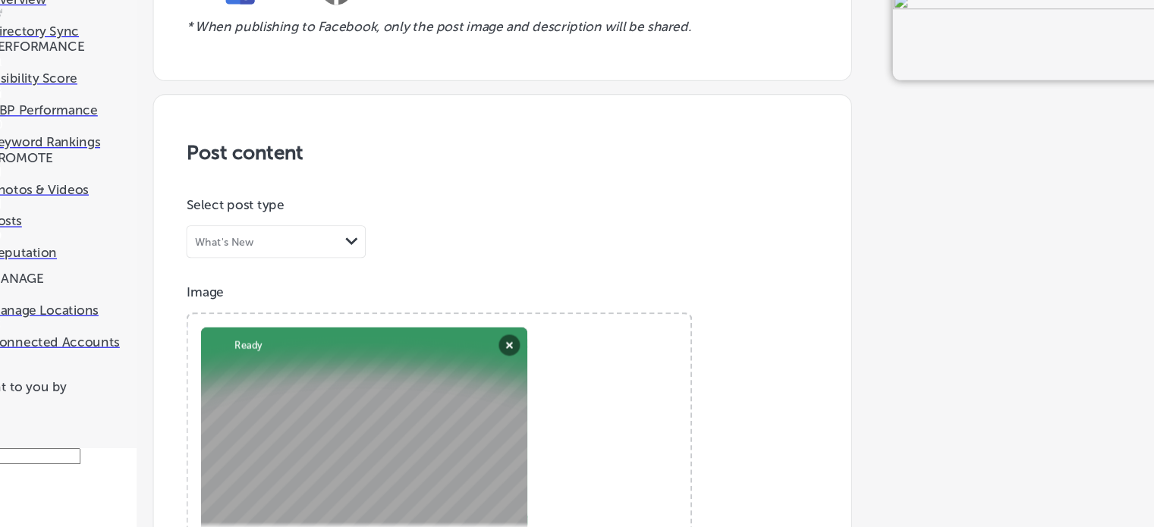
paste textarea "oxie Floral Socks 141 by Magnolia Pearl"
type textarea "Moxie Floral Socks 141 by Magnolia Pearl"
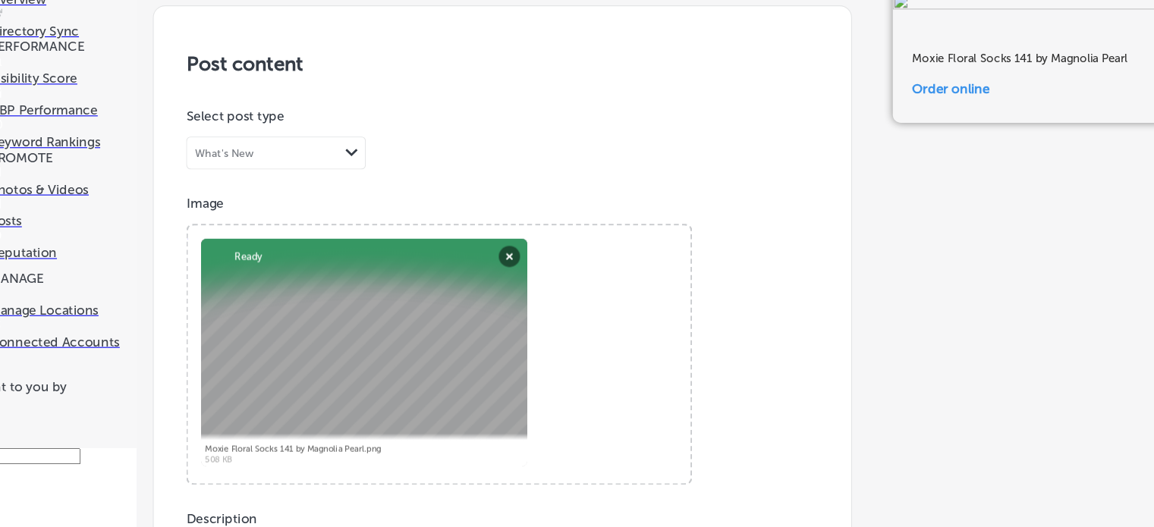
type input "[URL][DOMAIN_NAME]"
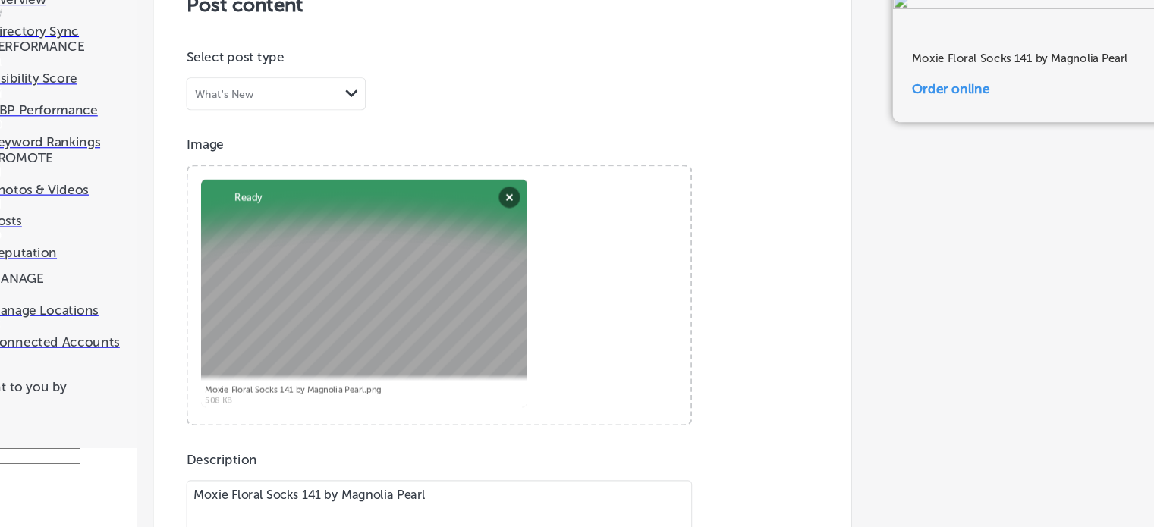
scroll to position [1244, 0]
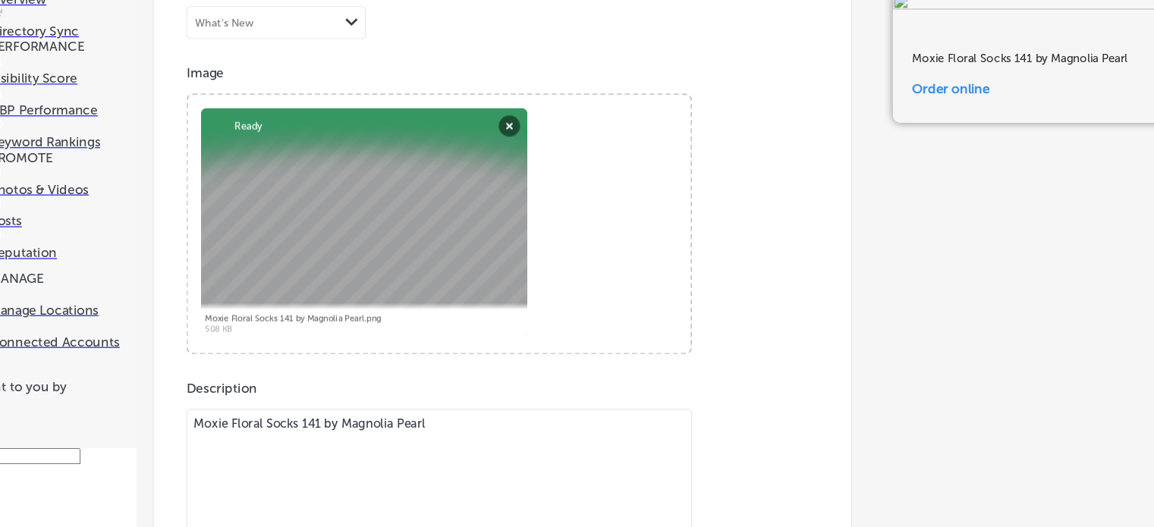
scroll to position [1191, 0]
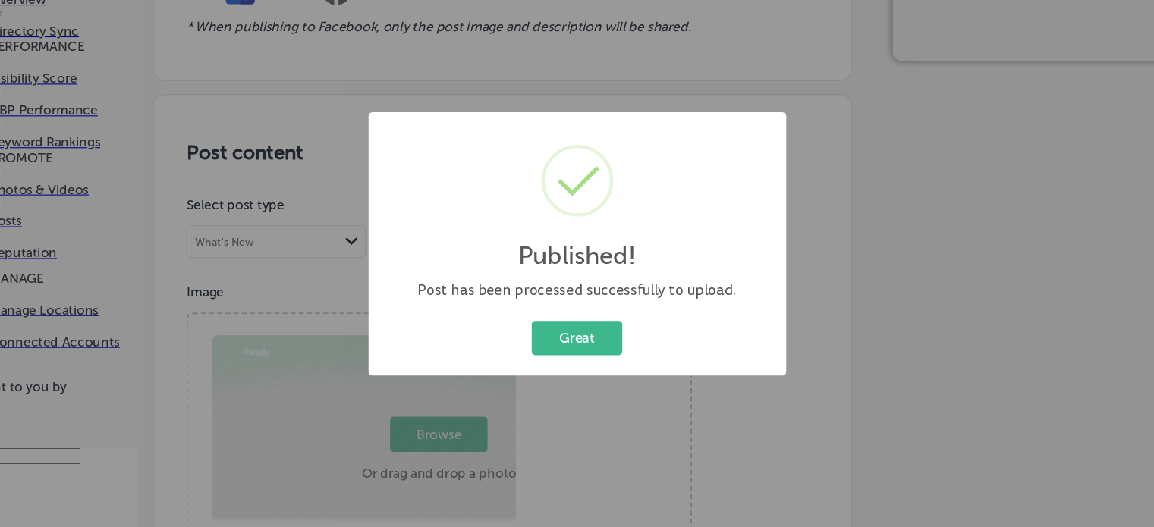
scroll to position [1107, 0]
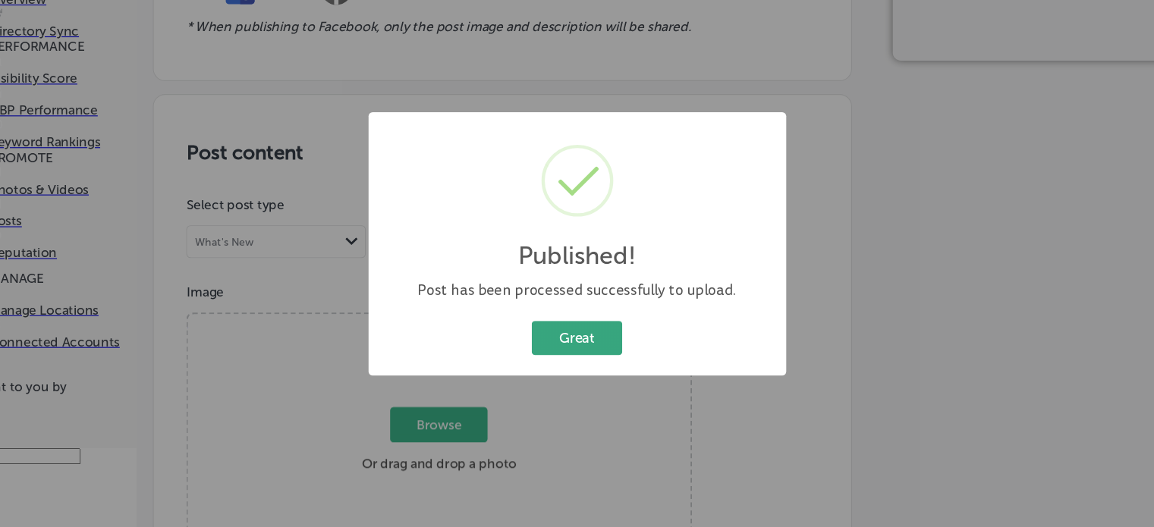
click at [589, 354] on button "Great" at bounding box center [577, 350] width 84 height 31
